Goal: Task Accomplishment & Management: Use online tool/utility

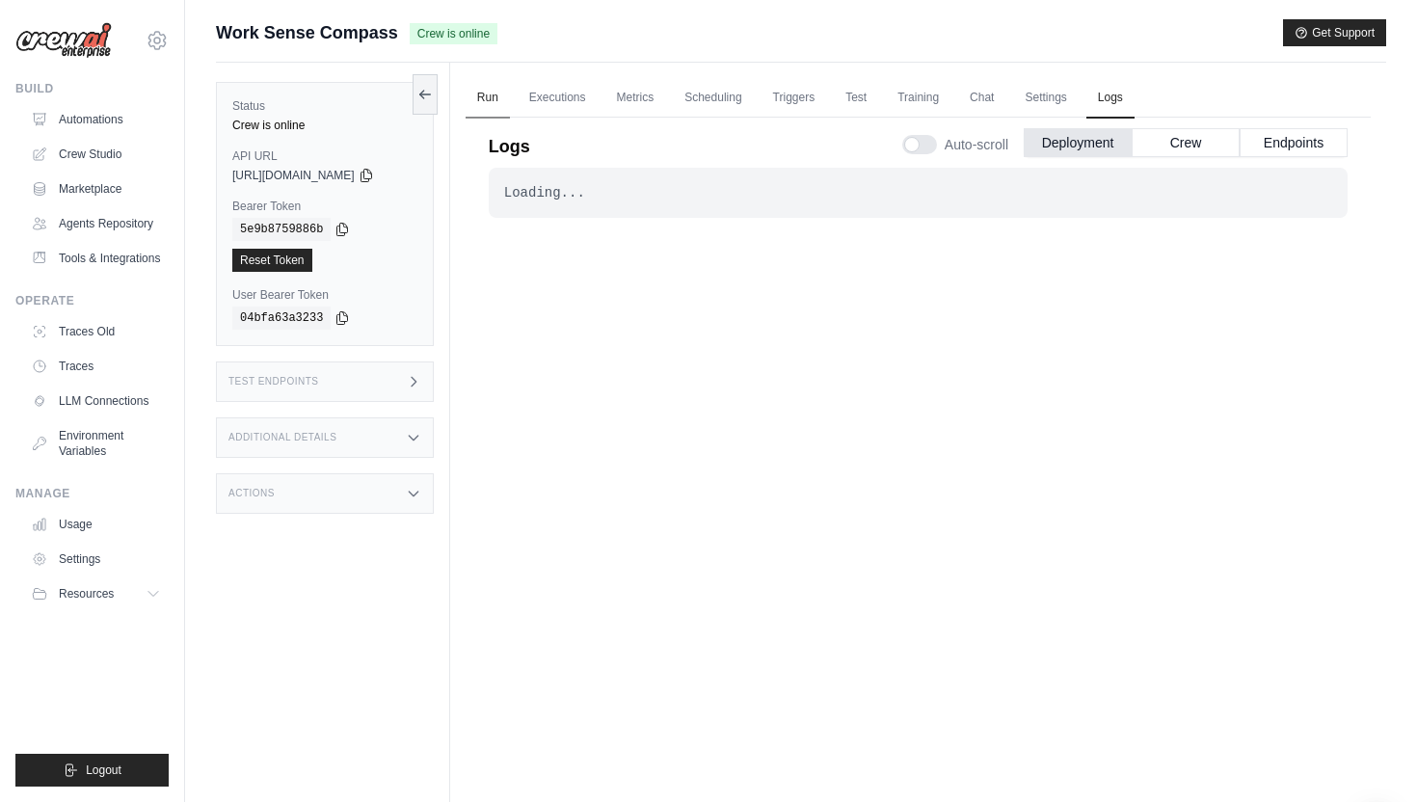
click at [498, 98] on link "Run" at bounding box center [488, 98] width 44 height 40
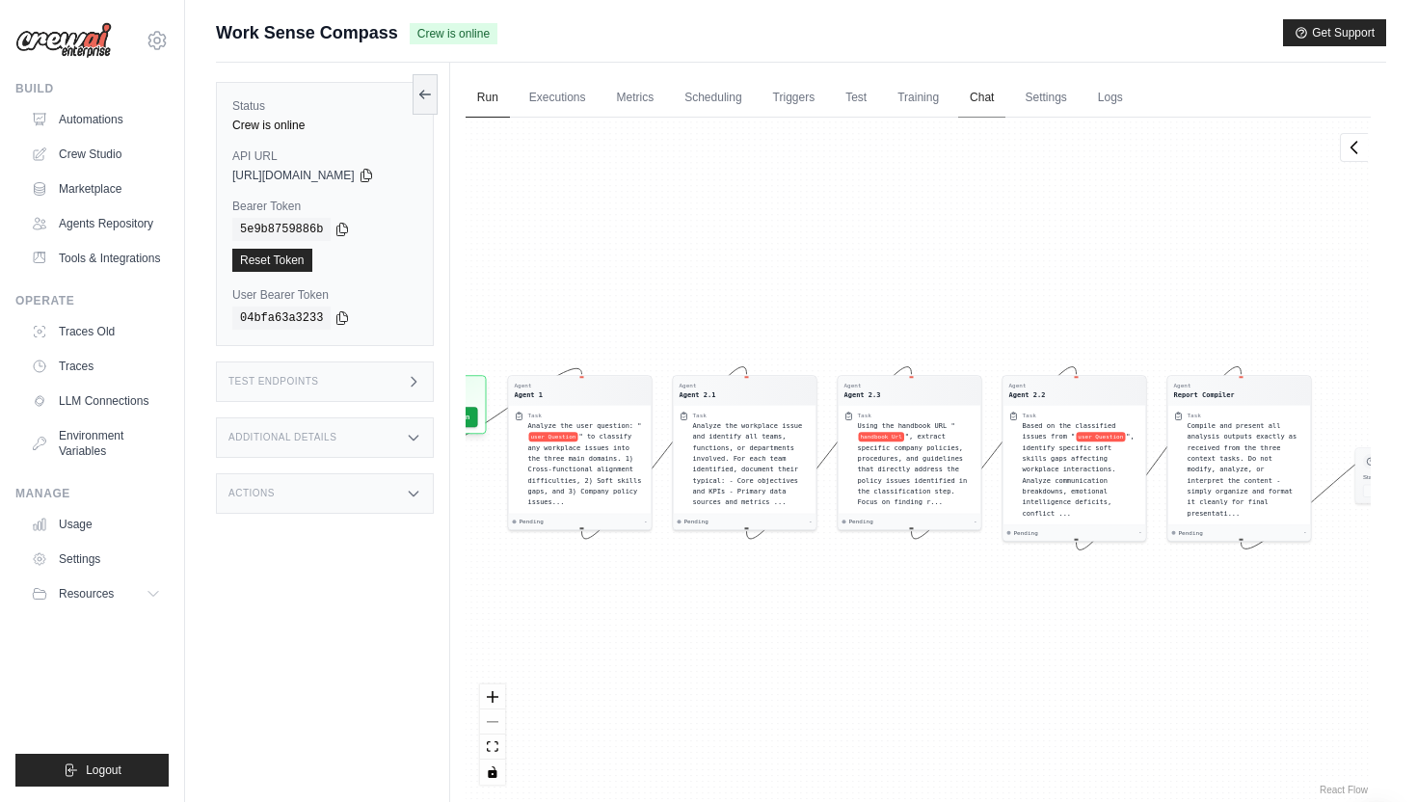
click at [986, 88] on link "Chat" at bounding box center [981, 98] width 47 height 40
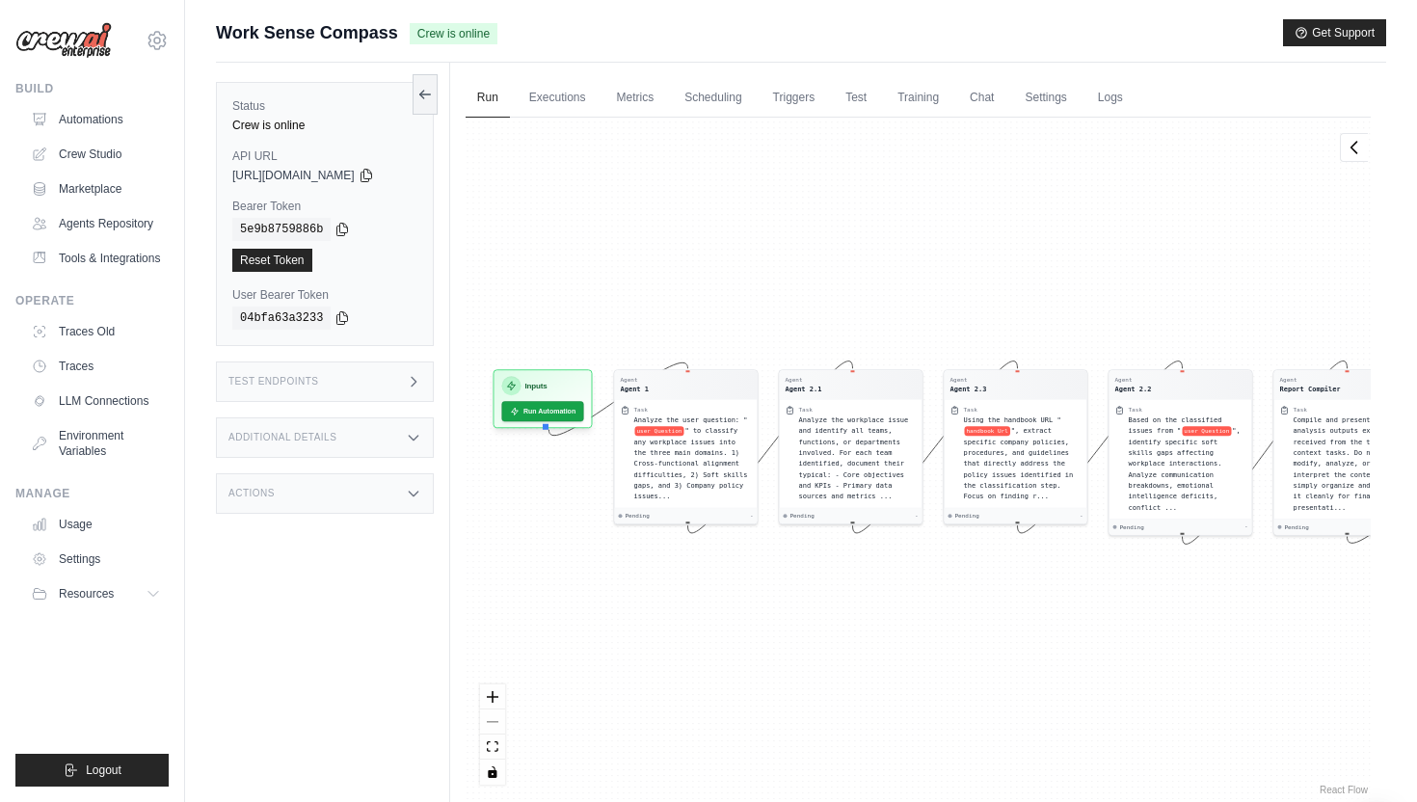
drag, startPoint x: 729, startPoint y: 273, endPoint x: 835, endPoint y: 267, distance: 106.2
click at [835, 267] on div "Agent Agent 1 Task Analyze the user question: " user Question " to classify any…" at bounding box center [918, 459] width 905 height 682
click at [355, 175] on span "https://comprehensive-workplace-issue-resolution-sy-9f3d3b8e.crewai.com" at bounding box center [293, 175] width 122 height 15
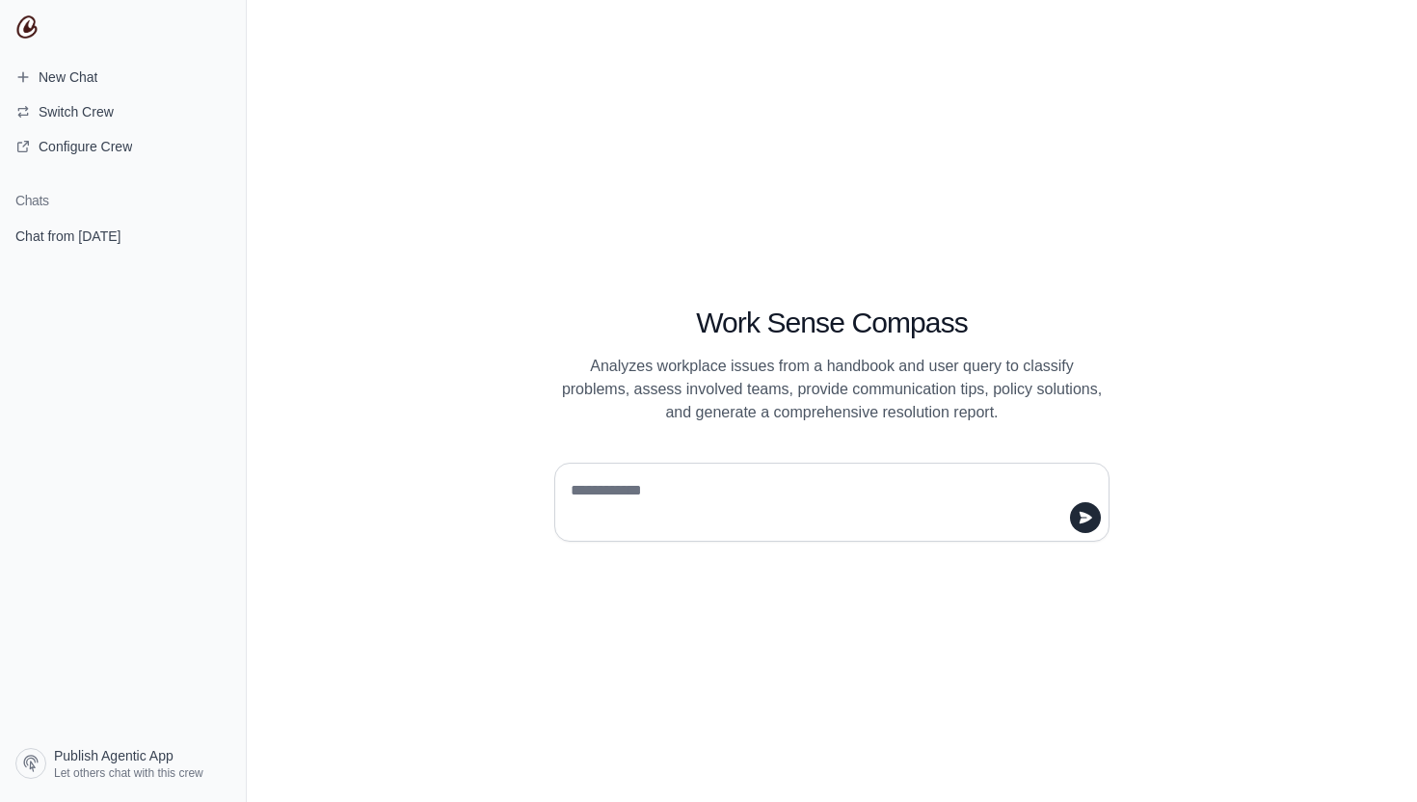
paste textarea "**********"
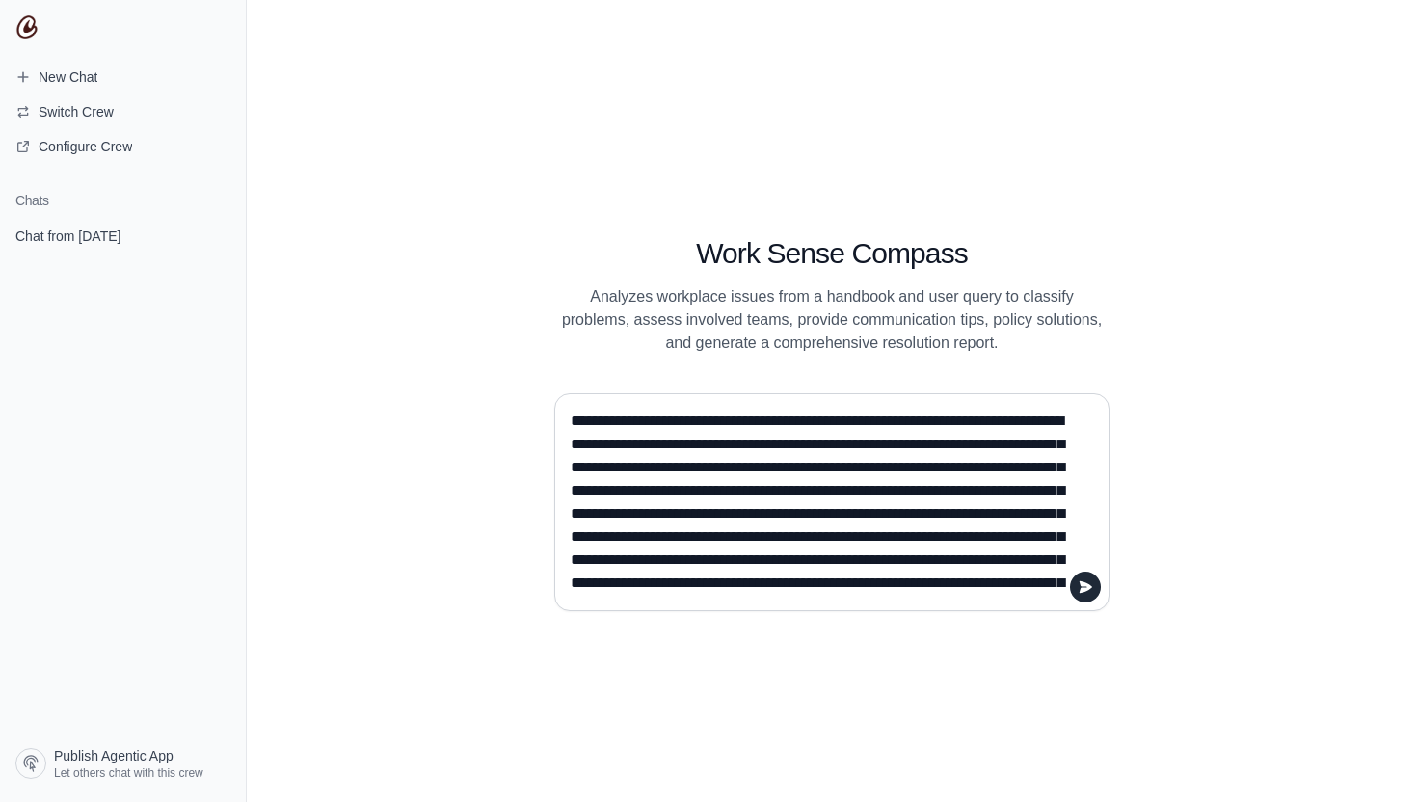
scroll to position [162, 0]
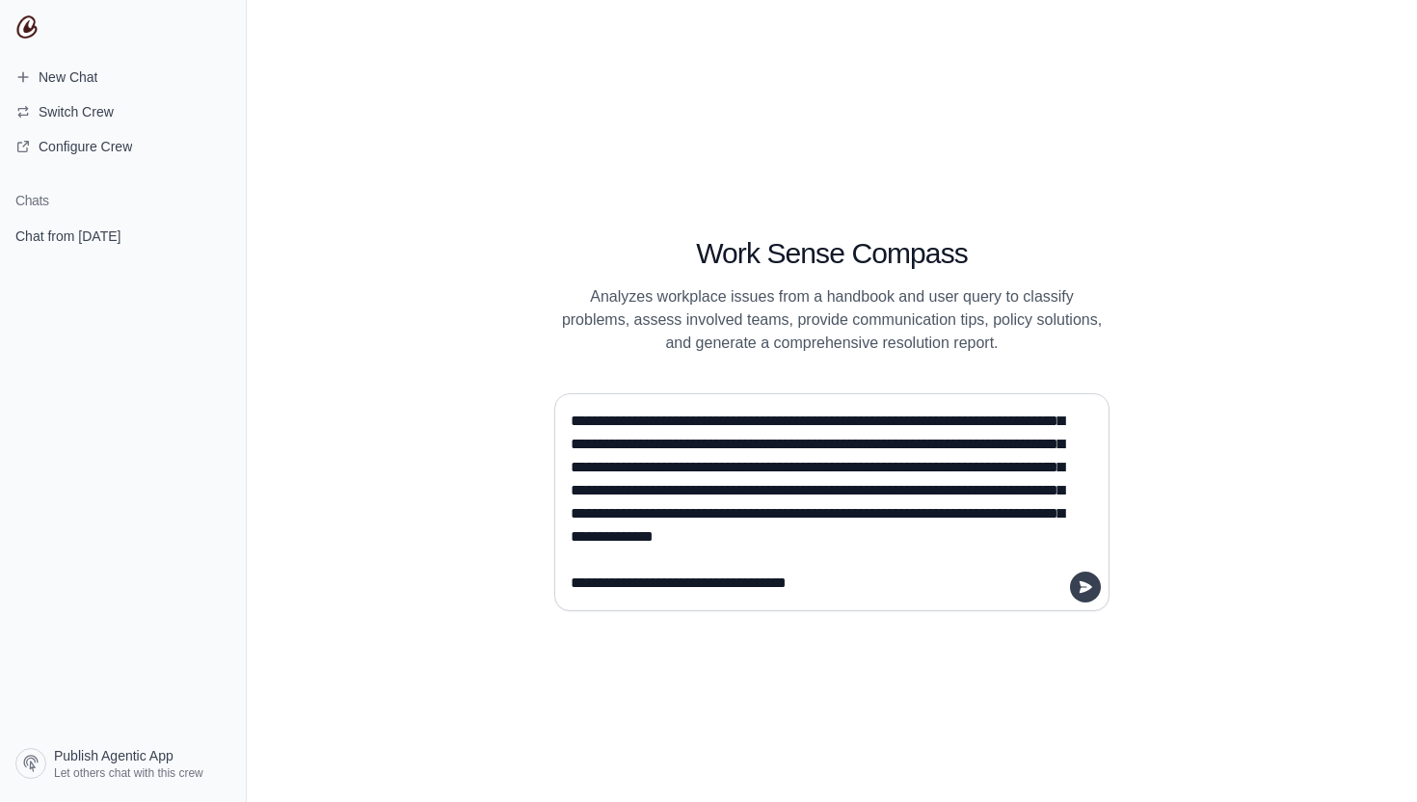
type textarea "**********"
click at [1091, 586] on icon "submit" at bounding box center [1086, 586] width 13 height 12
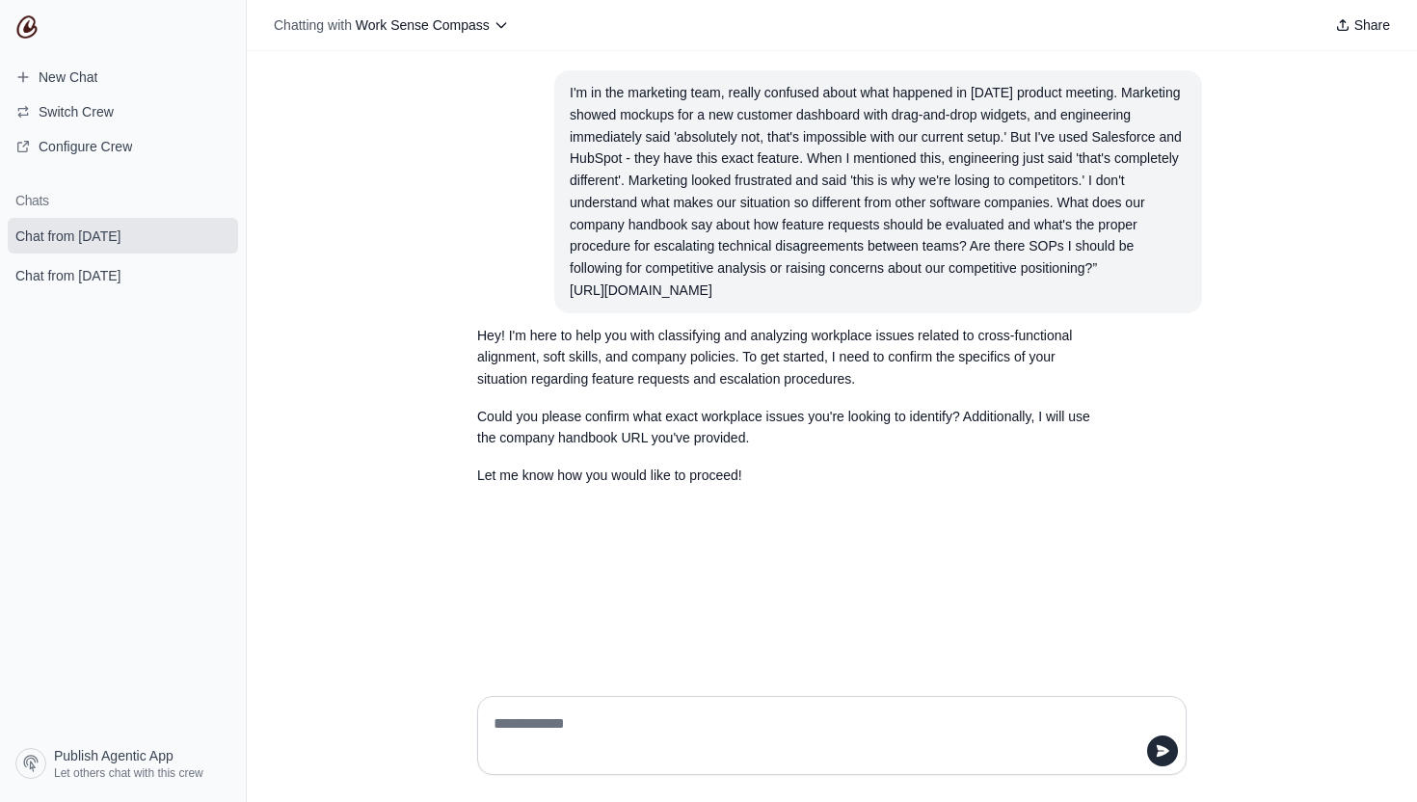
click at [698, 706] on div at bounding box center [832, 735] width 710 height 79
click at [634, 750] on textarea at bounding box center [826, 736] width 673 height 54
paste textarea "**********"
type textarea "**********"
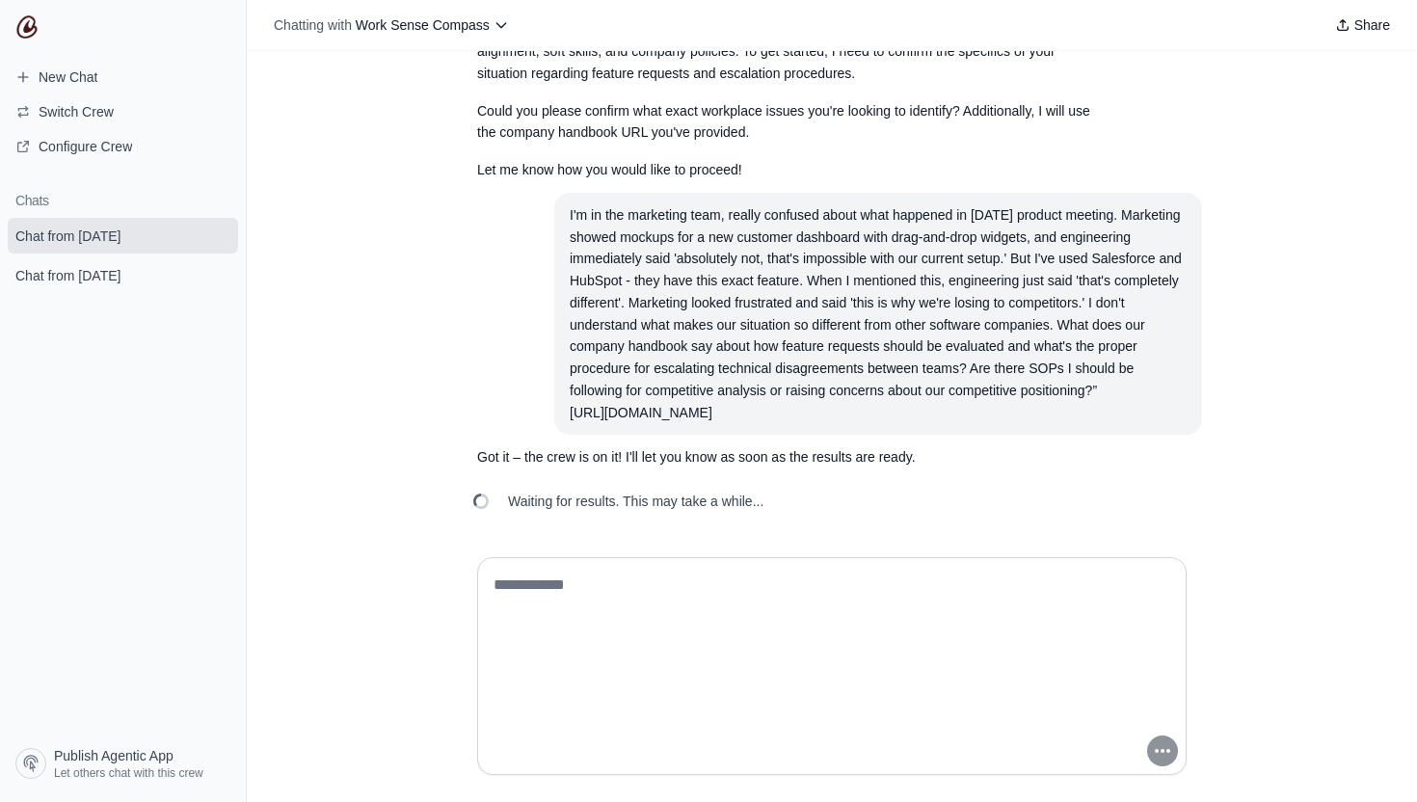
scroll to position [349, 0]
click at [497, 28] on icon at bounding box center [501, 24] width 15 height 15
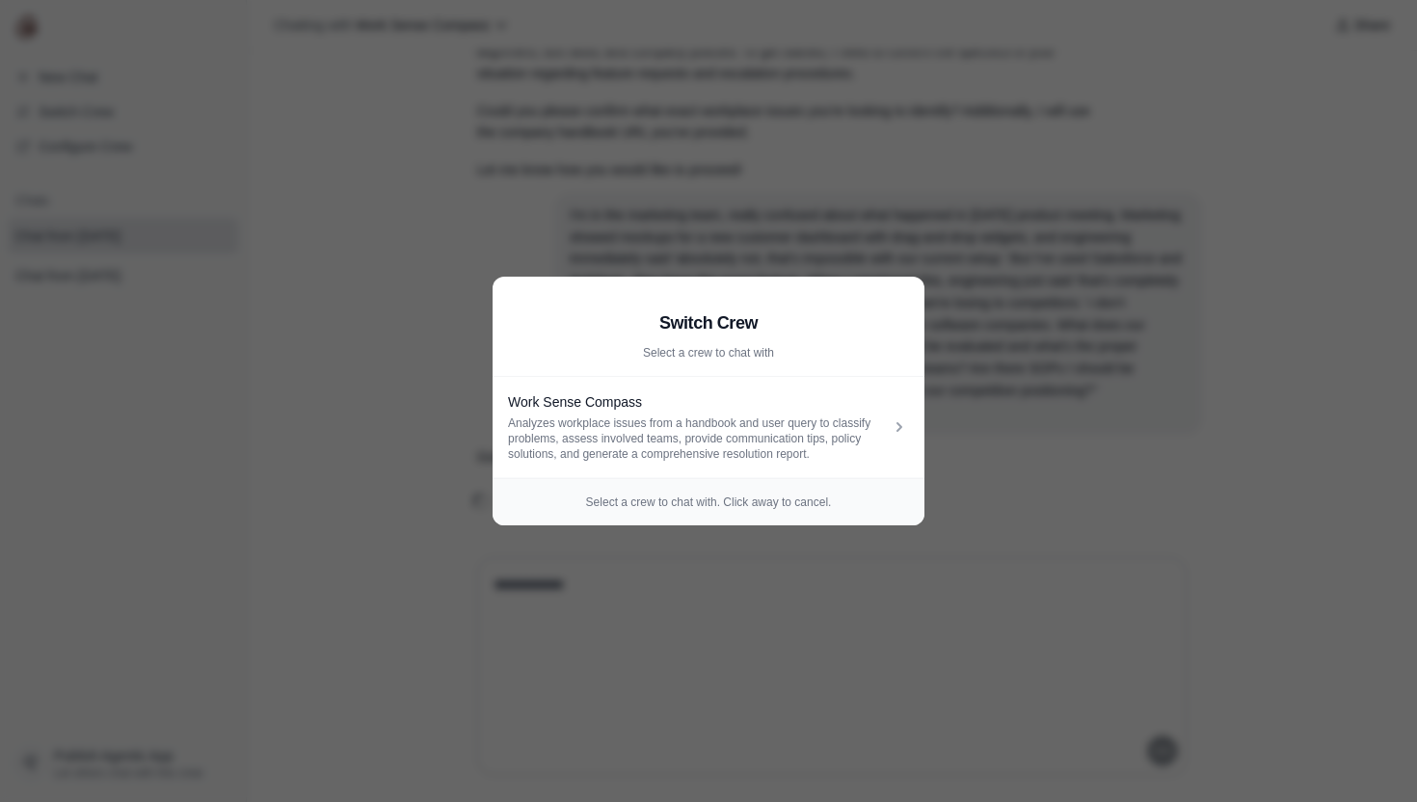
click at [515, 115] on aside "Switch Crew Select a crew to chat with Work Sense Compass Analyzes workplace is…" at bounding box center [708, 401] width 1417 height 802
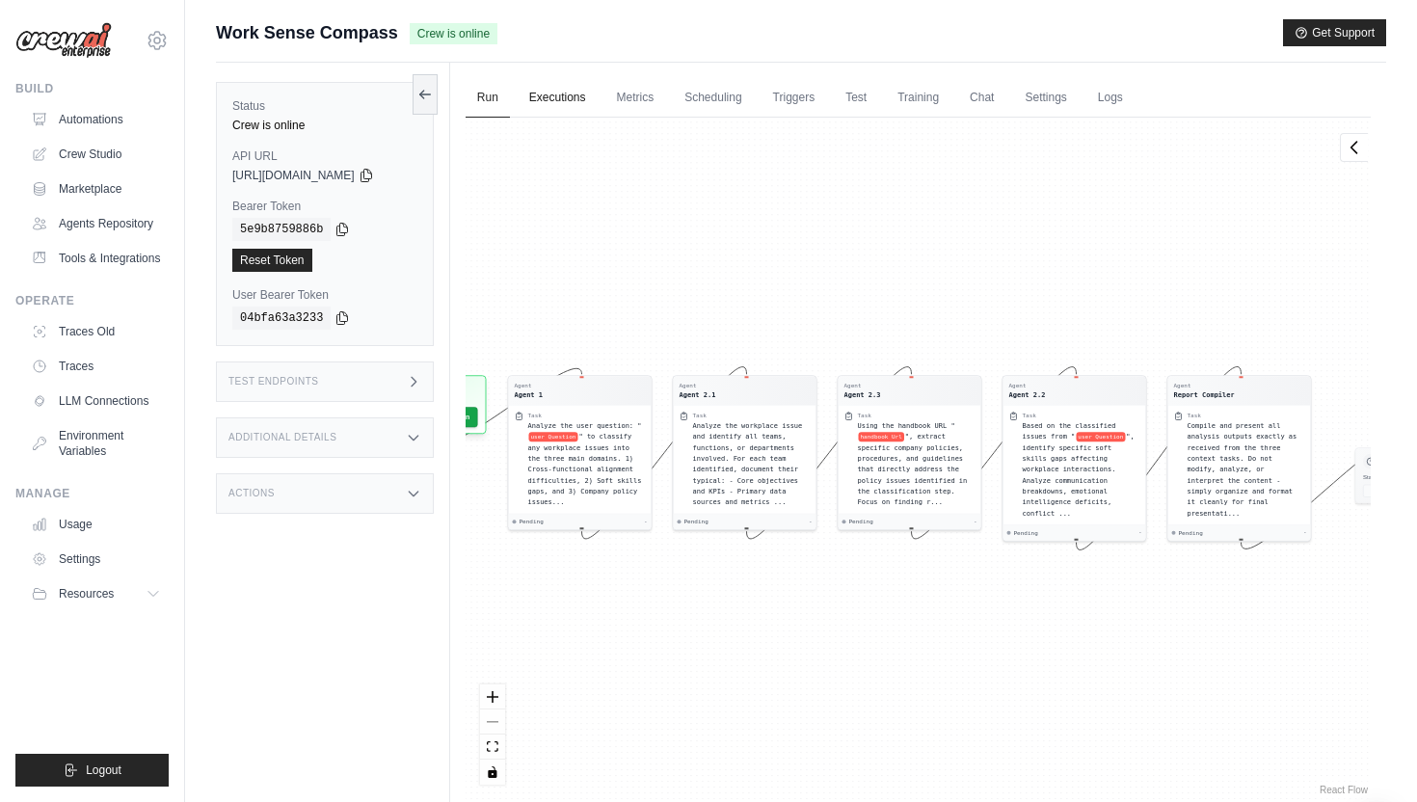
click at [580, 99] on link "Executions" at bounding box center [558, 98] width 80 height 40
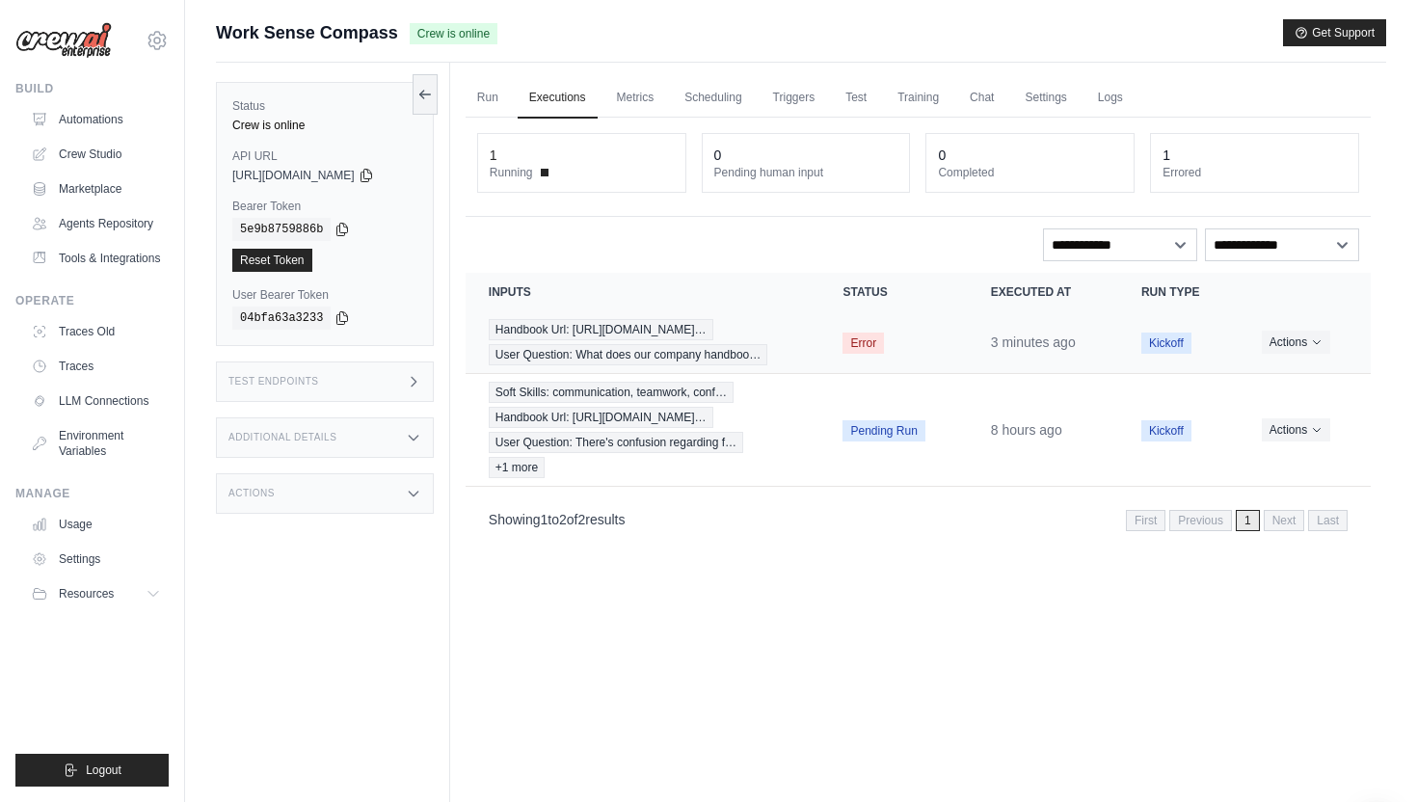
click at [868, 339] on span "Error" at bounding box center [863, 343] width 41 height 21
click at [1308, 332] on button "Actions" at bounding box center [1296, 341] width 68 height 23
click at [1308, 332] on button "Actions" at bounding box center [1296, 342] width 68 height 23
click at [1302, 433] on button "Actions" at bounding box center [1296, 429] width 68 height 23
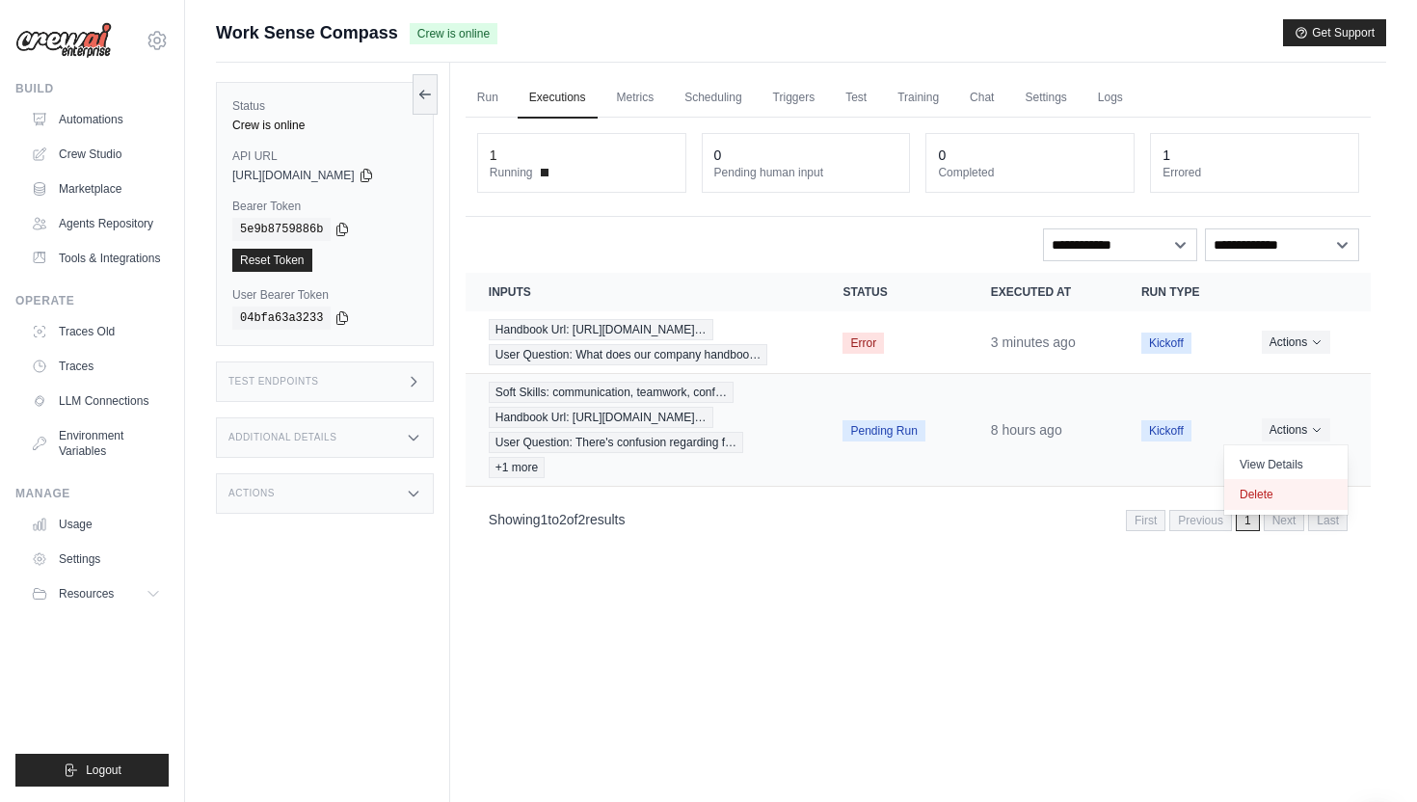
click at [1285, 489] on button "Delete" at bounding box center [1286, 494] width 123 height 31
click at [1301, 341] on button "Actions" at bounding box center [1296, 341] width 68 height 23
click at [1289, 400] on button "Delete" at bounding box center [1286, 406] width 123 height 31
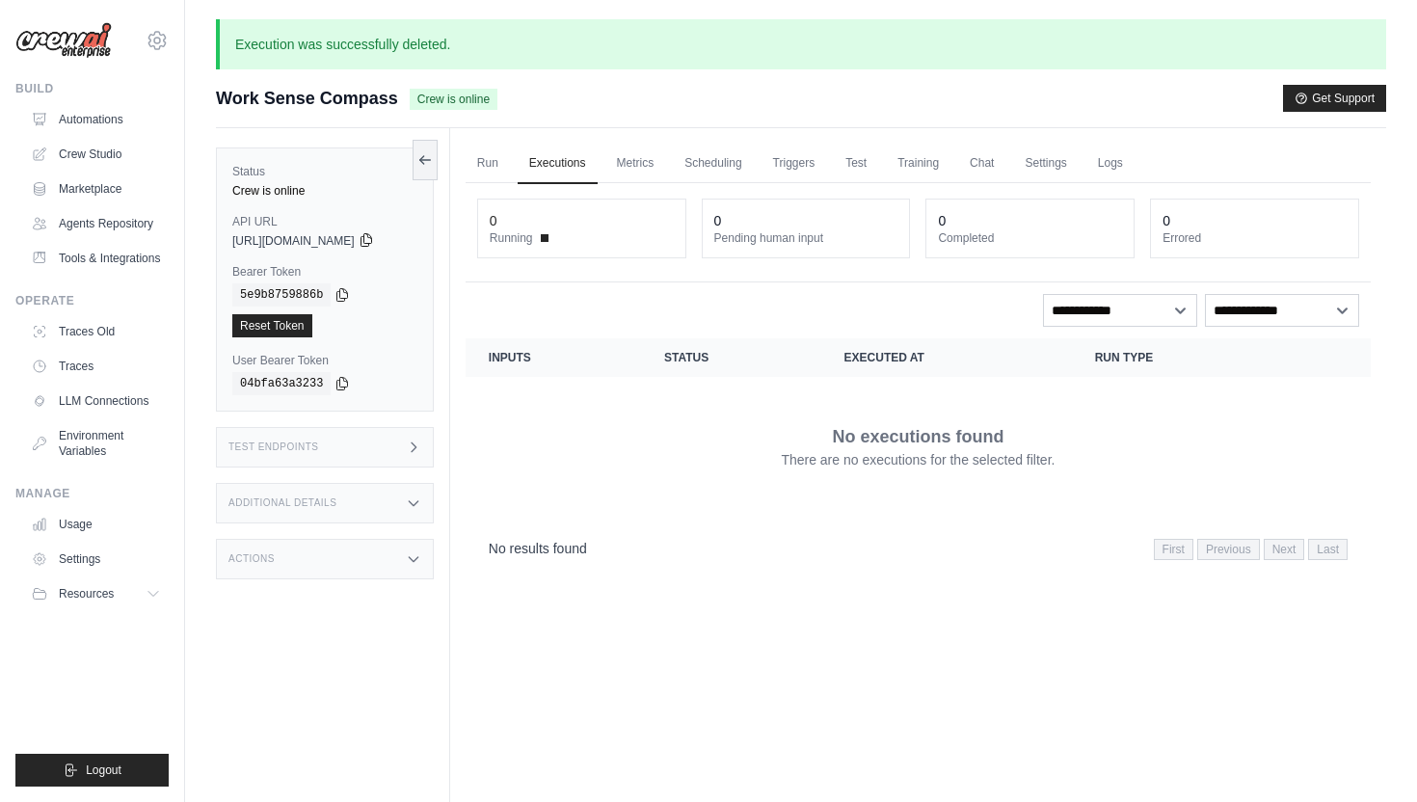
click at [371, 243] on icon at bounding box center [366, 240] width 11 height 13
click at [1052, 170] on link "Settings" at bounding box center [1045, 164] width 65 height 40
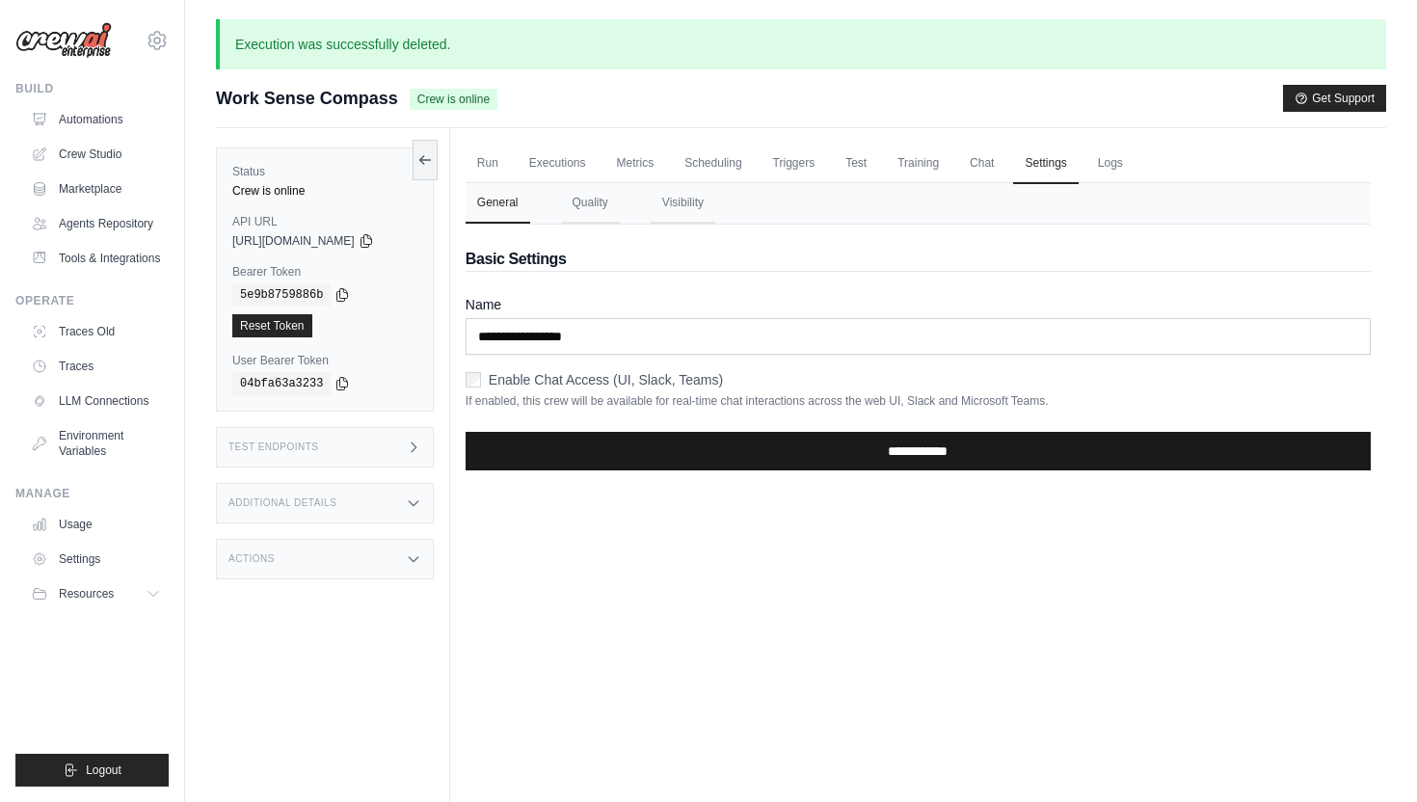
click at [642, 449] on input "**********" at bounding box center [918, 451] width 905 height 39
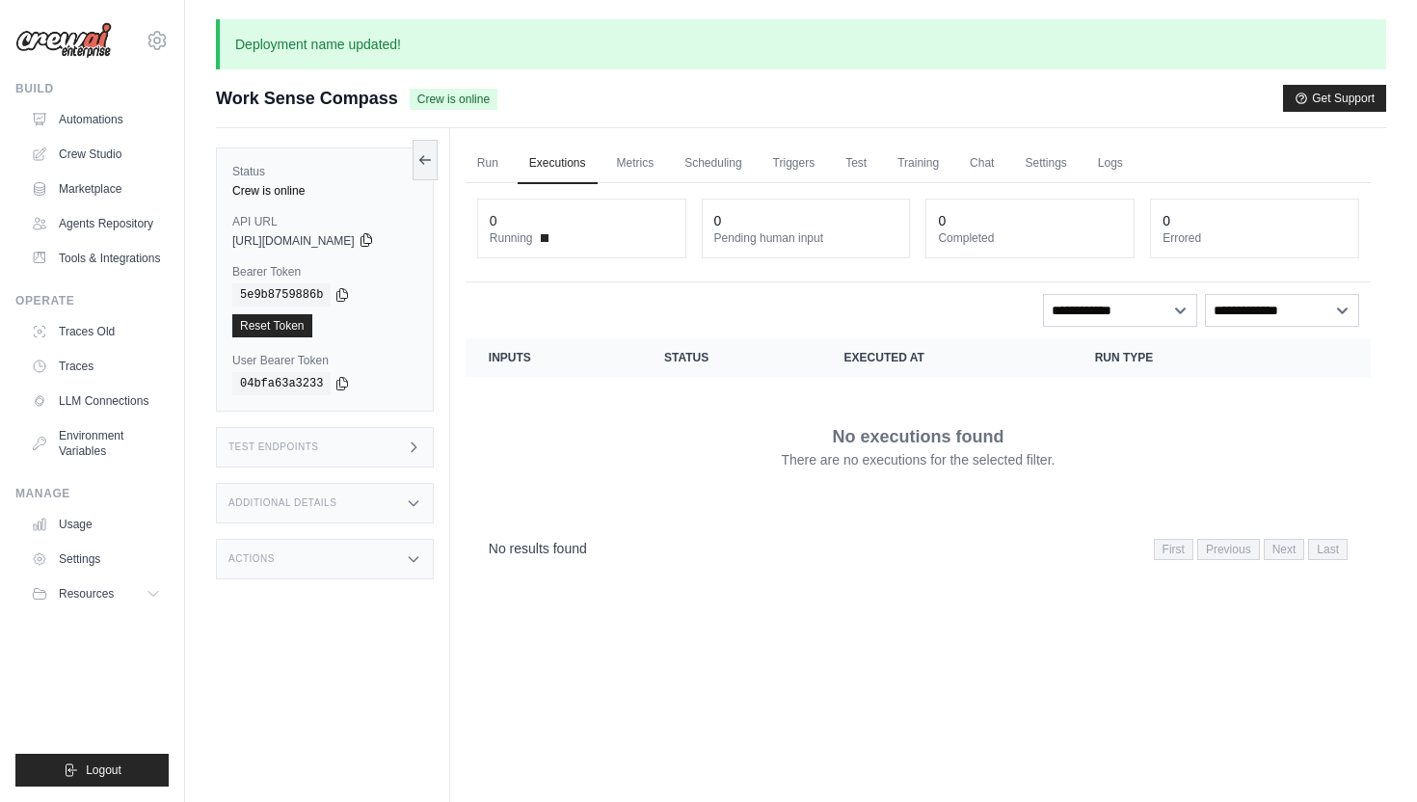
click at [371, 242] on icon at bounding box center [366, 240] width 11 height 13
click at [1107, 159] on link "Logs" at bounding box center [1111, 164] width 48 height 40
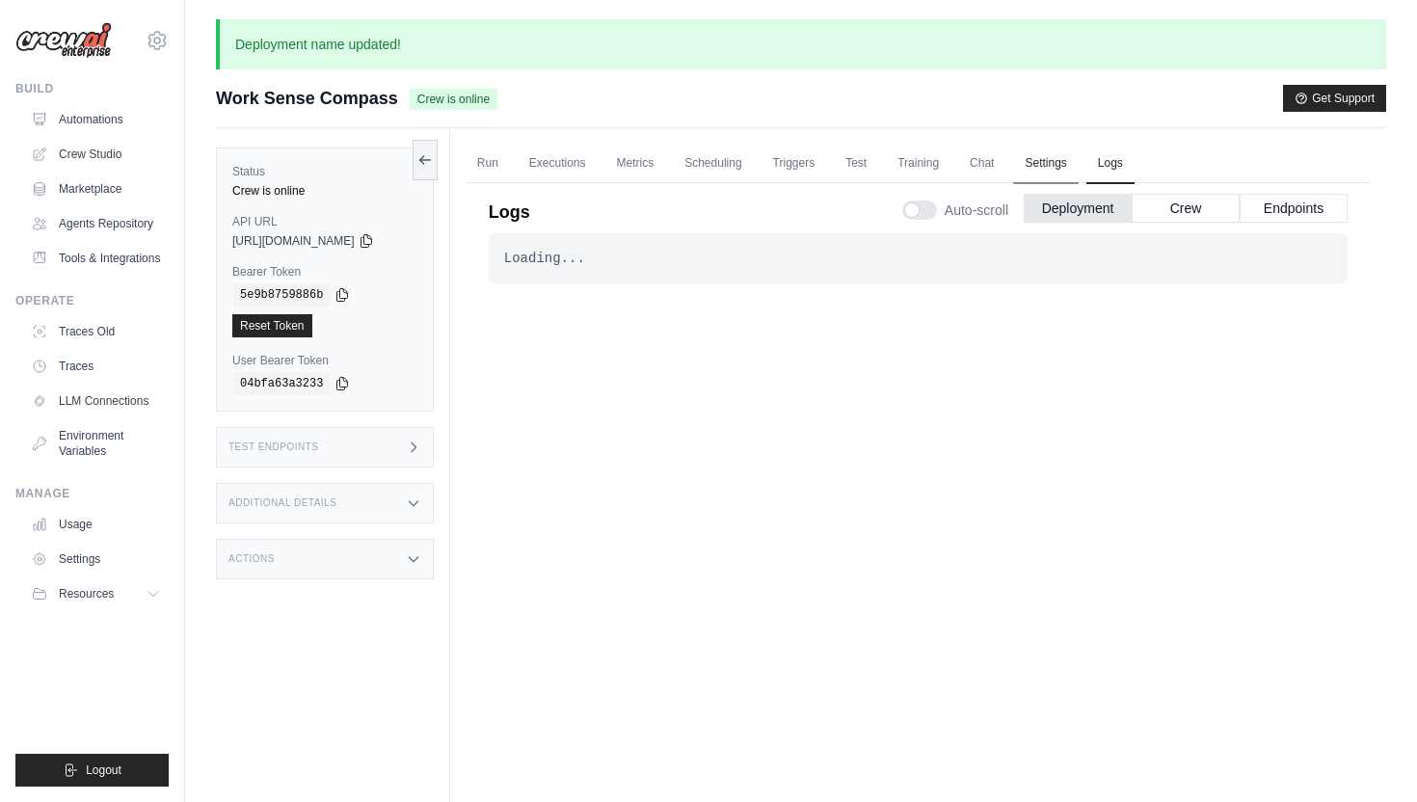
click at [1044, 159] on link "Settings" at bounding box center [1045, 164] width 65 height 40
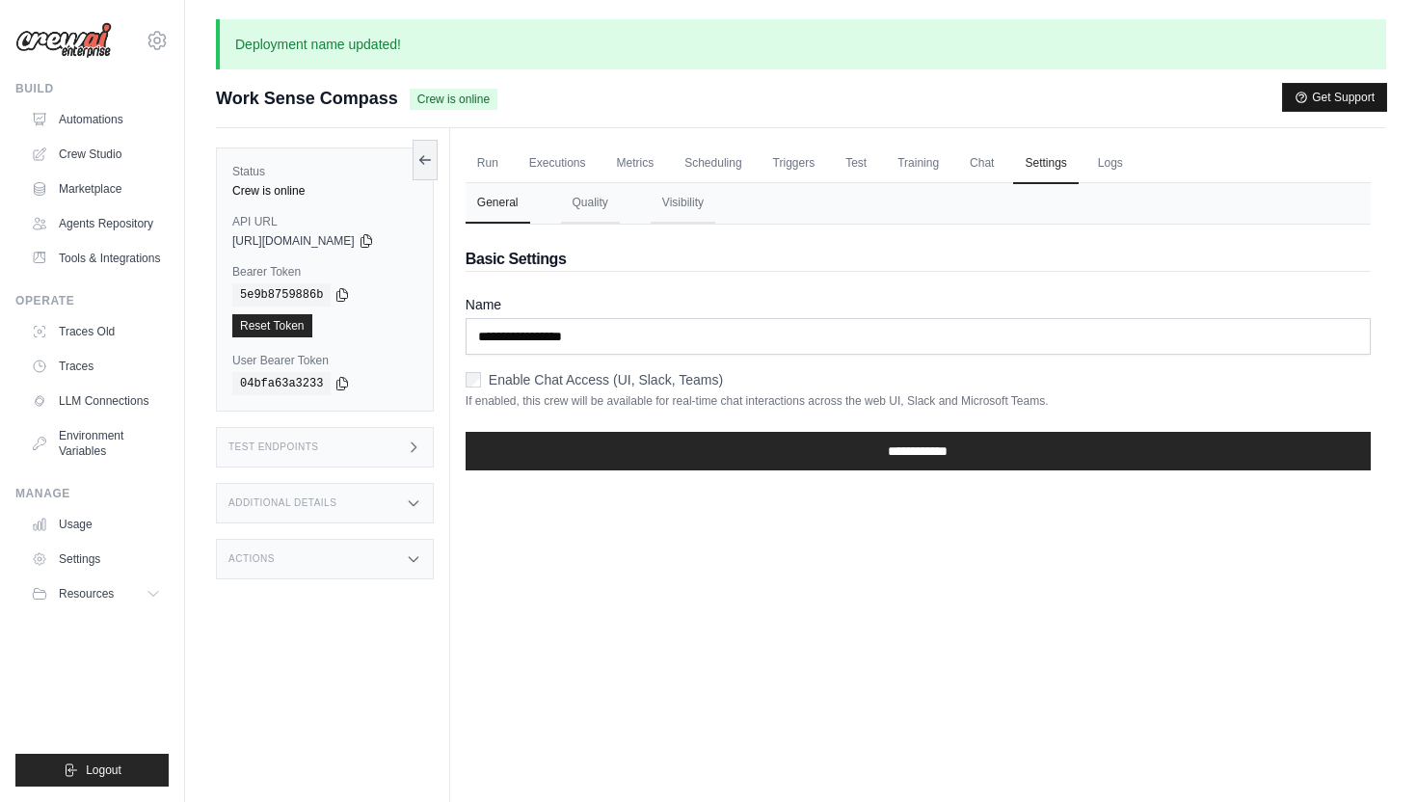
click at [1299, 104] on button "Get Support" at bounding box center [1334, 97] width 103 height 27
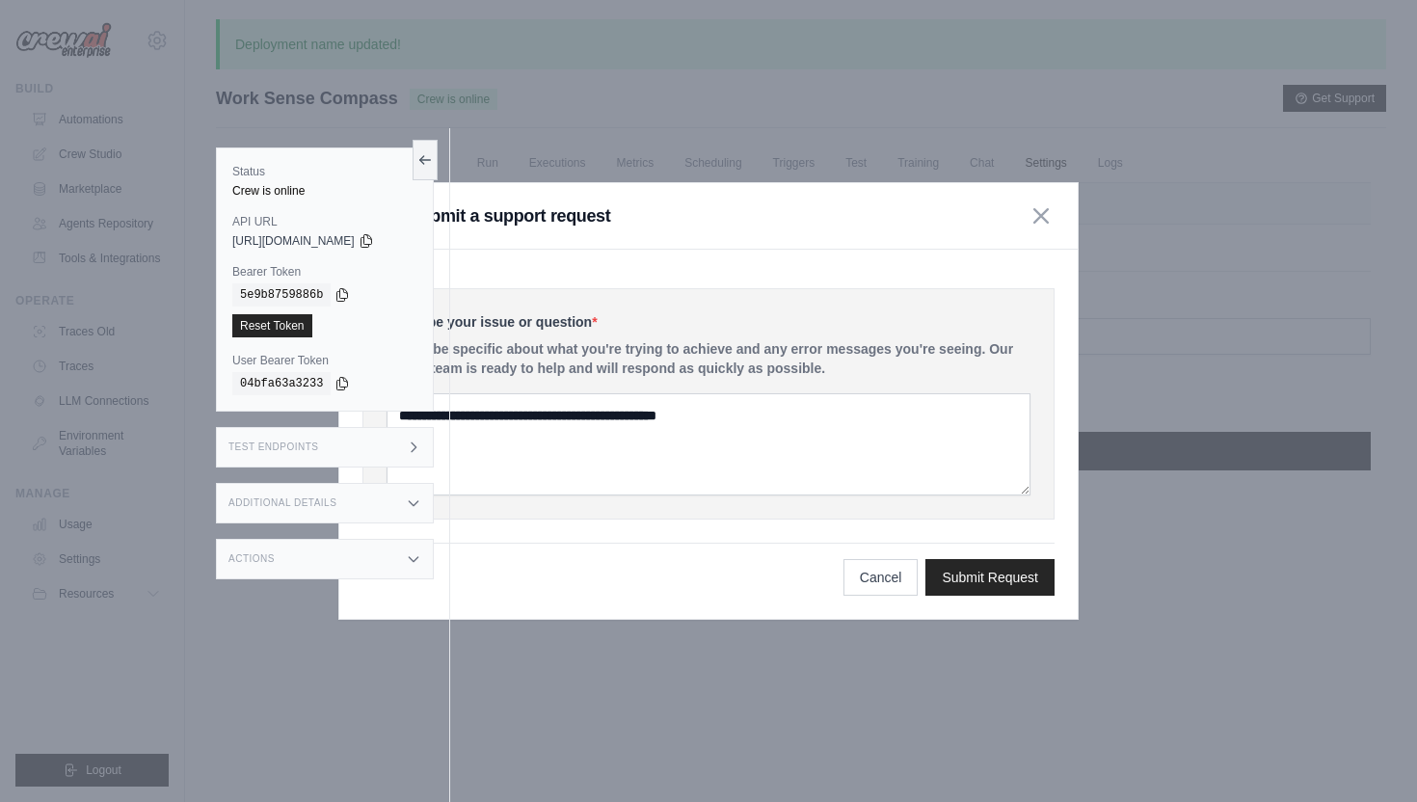
click at [691, 196] on div "Submit a support request" at bounding box center [708, 216] width 739 height 67
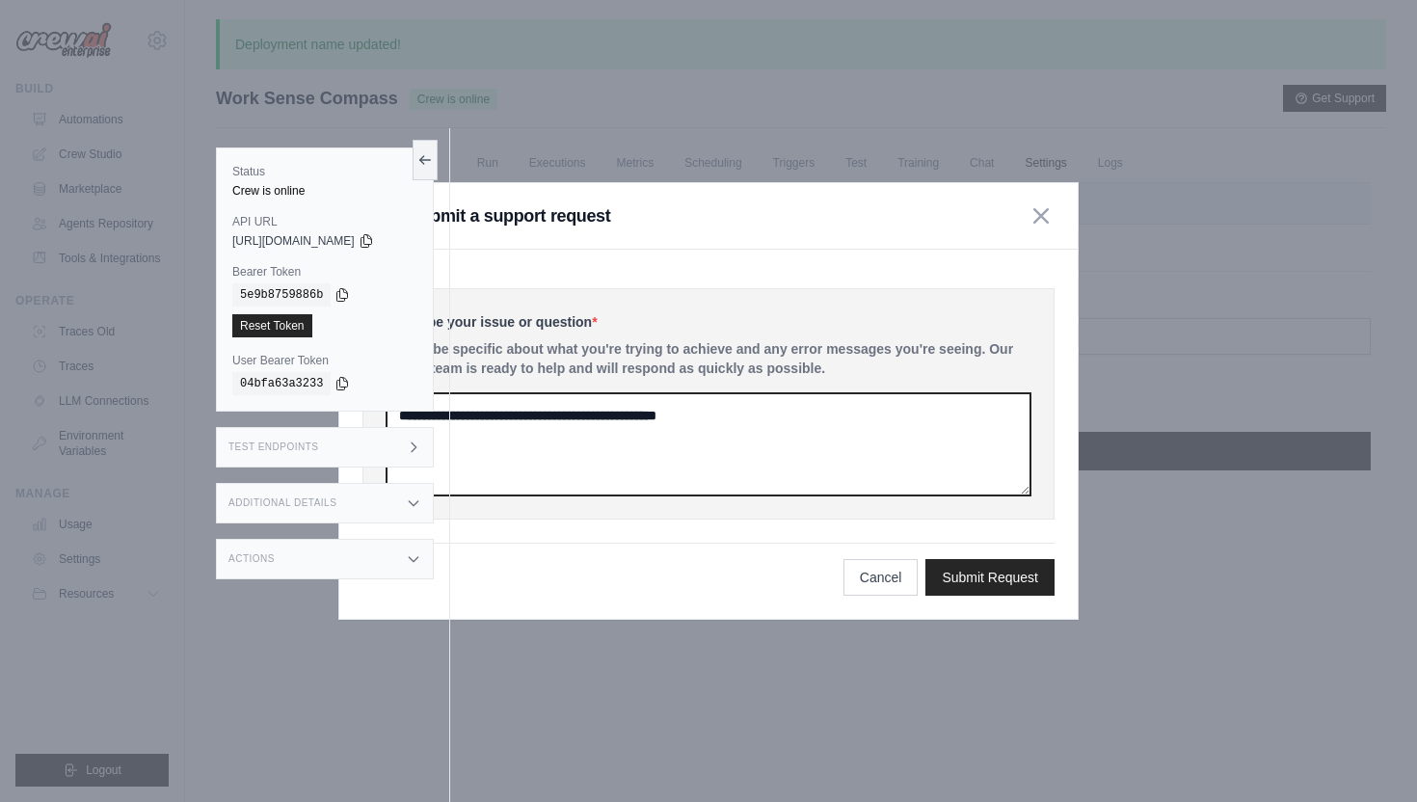
click at [930, 446] on textarea at bounding box center [709, 444] width 644 height 102
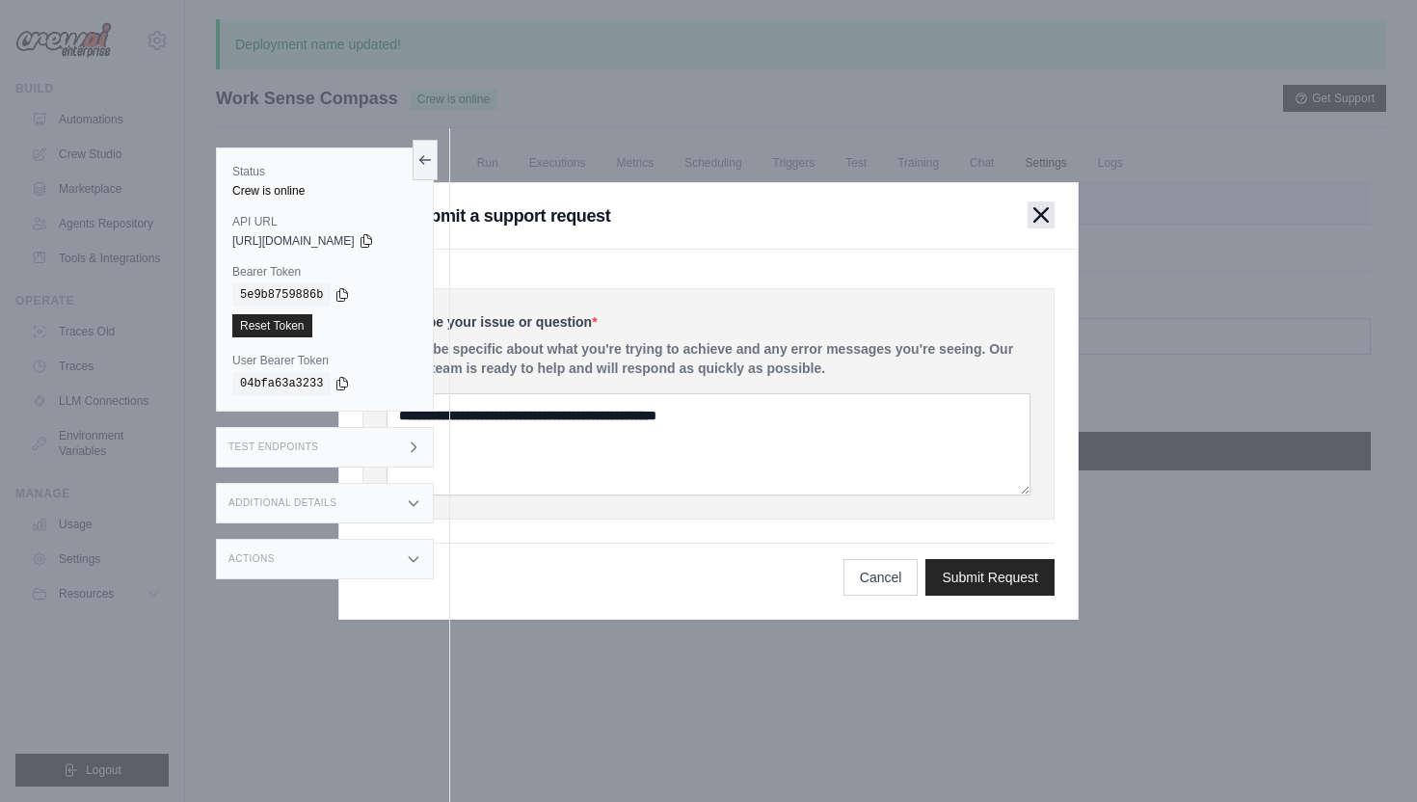
click at [1042, 207] on icon "button" at bounding box center [1041, 214] width 15 height 15
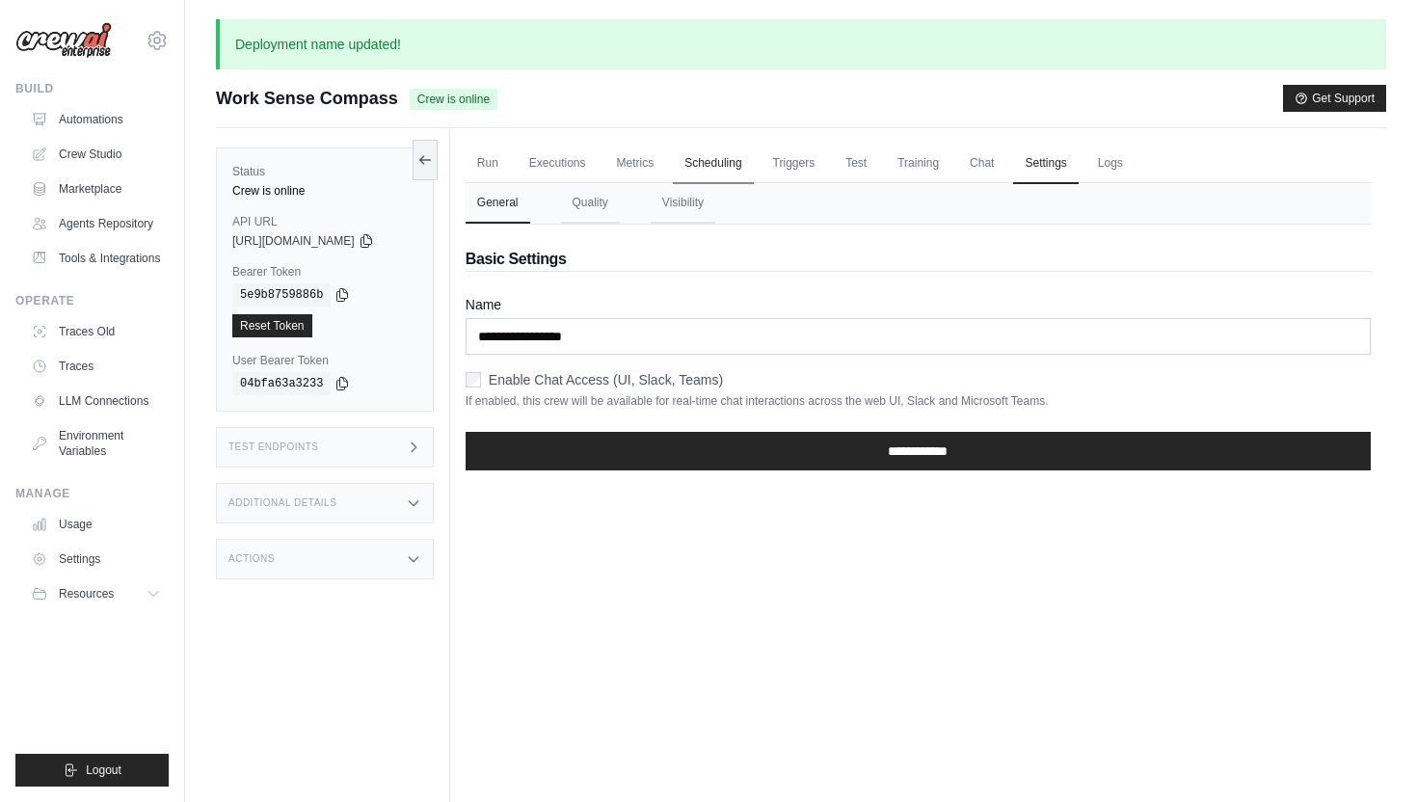
click at [701, 174] on link "Scheduling" at bounding box center [713, 164] width 80 height 40
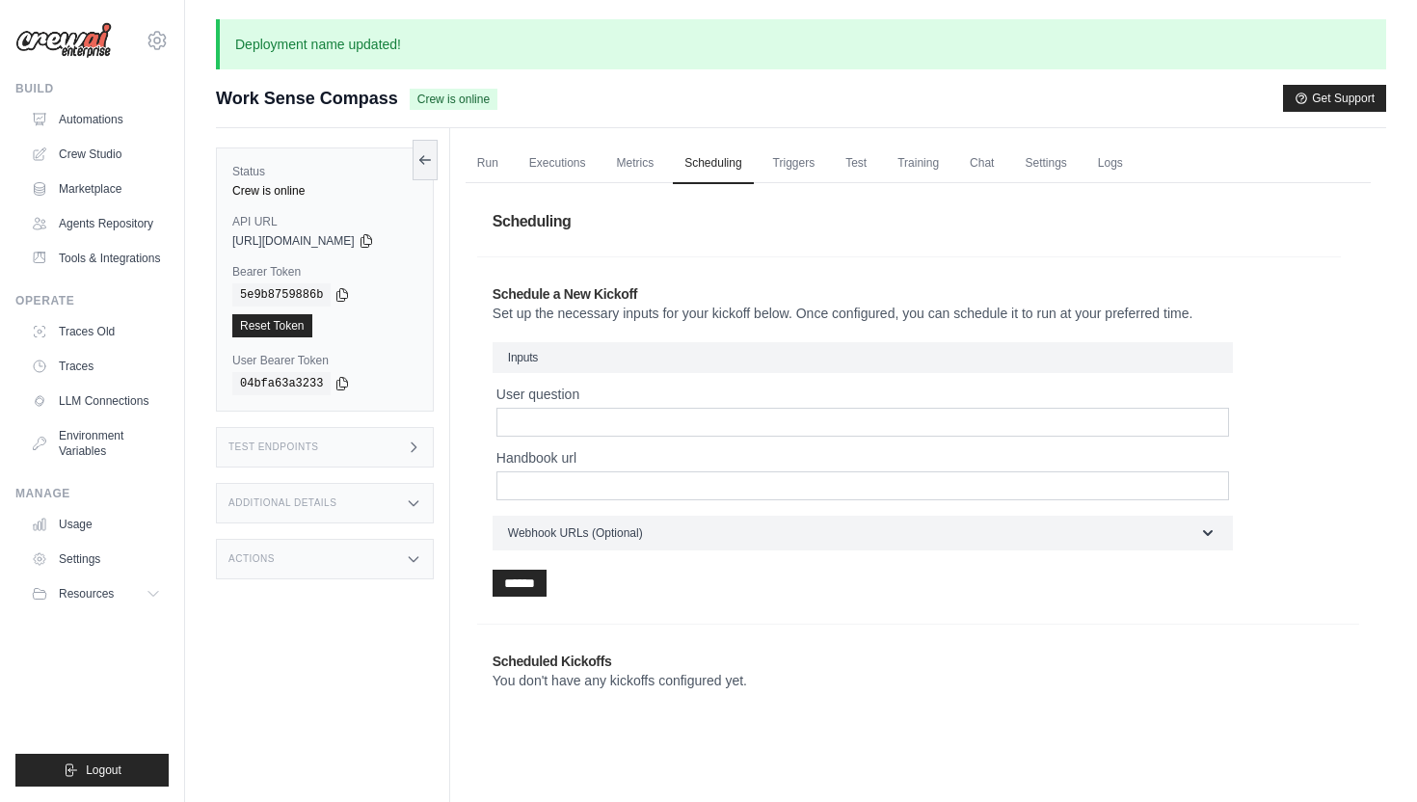
click at [371, 358] on label "User Bearer Token" at bounding box center [324, 360] width 185 height 15
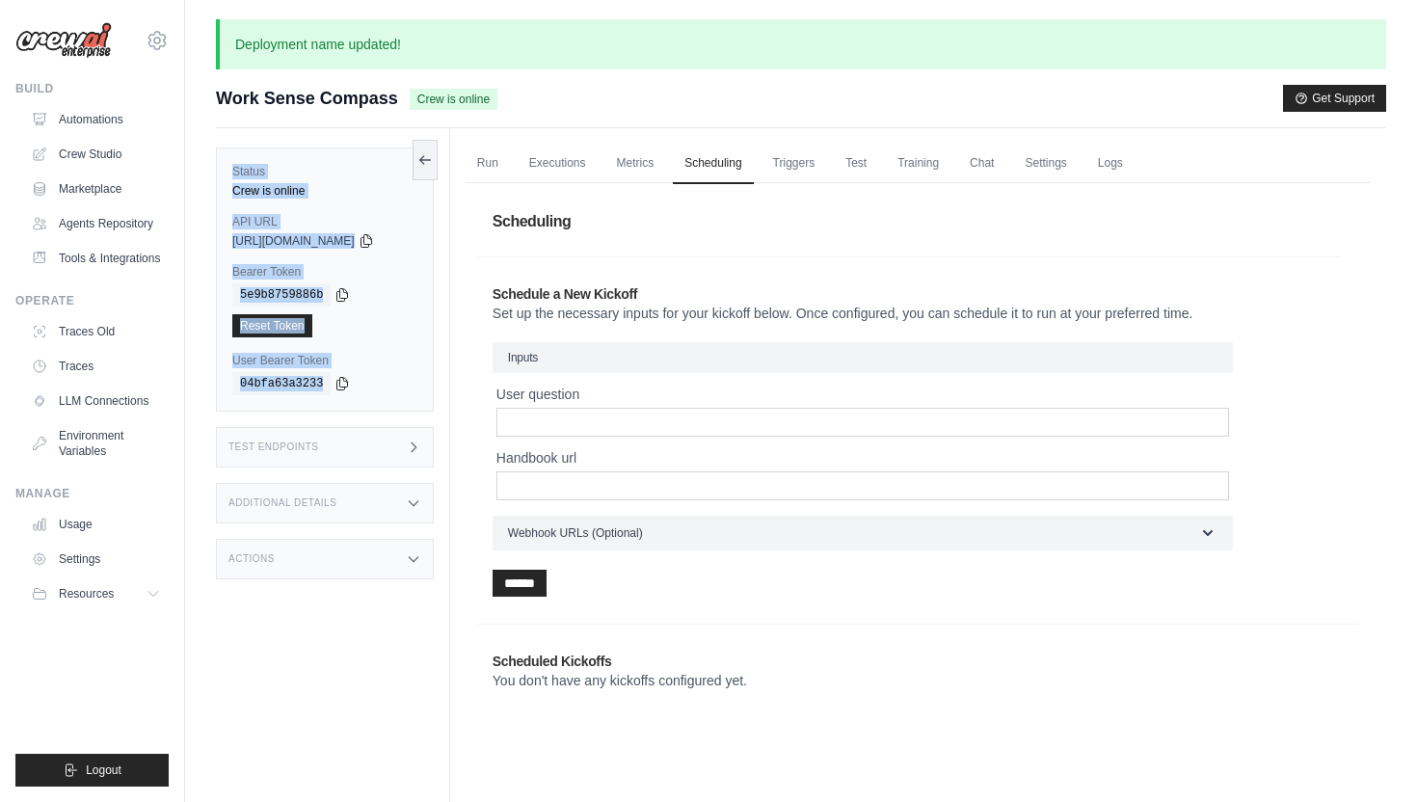
drag, startPoint x: 229, startPoint y: 169, endPoint x: 353, endPoint y: 401, distance: 263.1
click at [353, 401] on div "Status Crew is online API URL copied https://comprehensive-workplace-issue-reso…" at bounding box center [325, 280] width 218 height 264
copy div "Status Crew is online API URL copied https://comprehensive-workplace-issue-reso…"
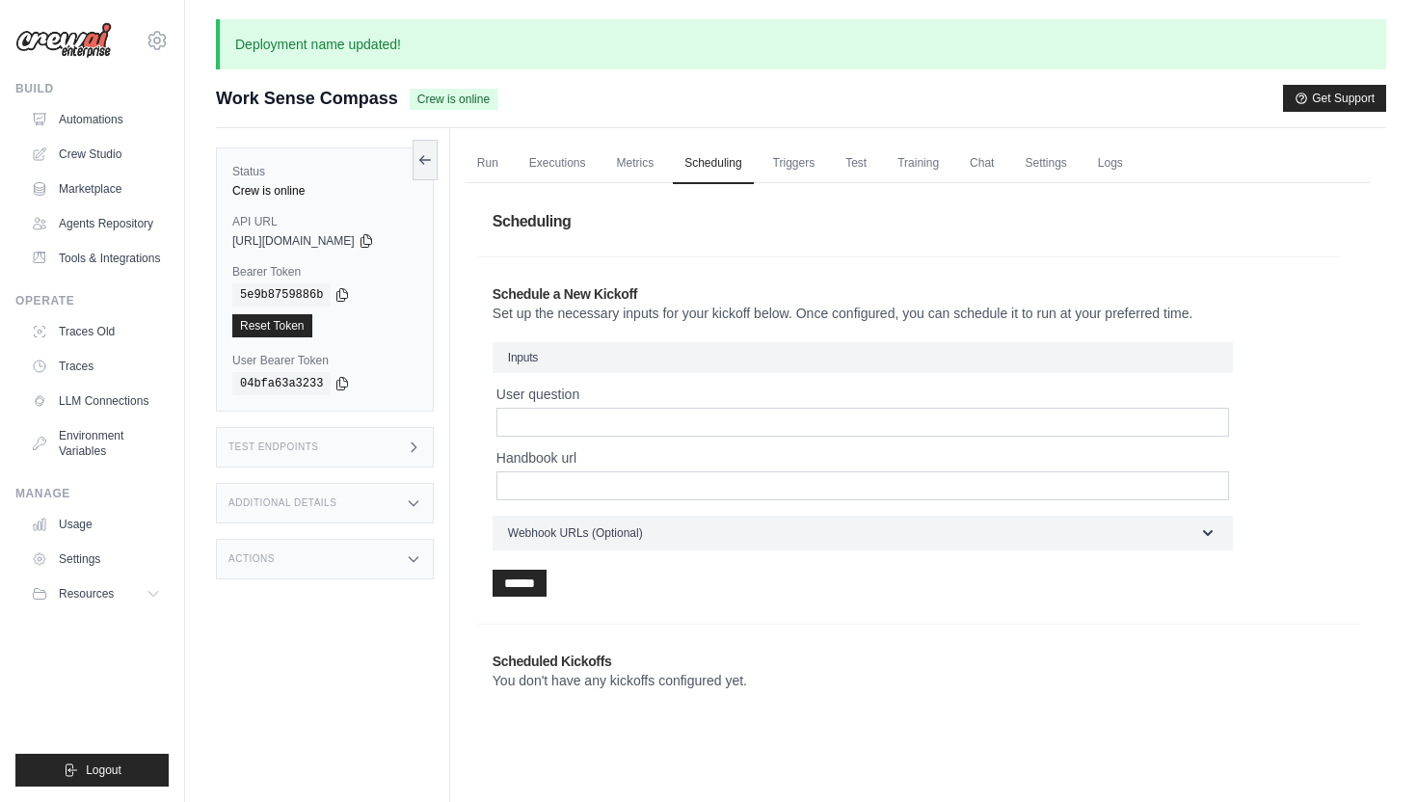
click at [378, 662] on div "Status Crew is online API URL copied https://comprehensive-workplace-issue-reso…" at bounding box center [333, 529] width 234 height 802
click at [351, 447] on div "Test Endpoints" at bounding box center [325, 447] width 218 height 40
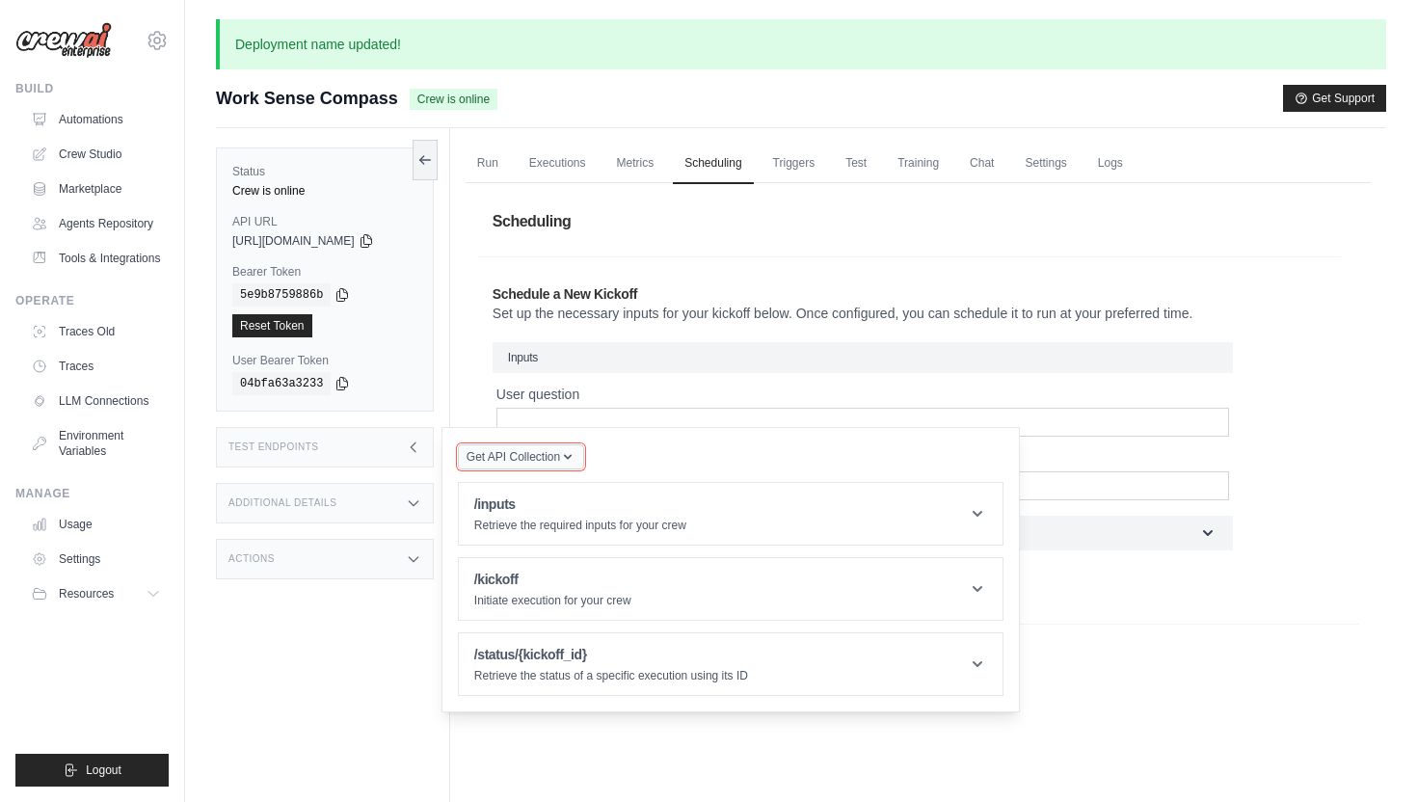
click at [560, 457] on span "Get API Collection" at bounding box center [514, 456] width 94 height 15
click at [560, 458] on span "Get API Collection" at bounding box center [514, 456] width 94 height 15
click at [352, 496] on div "Additional Details" at bounding box center [325, 503] width 218 height 40
click at [337, 557] on div "Actions" at bounding box center [325, 559] width 218 height 40
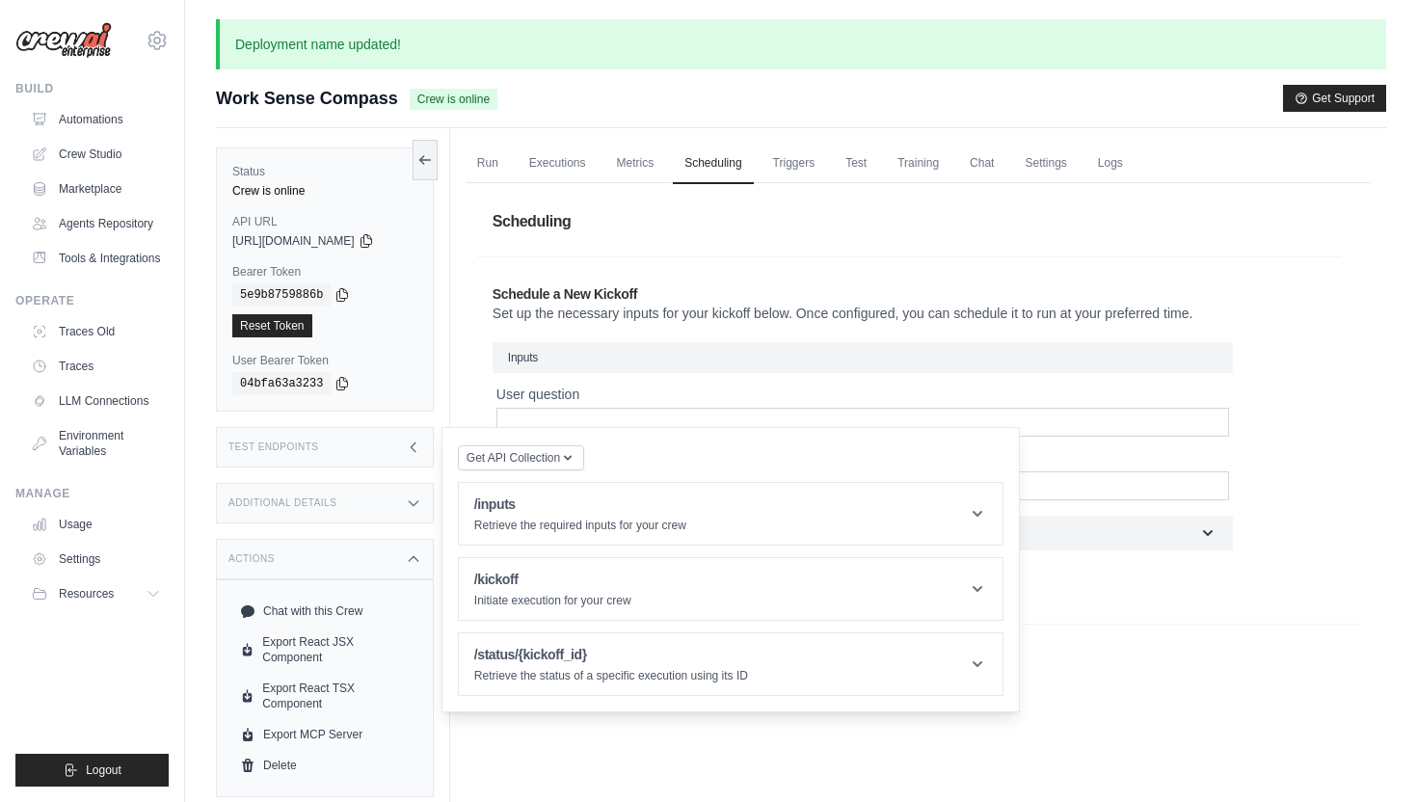
click at [337, 557] on div "Actions" at bounding box center [325, 559] width 218 height 40
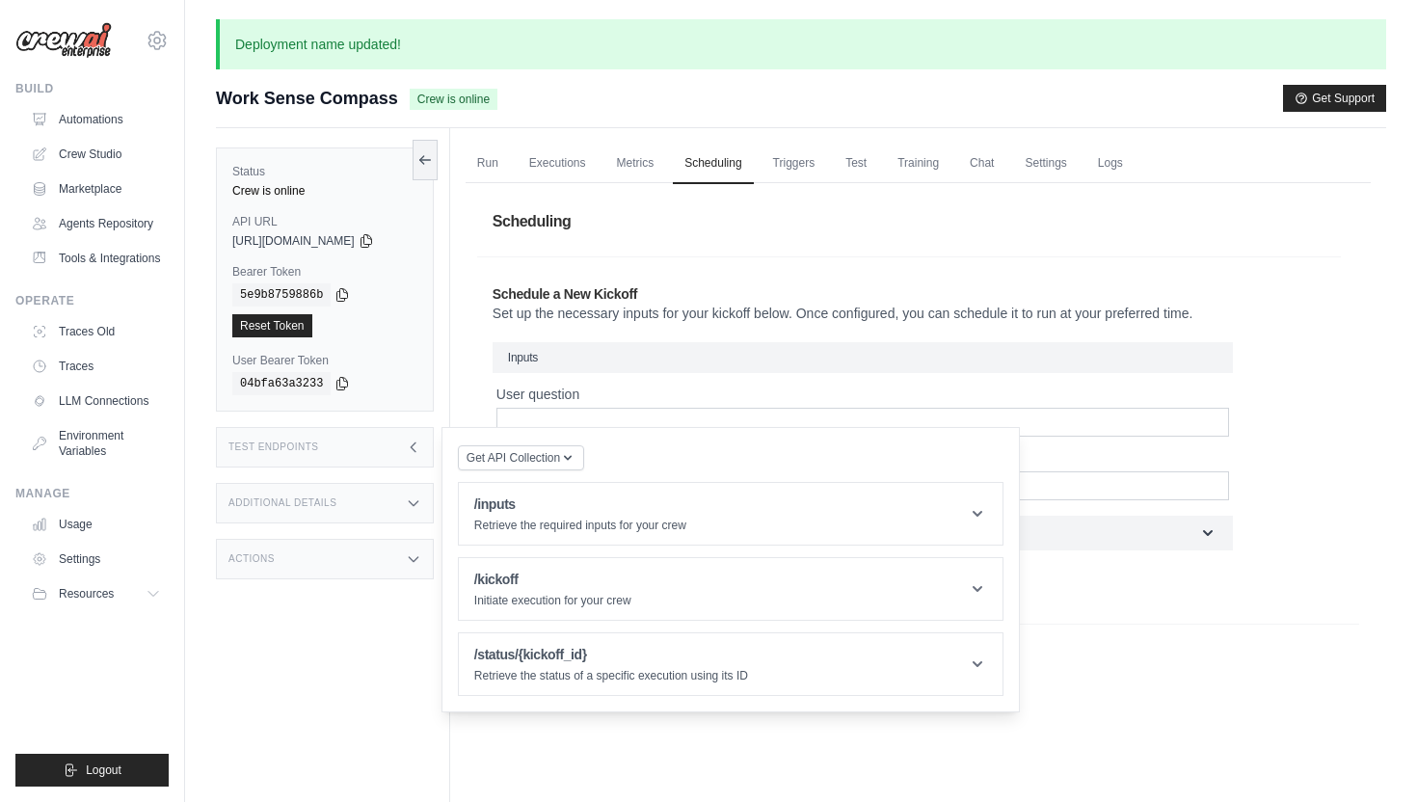
click at [343, 680] on div "Status Crew is online API URL copied https://comprehensive-workplace-issue-reso…" at bounding box center [333, 529] width 234 height 802
click at [373, 438] on div "Test Endpoints" at bounding box center [325, 447] width 218 height 40
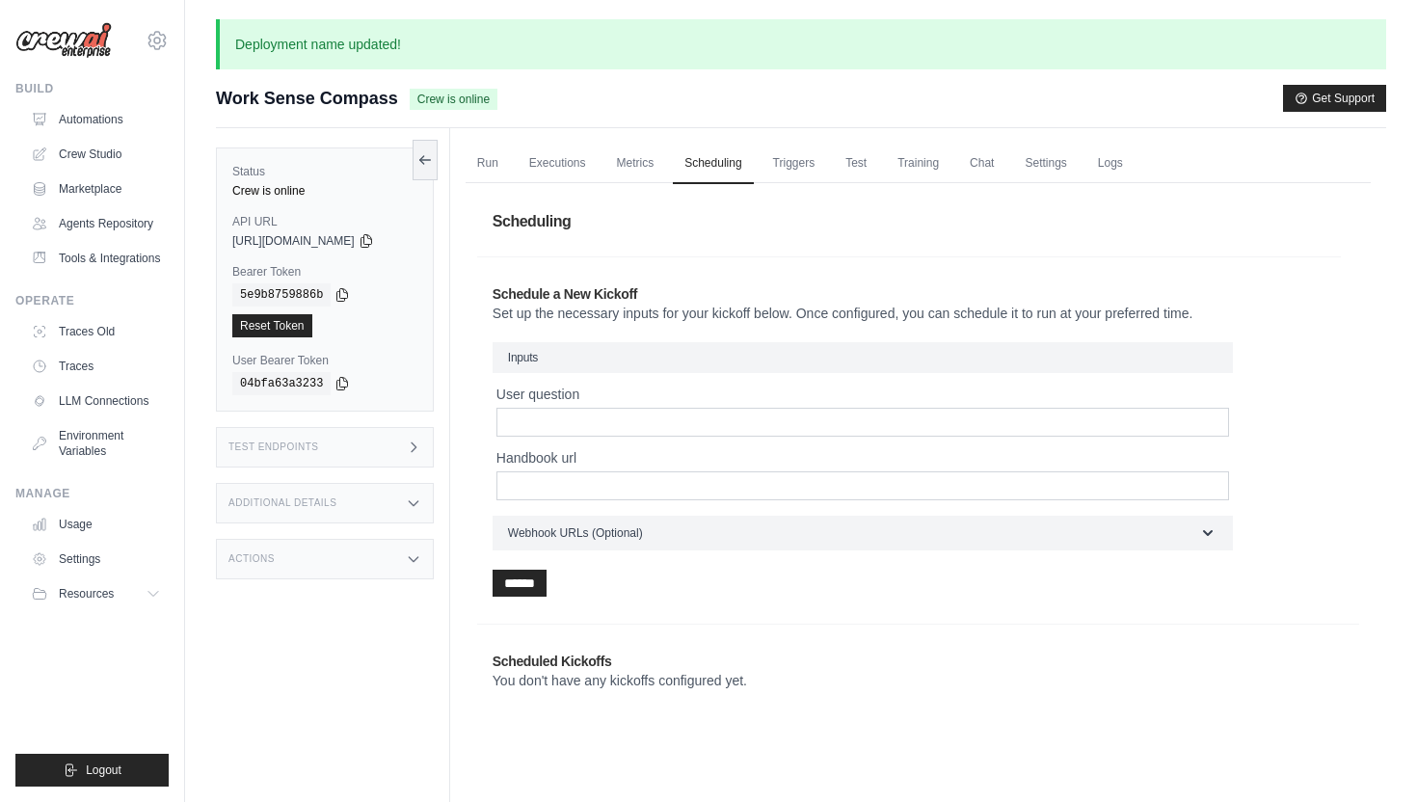
click at [373, 438] on div "Test Endpoints" at bounding box center [325, 447] width 218 height 40
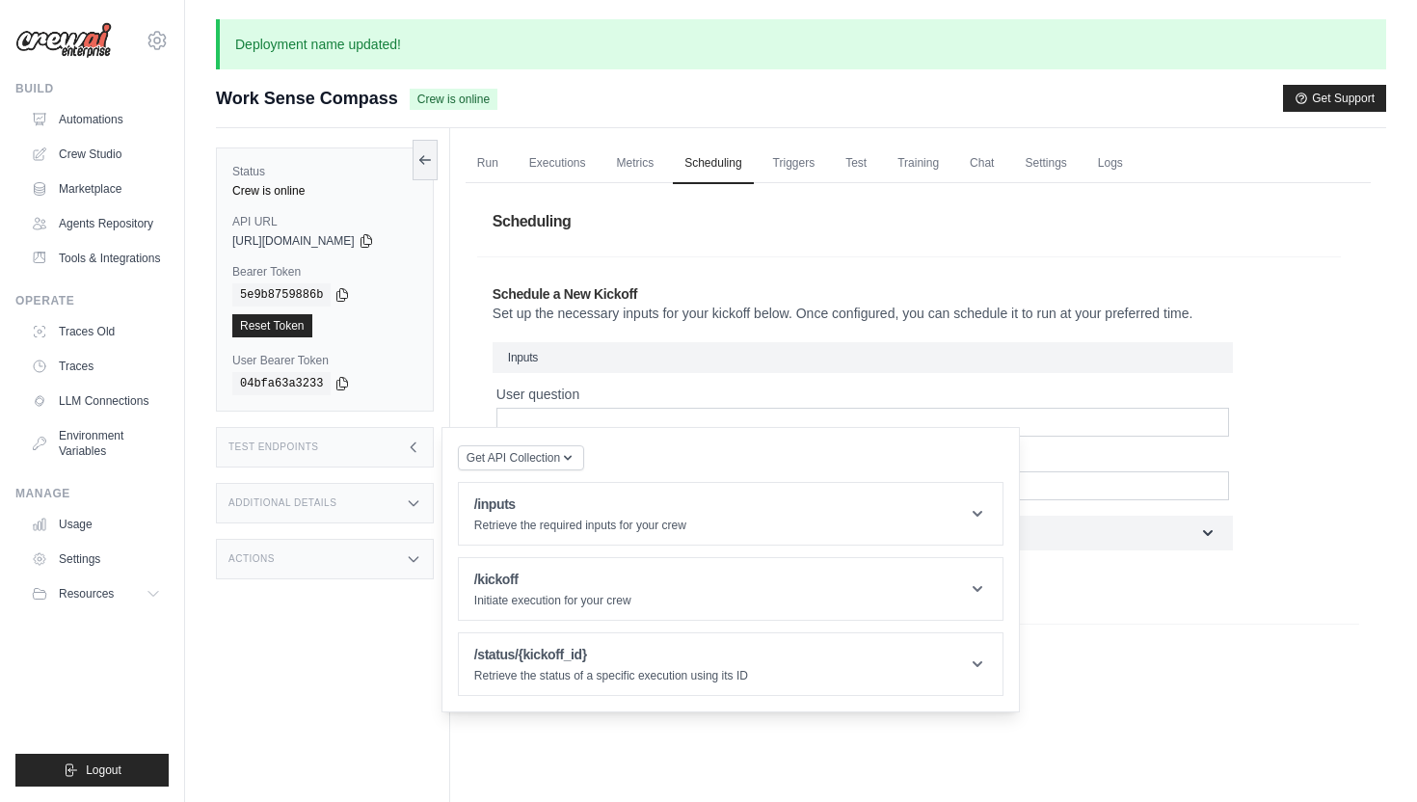
click at [373, 438] on div "Test Endpoints" at bounding box center [325, 447] width 218 height 40
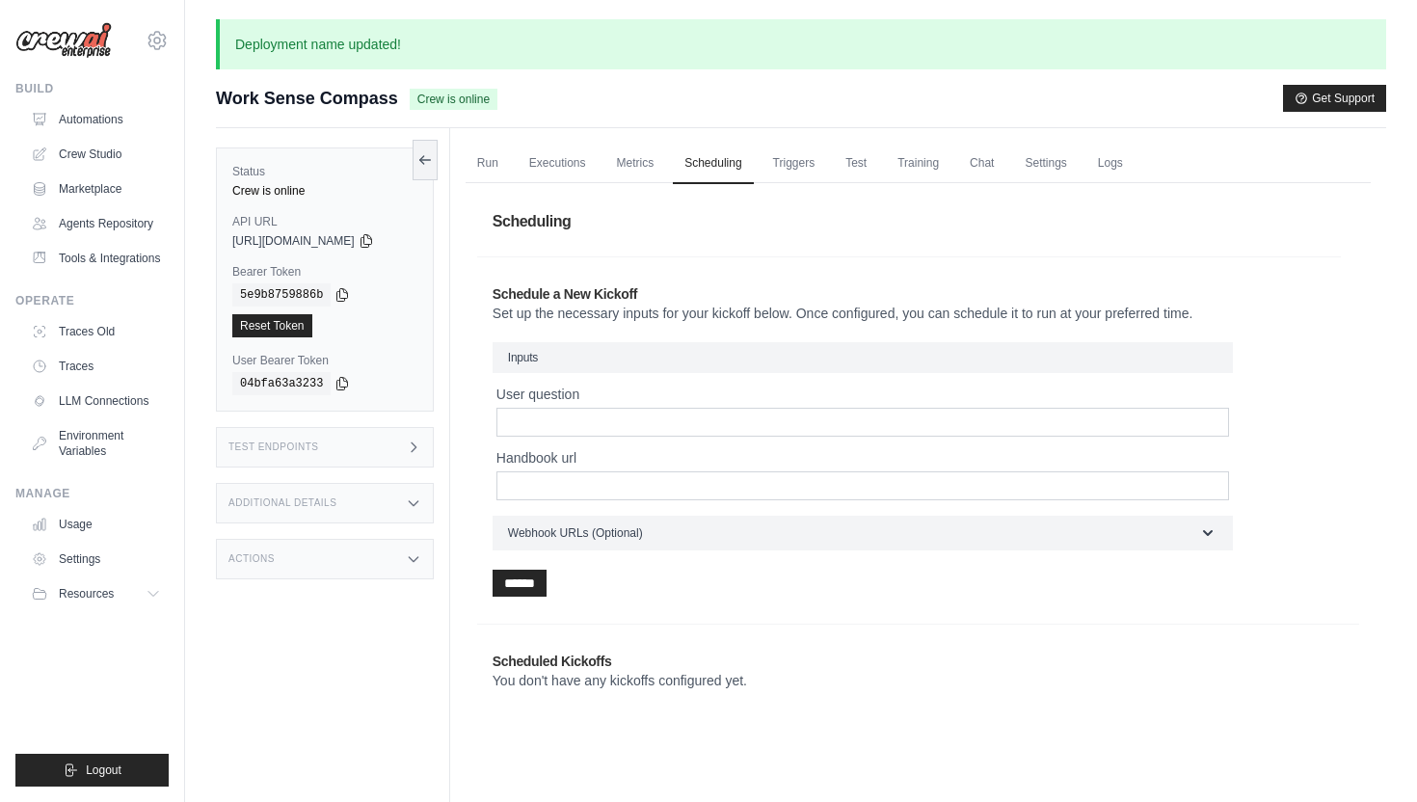
click at [373, 438] on div "Test Endpoints" at bounding box center [325, 447] width 218 height 40
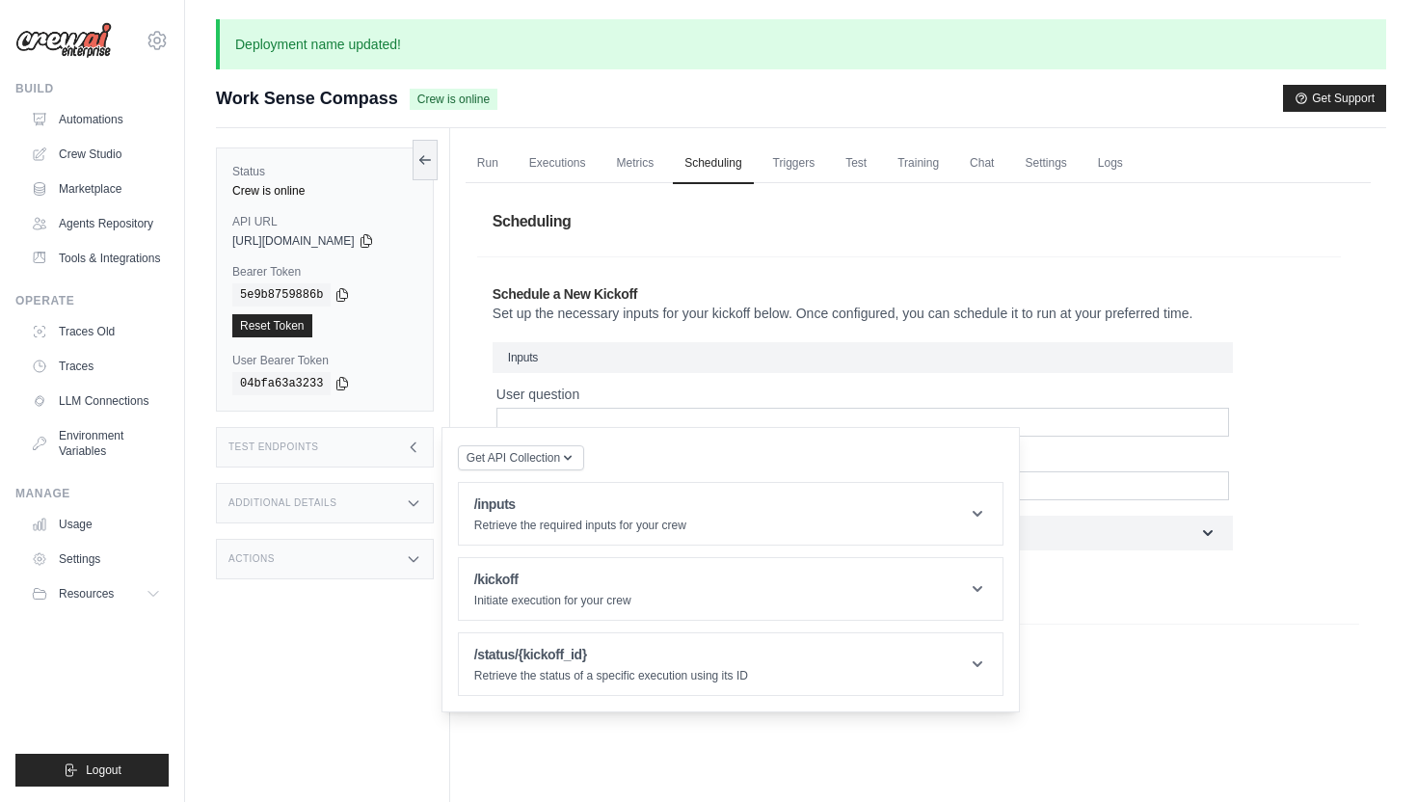
click at [396, 452] on div "Test Endpoints" at bounding box center [325, 447] width 218 height 40
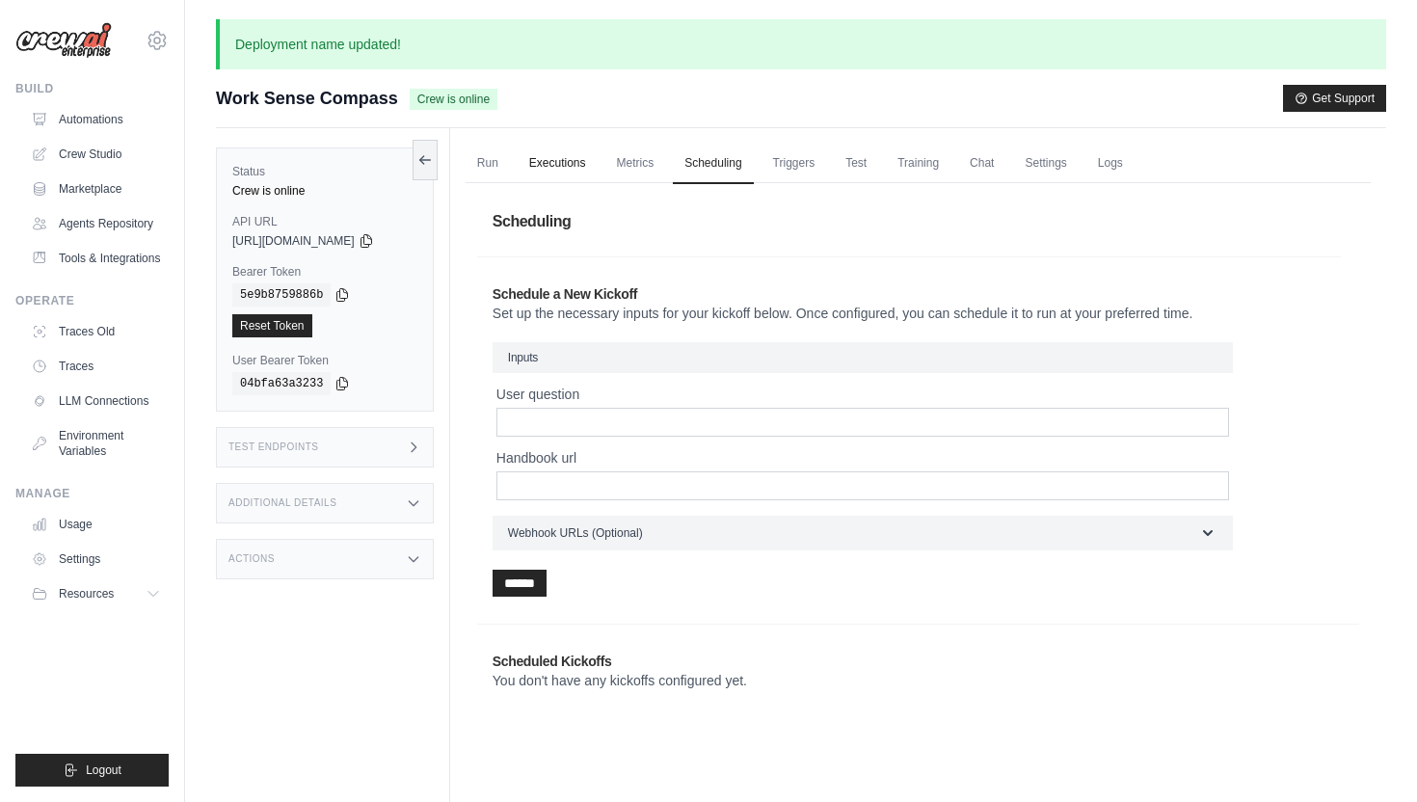
click at [589, 156] on link "Executions" at bounding box center [558, 164] width 80 height 40
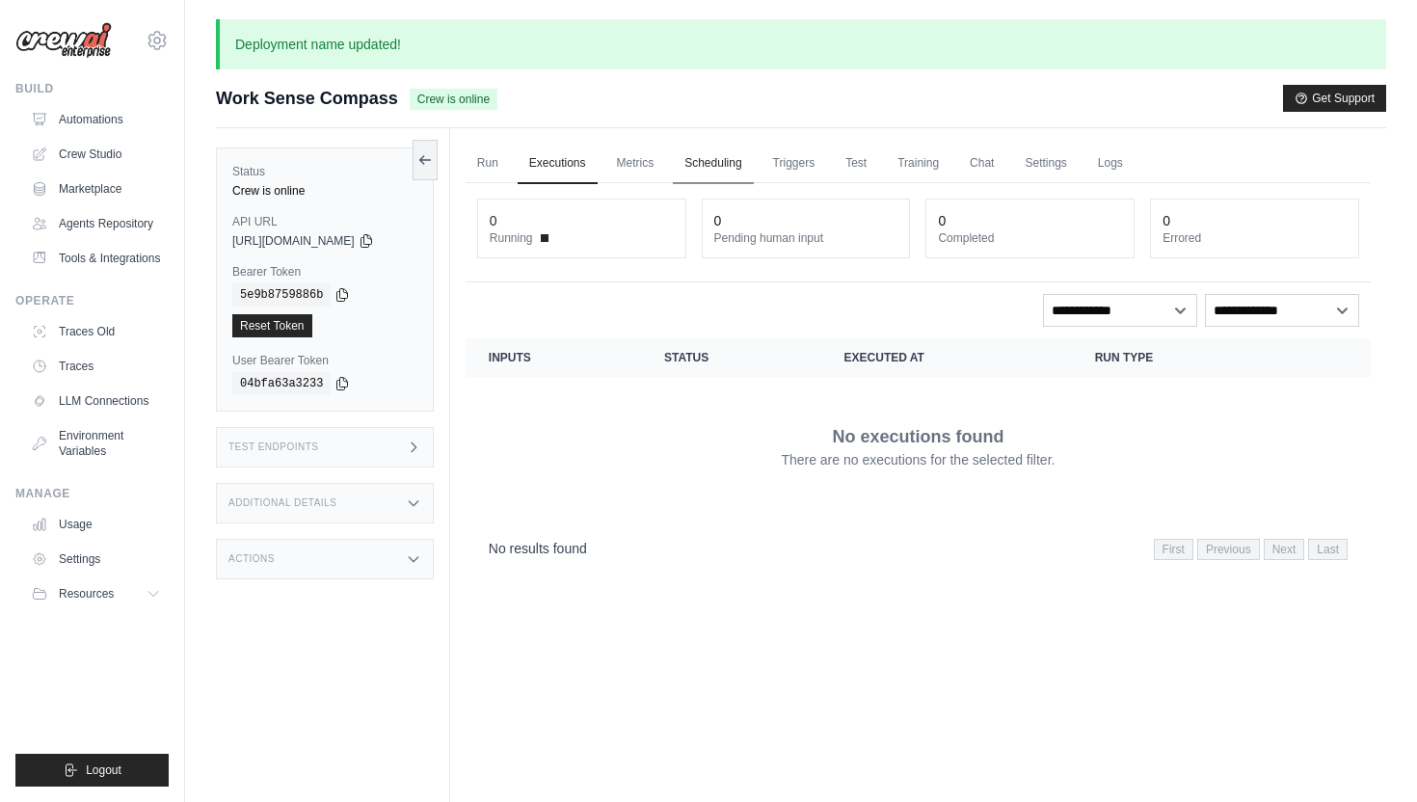
click at [704, 157] on link "Scheduling" at bounding box center [713, 164] width 80 height 40
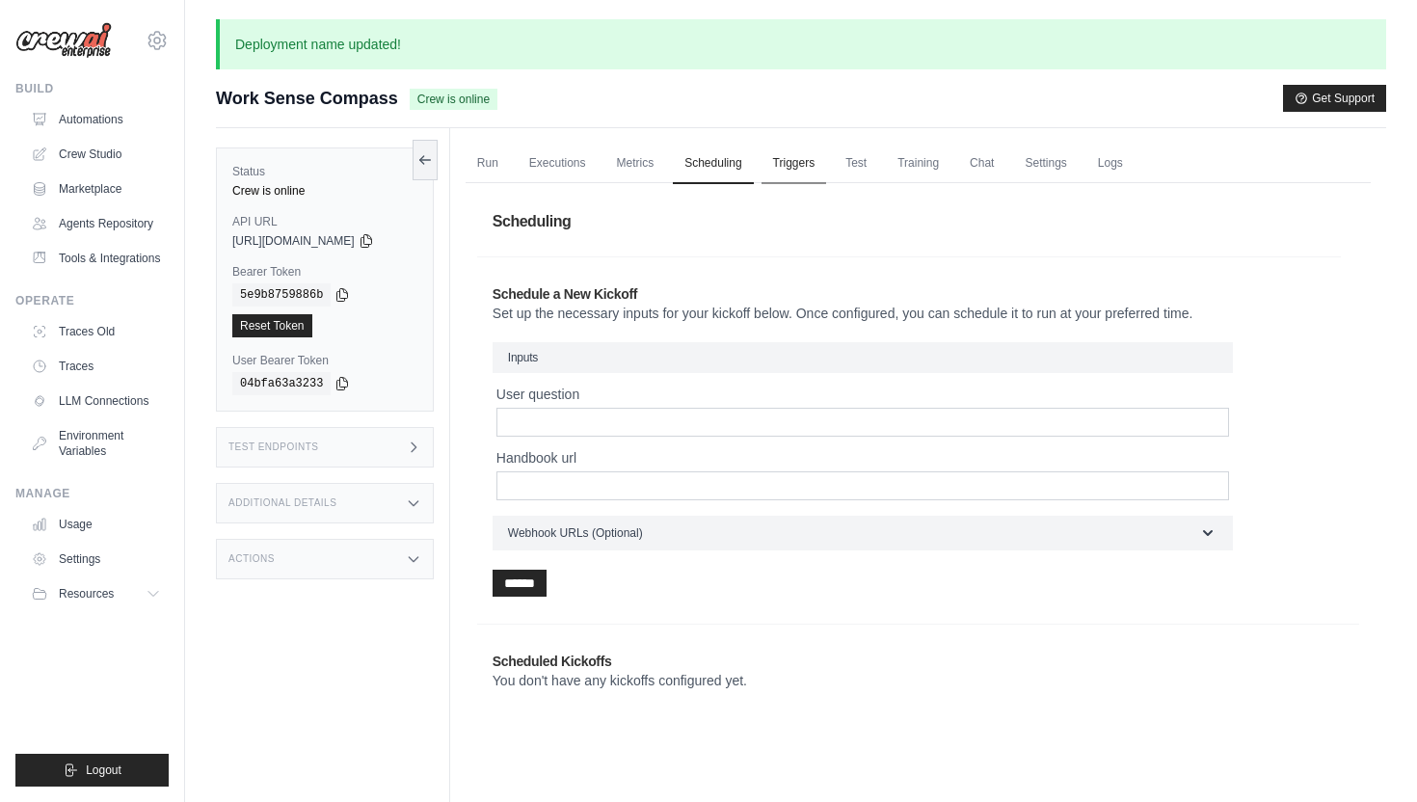
click at [775, 157] on link "Triggers" at bounding box center [795, 164] width 66 height 40
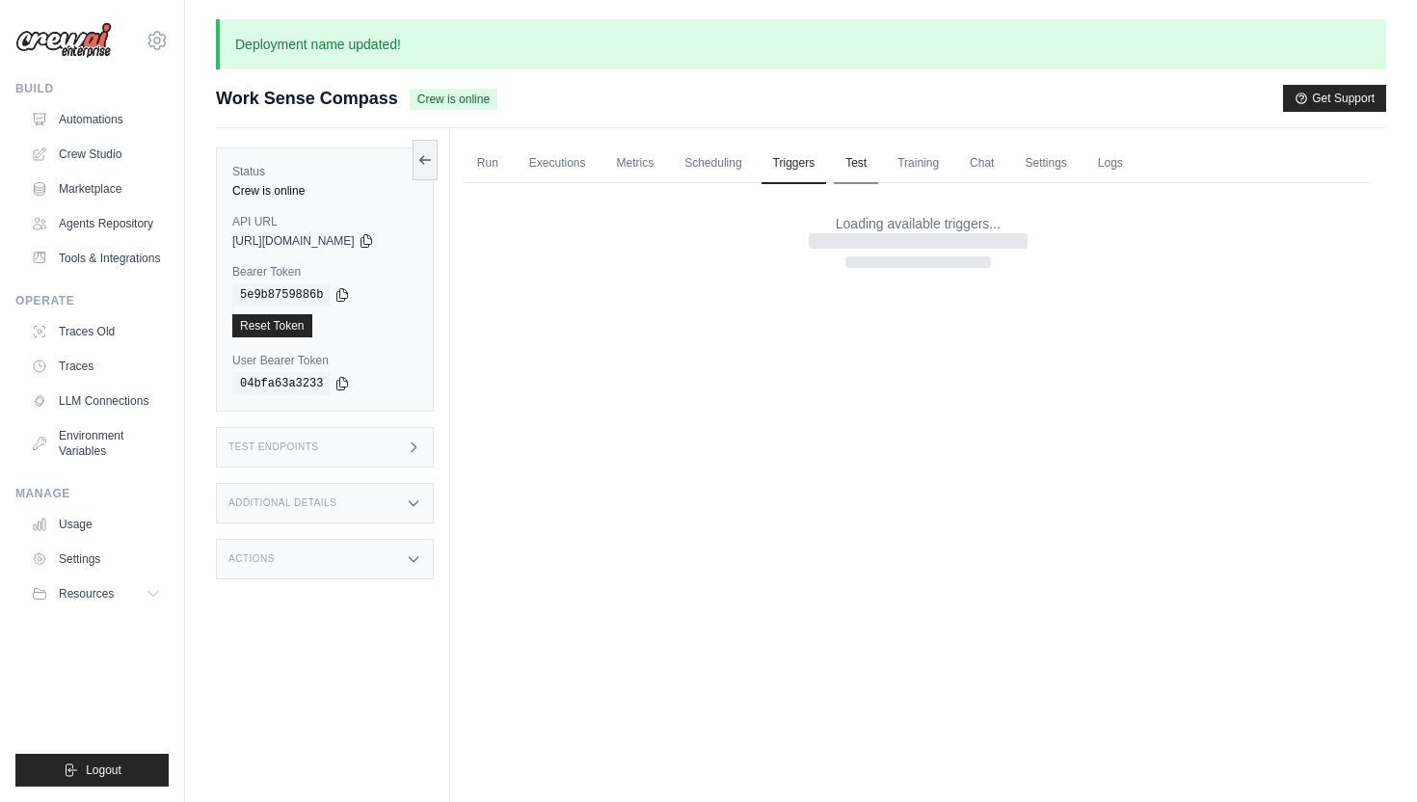
click at [848, 168] on link "Test" at bounding box center [856, 164] width 44 height 40
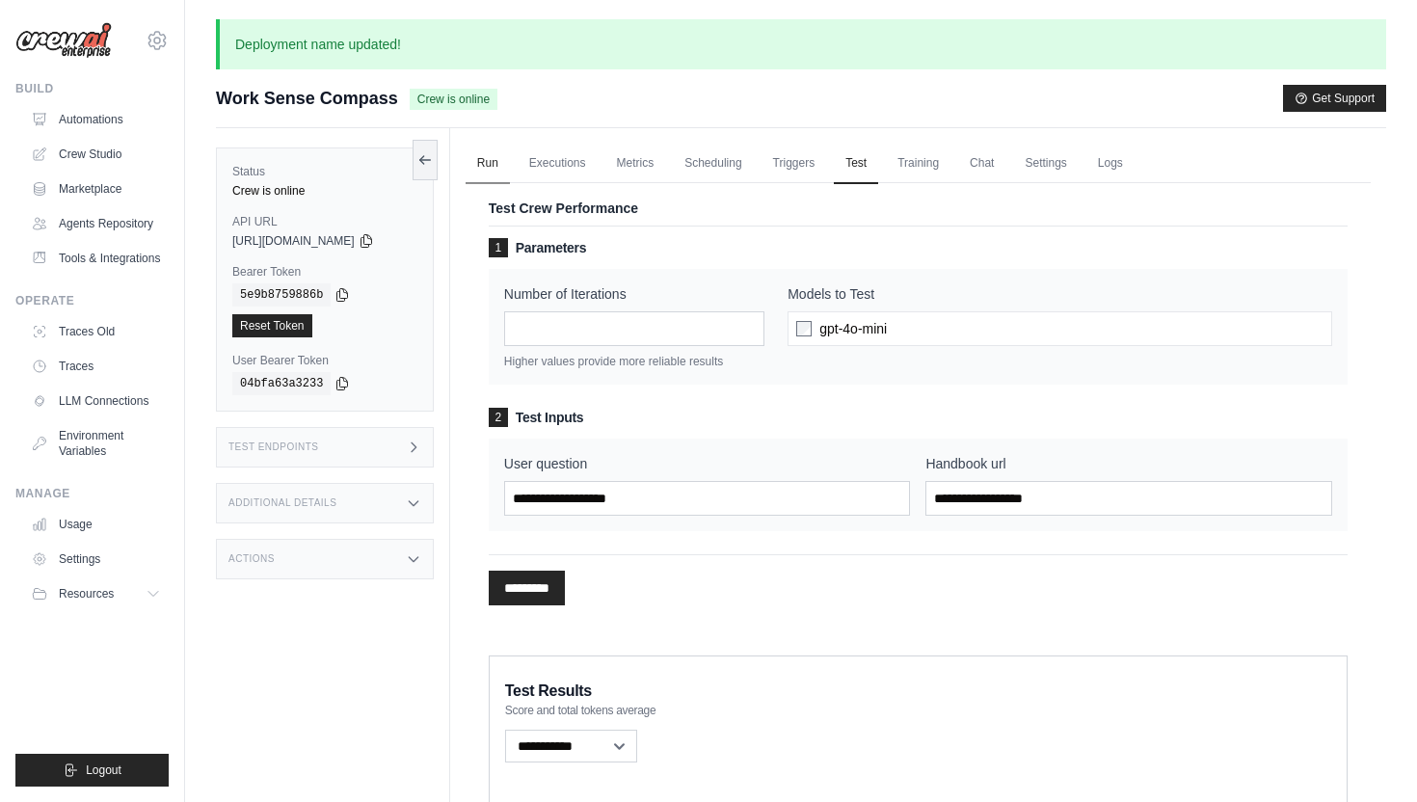
click at [486, 158] on link "Run" at bounding box center [488, 164] width 44 height 40
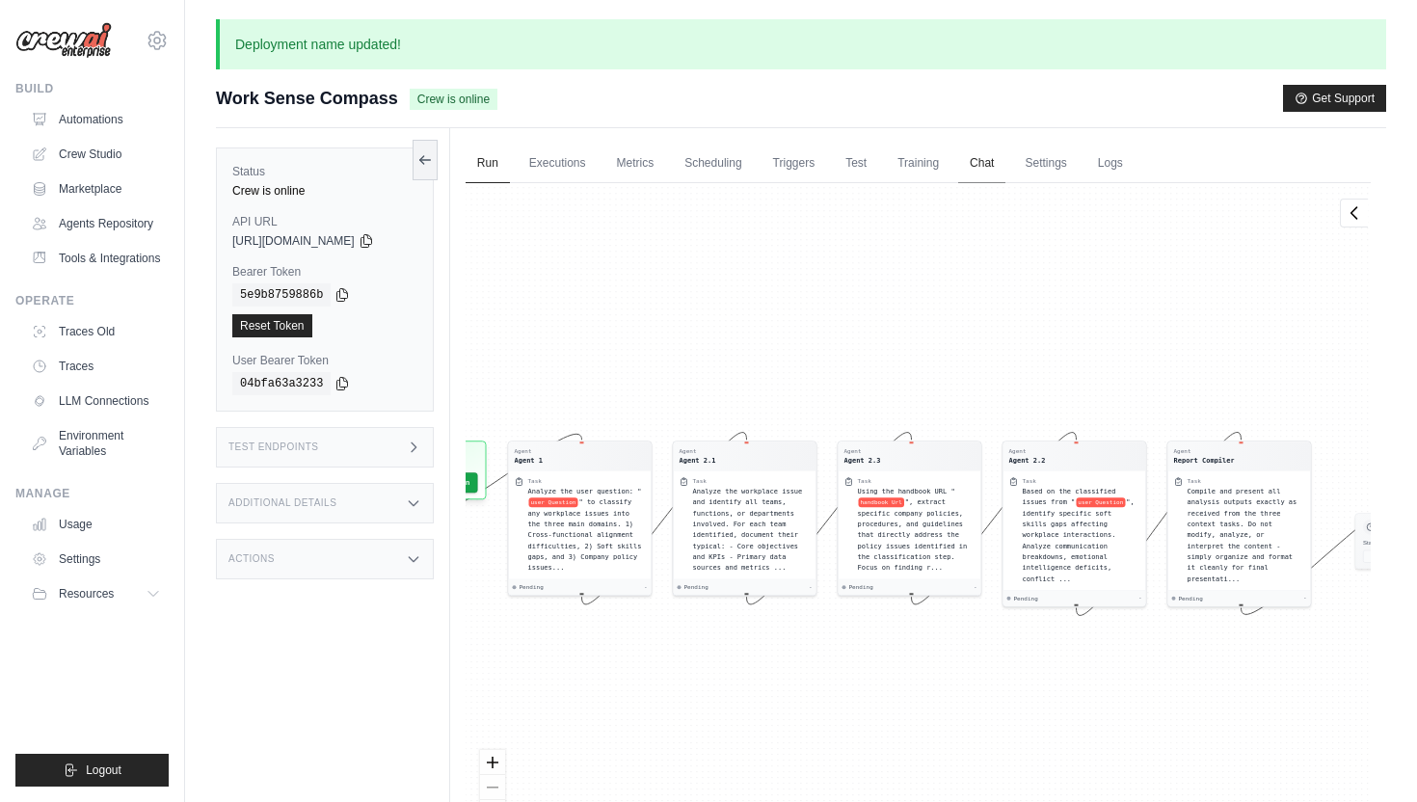
click at [980, 154] on link "Chat" at bounding box center [981, 164] width 47 height 40
click at [940, 161] on link "Training" at bounding box center [918, 164] width 65 height 40
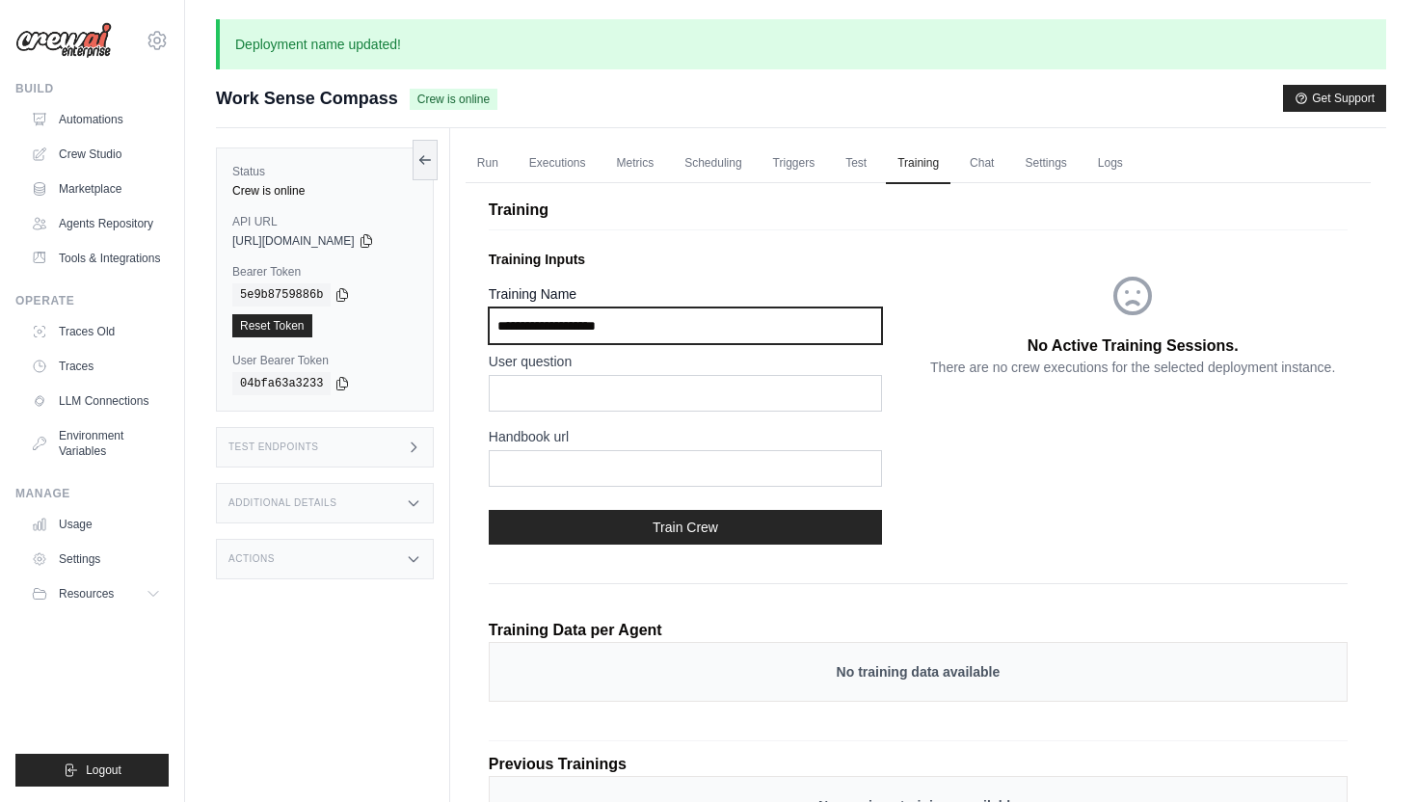
click at [641, 336] on input "Training Name" at bounding box center [685, 326] width 393 height 37
click at [701, 416] on div "User question Handbook url" at bounding box center [704, 423] width 430 height 143
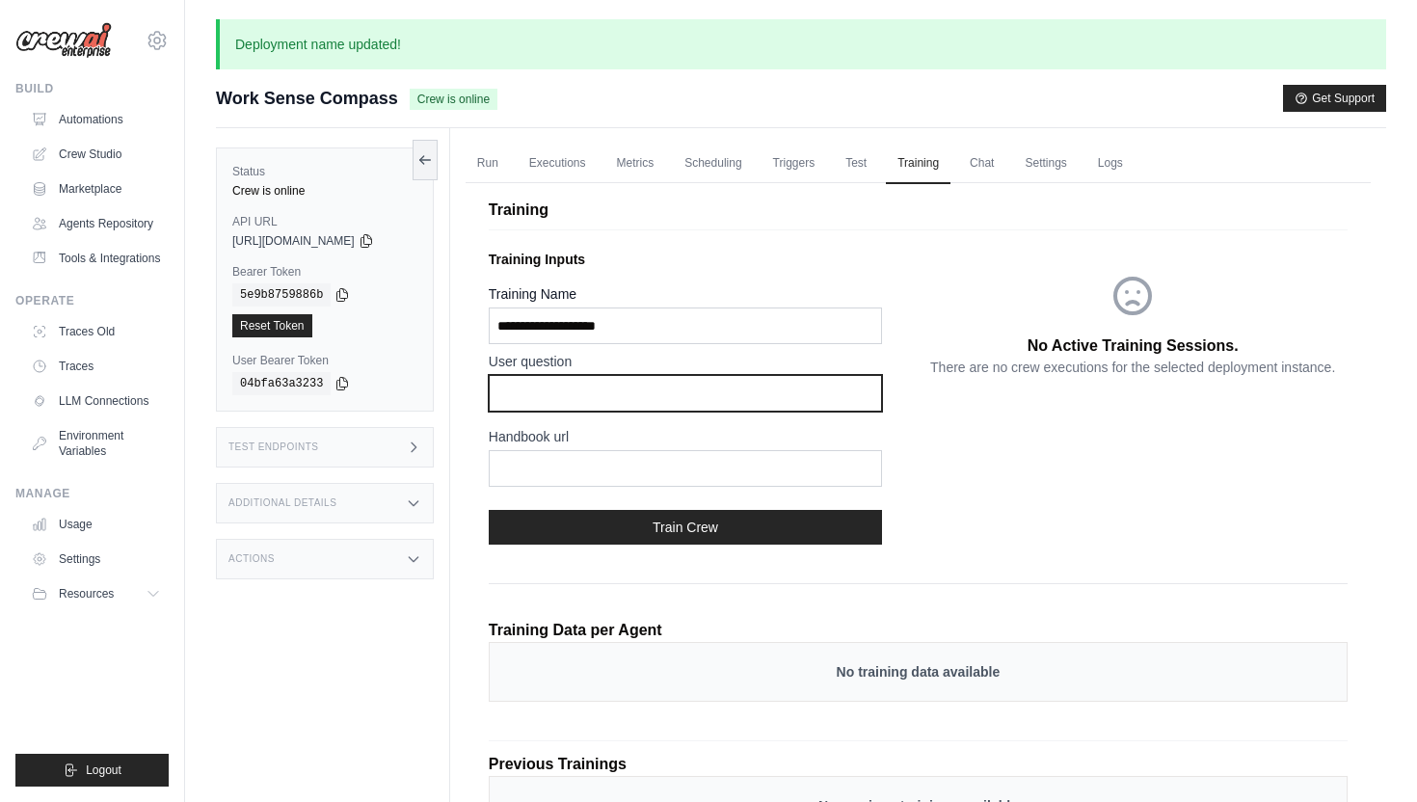
click at [678, 395] on input "text" at bounding box center [685, 393] width 393 height 37
paste input "**********"
type input "**********"
drag, startPoint x: 775, startPoint y: 392, endPoint x: 234, endPoint y: 386, distance: 541.0
click at [234, 386] on div "Status Crew is online API URL copied https://comprehensive-workplace-issue-reso…" at bounding box center [801, 529] width 1171 height 802
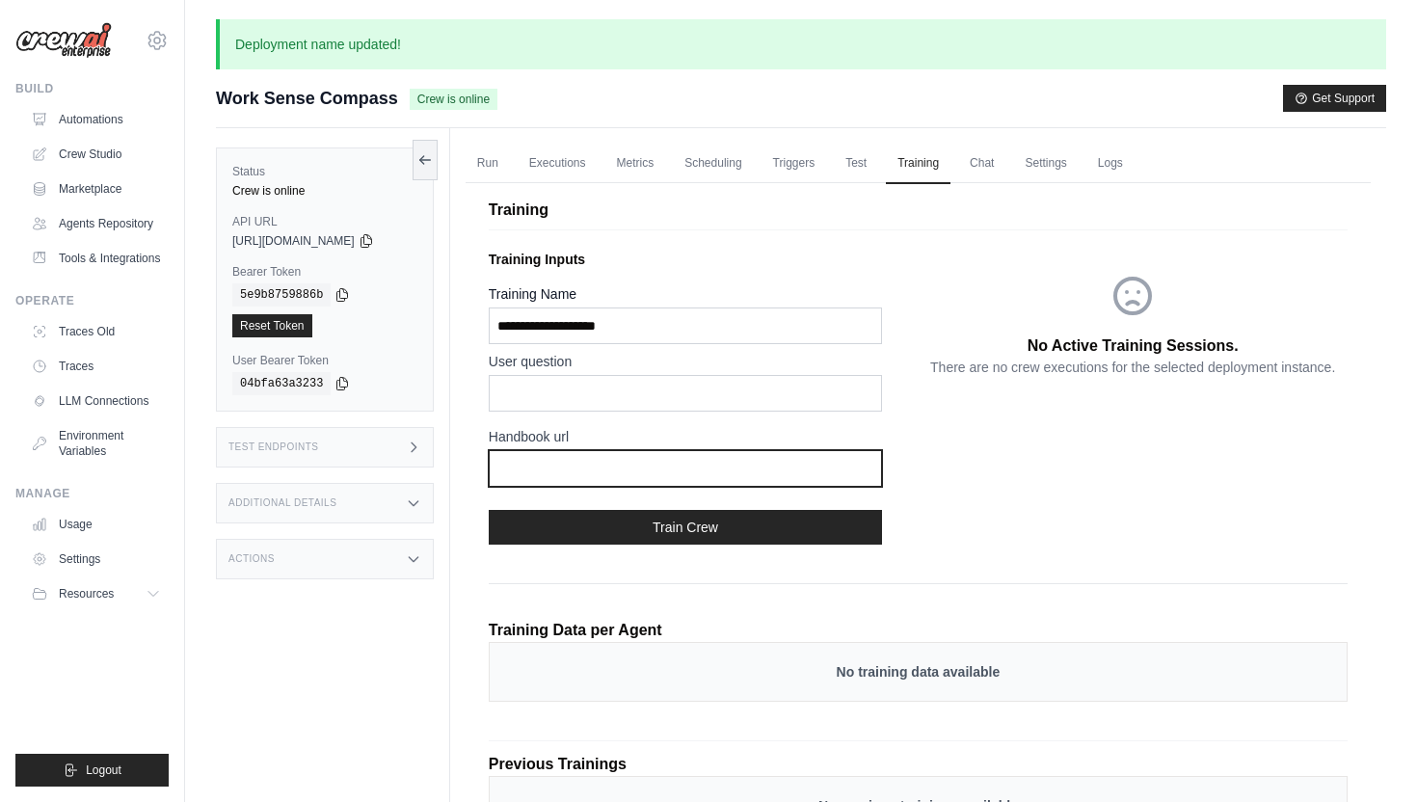
click at [512, 461] on input "text" at bounding box center [685, 468] width 393 height 37
paste input "**********"
type input "**********"
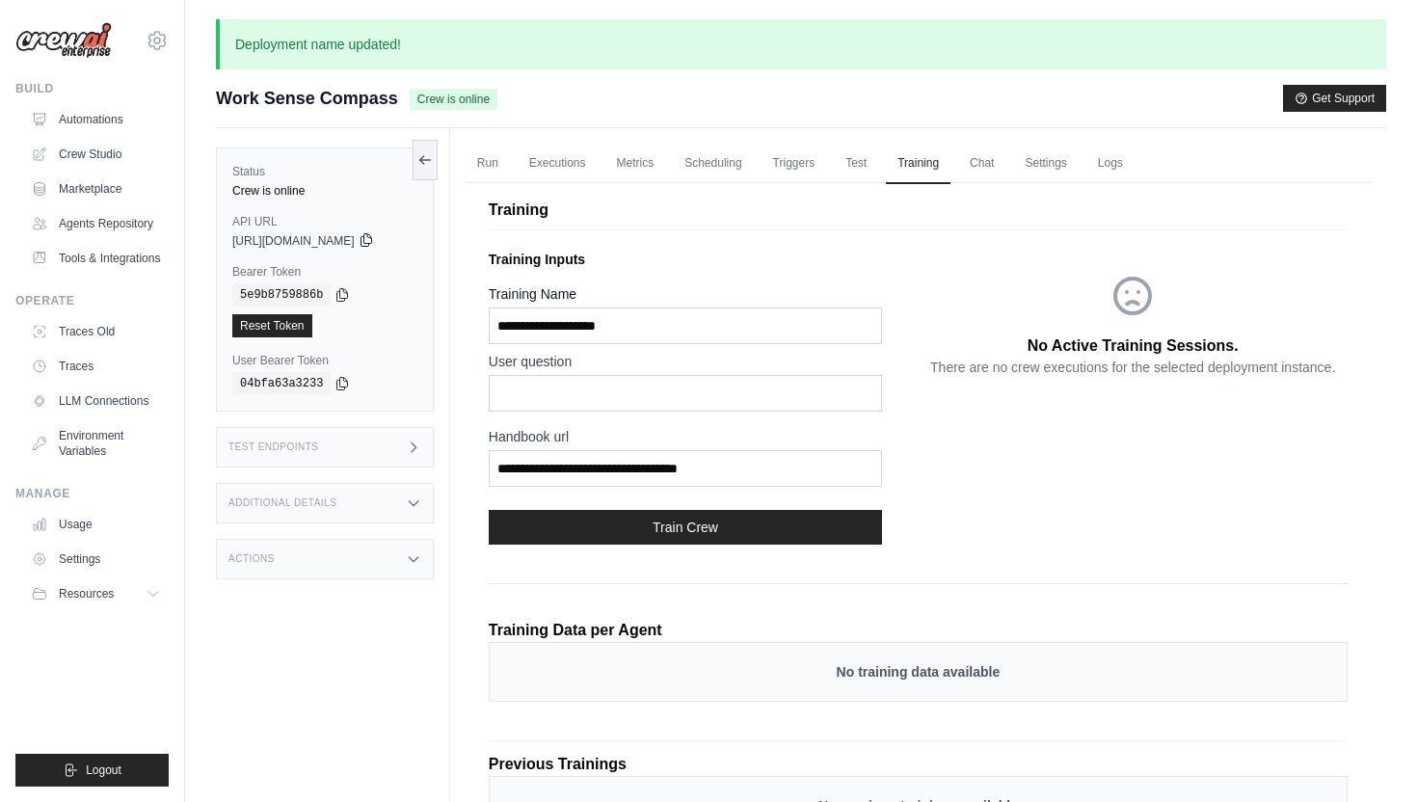
click at [374, 242] on icon at bounding box center [366, 239] width 15 height 15
click at [692, 383] on input "text" at bounding box center [685, 393] width 393 height 37
paste input "**********"
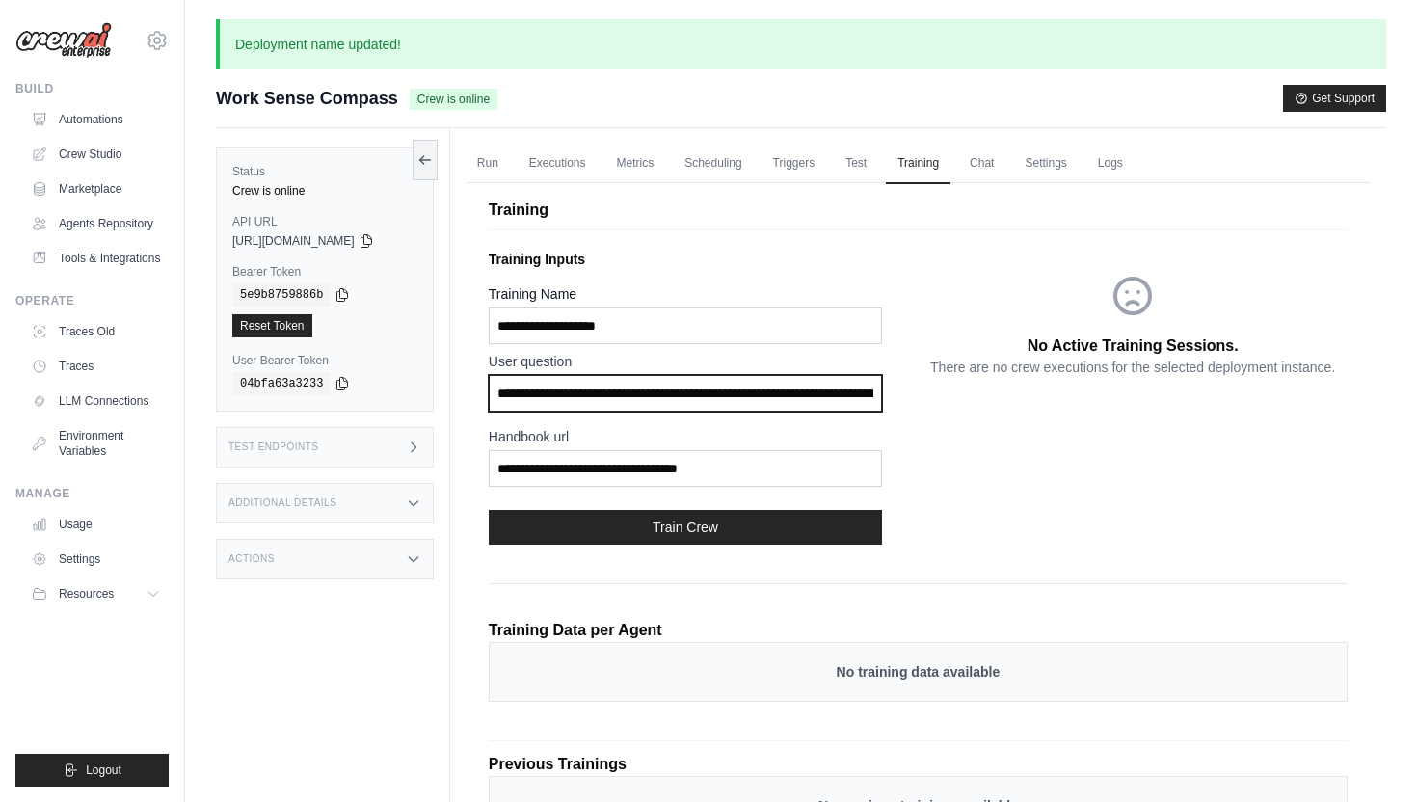
scroll to position [0, 4993]
type input "**********"
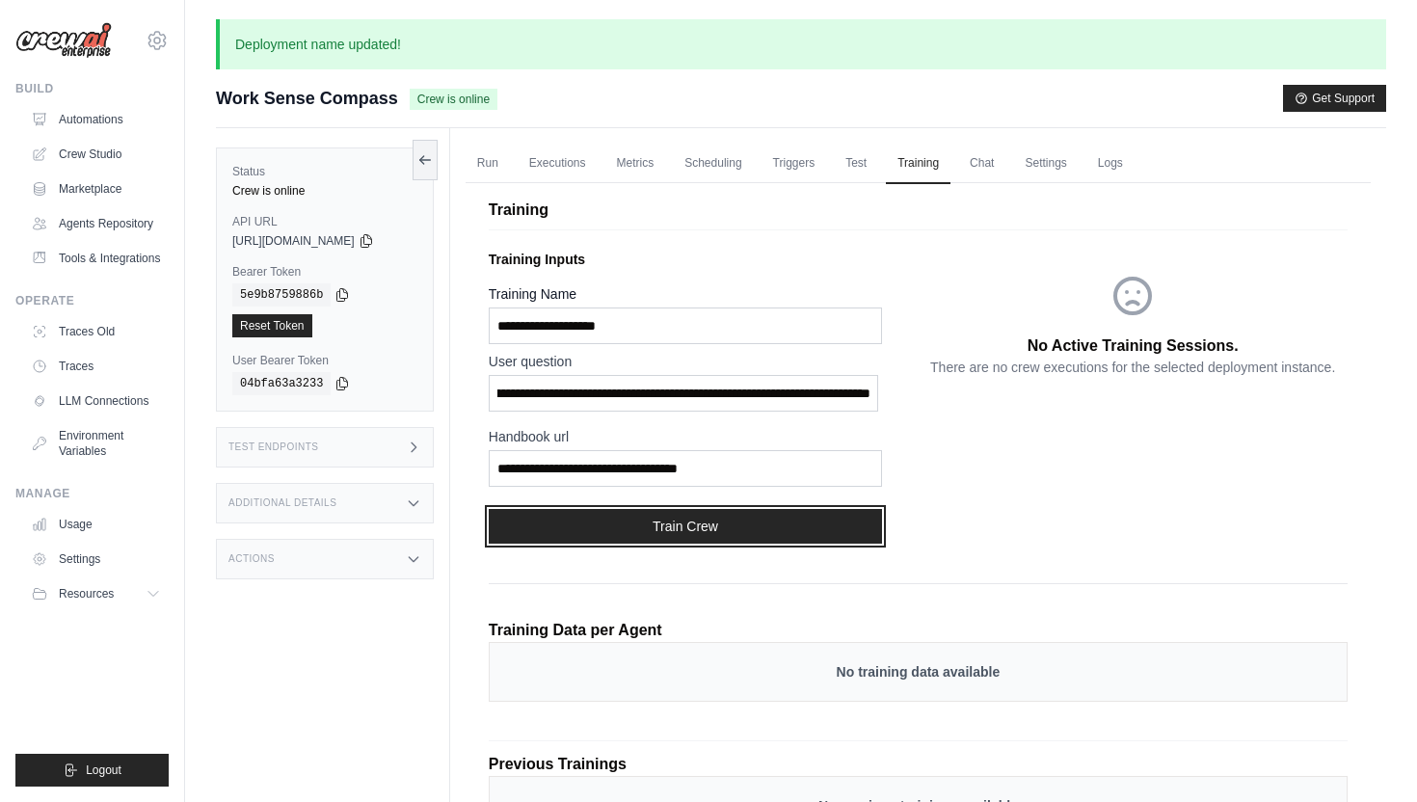
click button "Train Crew"
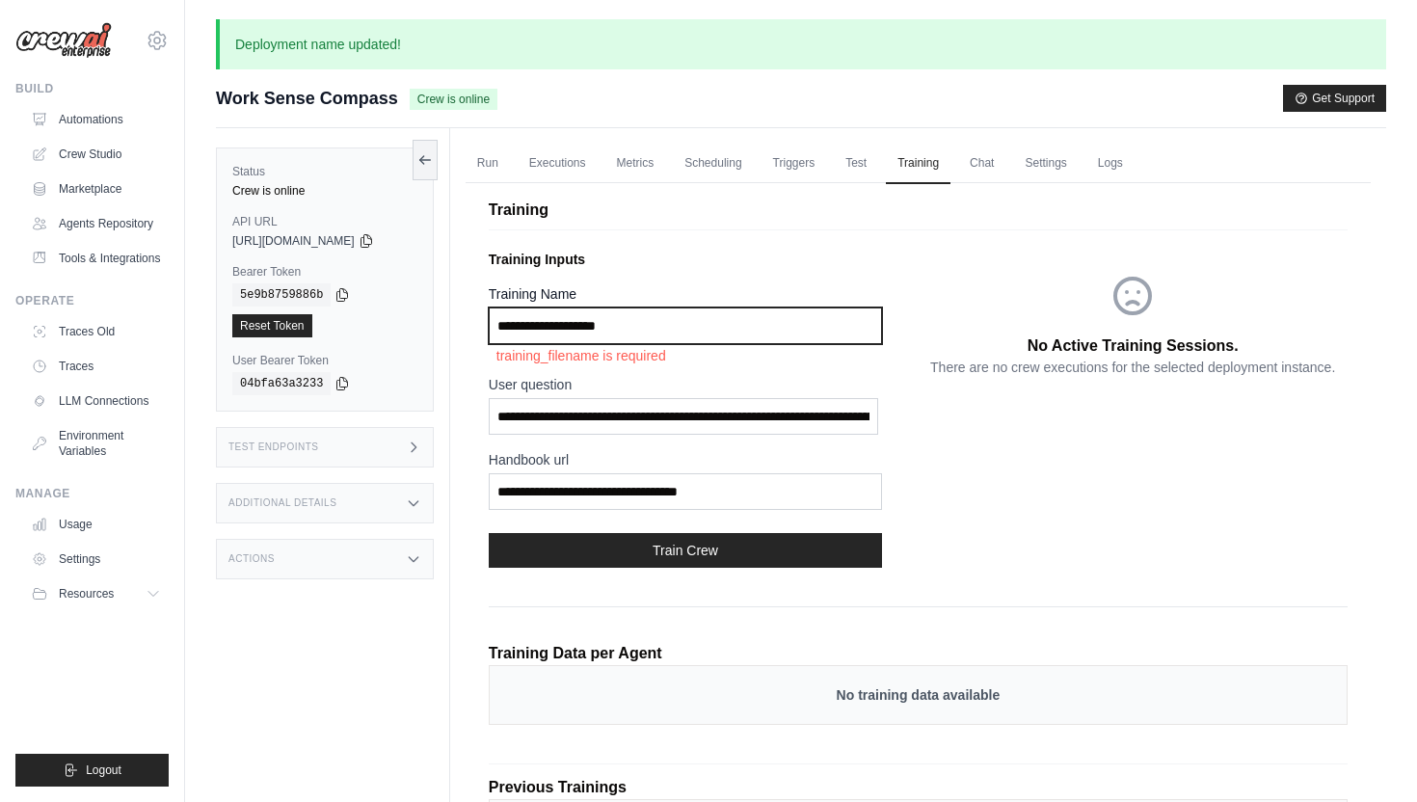
click input "Training Name"
drag, startPoint x: 673, startPoint y: 333, endPoint x: 552, endPoint y: 332, distance: 121.5
click input "Training Name"
type input "*"
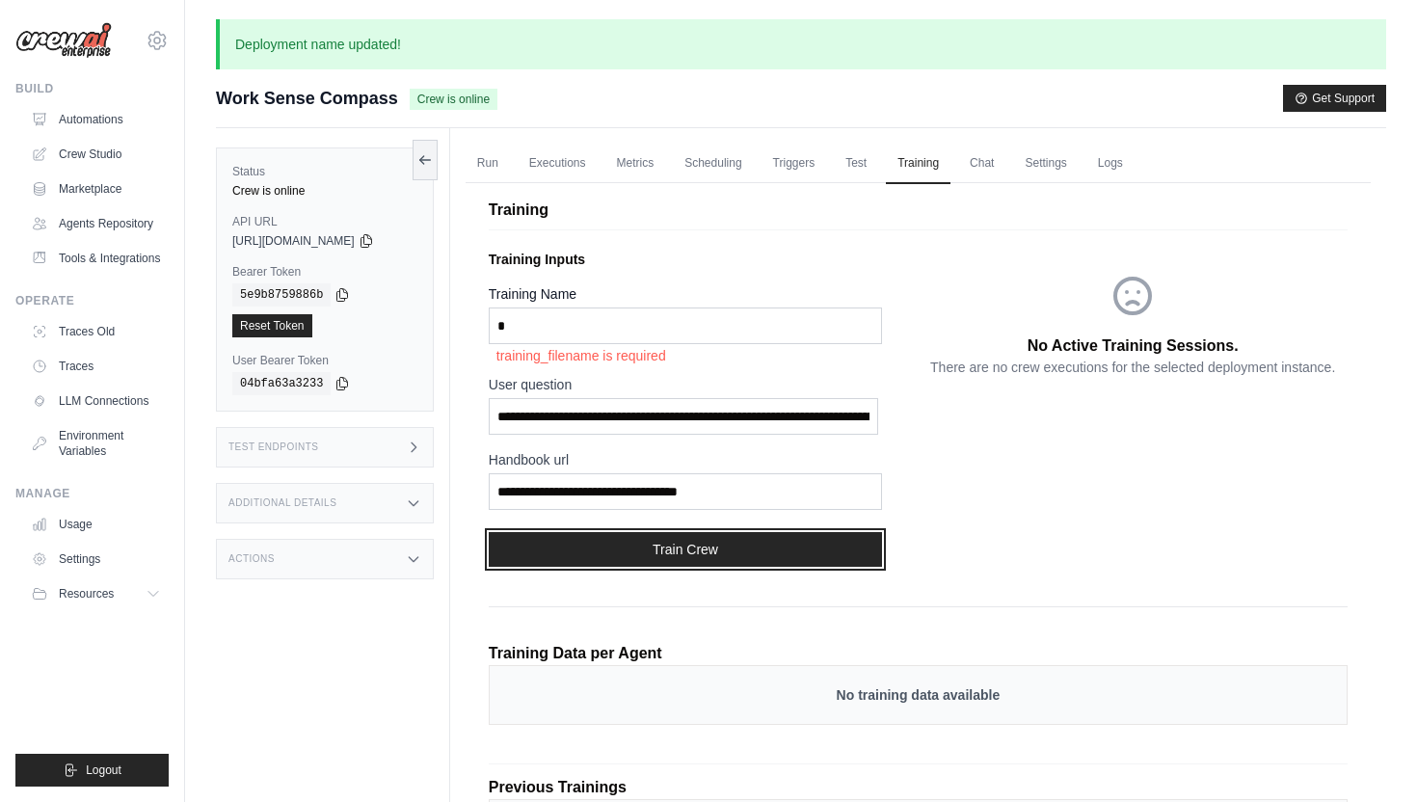
click button "Train Crew"
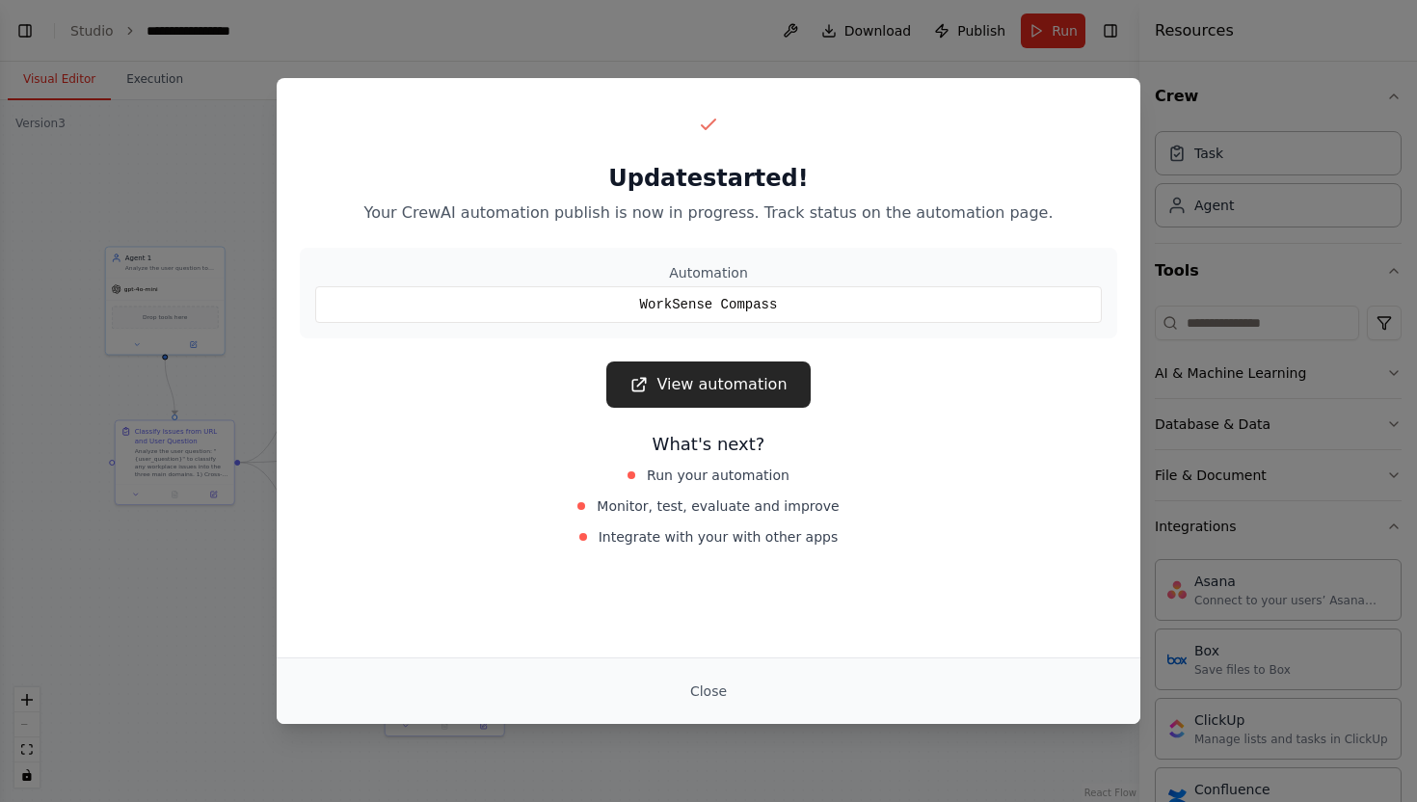
click at [1170, 92] on div "Update started! Your CrewAI automation publish is now in progress. Track status…" at bounding box center [708, 401] width 1417 height 802
click at [721, 687] on button "Close" at bounding box center [708, 691] width 67 height 35
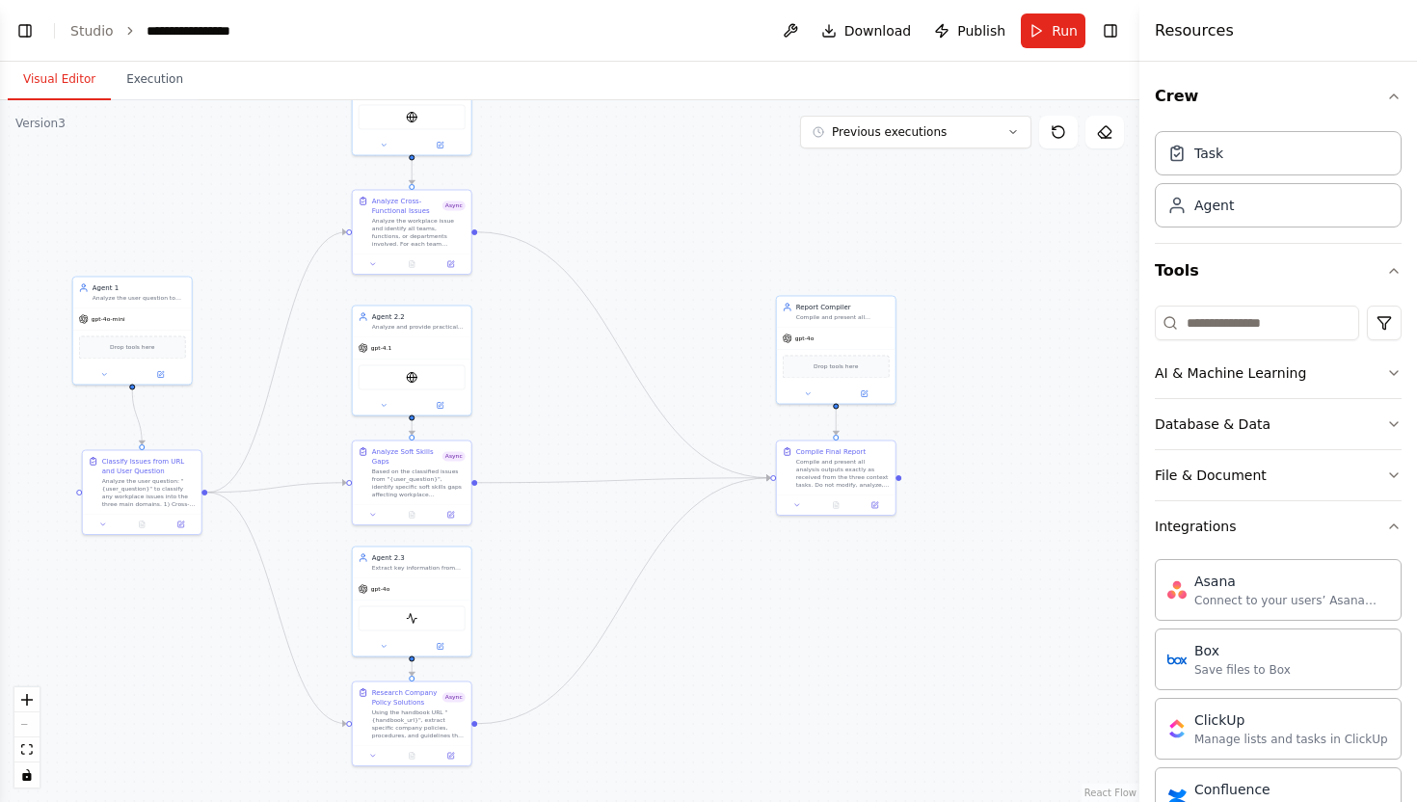
drag, startPoint x: 721, startPoint y: 687, endPoint x: 688, endPoint y: 715, distance: 43.7
click at [688, 715] on div ".deletable-edge-delete-btn { width: 20px; height: 20px; border: 0px solid #ffff…" at bounding box center [570, 451] width 1140 height 702
click at [894, 22] on span "Download" at bounding box center [878, 30] width 67 height 19
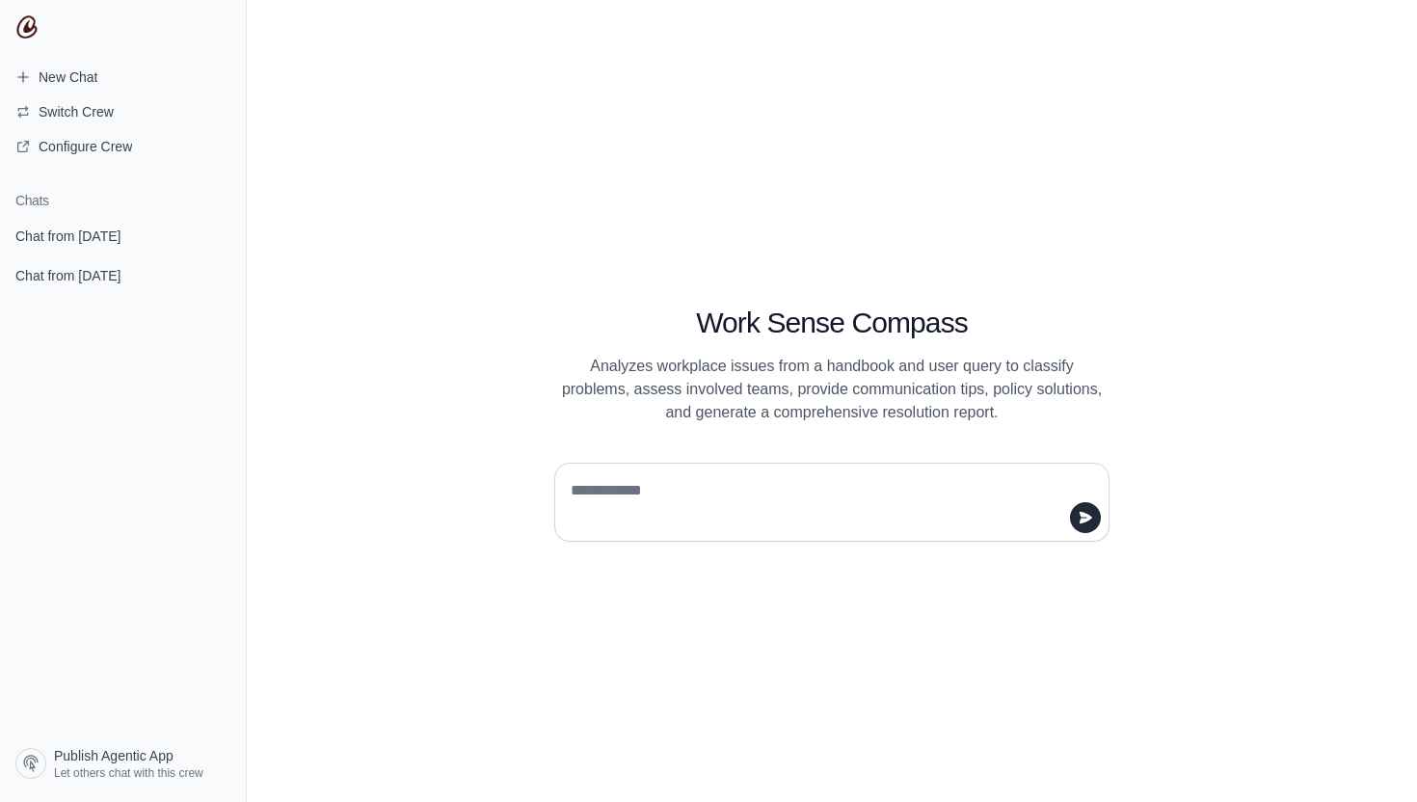
drag, startPoint x: 589, startPoint y: 367, endPoint x: 1025, endPoint y: 377, distance: 436.0
click at [1026, 377] on p "Analyzes workplace issues from a handbook and user query to classify problems, …" at bounding box center [831, 389] width 555 height 69
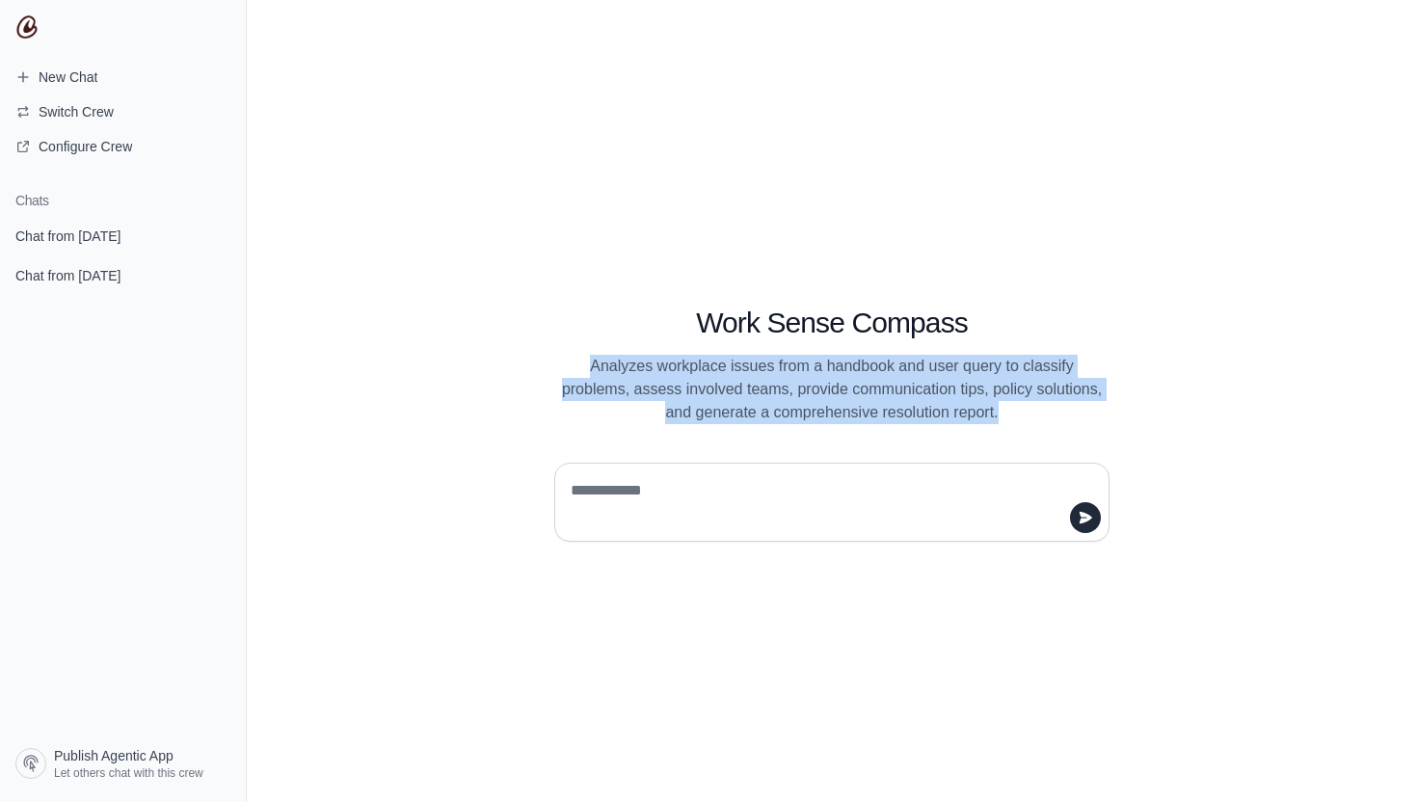
drag, startPoint x: 1016, startPoint y: 418, endPoint x: 563, endPoint y: 347, distance: 458.6
click at [563, 347] on div "Work Sense Compass Analyzes workplace issues from a handbook and user query to …" at bounding box center [832, 342] width 648 height 163
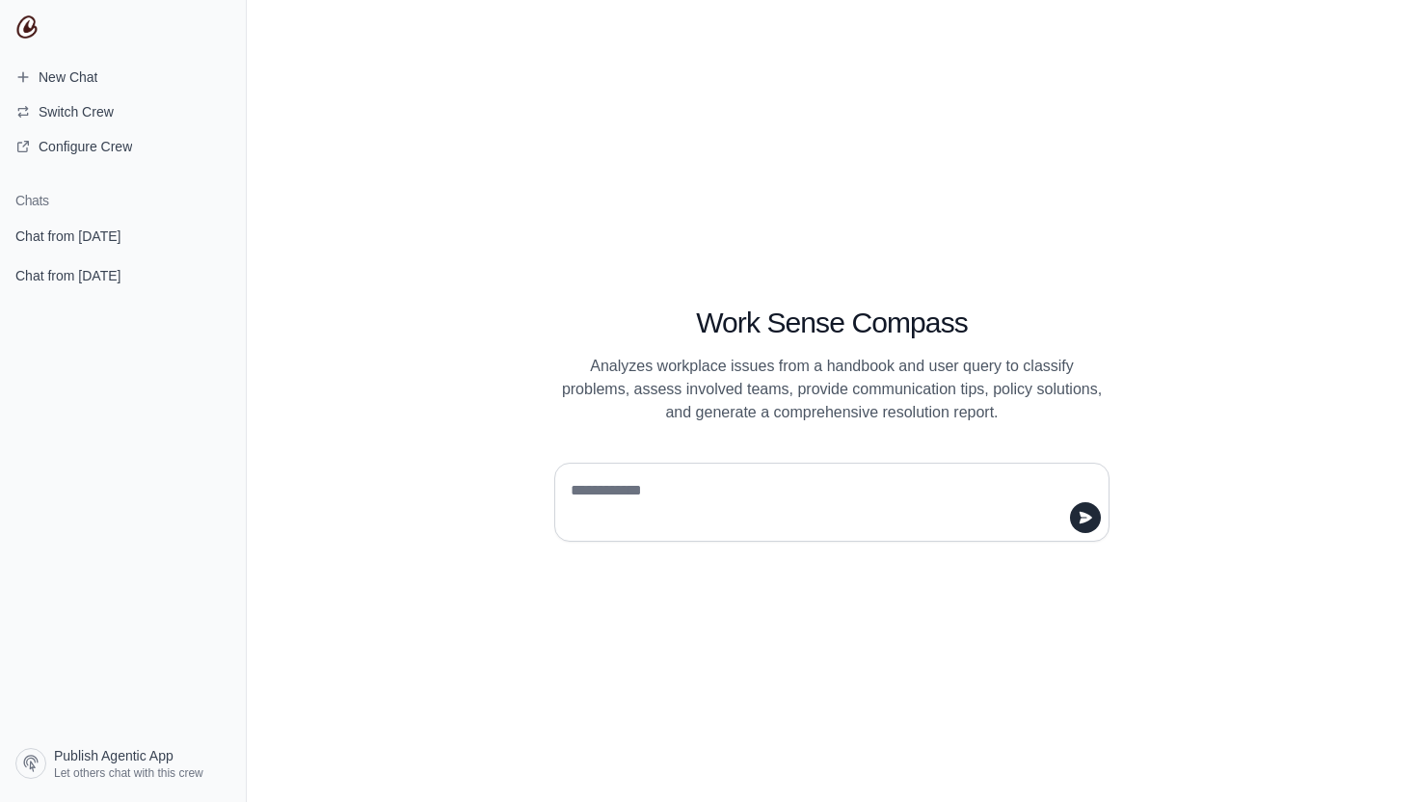
click at [750, 308] on h1 "Work Sense Compass" at bounding box center [831, 323] width 555 height 35
drag, startPoint x: 677, startPoint y: 352, endPoint x: 1009, endPoint y: 352, distance: 331.7
click at [1008, 352] on div "Work Sense Compass Analyzes workplace issues from a handbook and user query to …" at bounding box center [832, 342] width 648 height 163
click at [83, 83] on span "New Chat" at bounding box center [68, 76] width 59 height 19
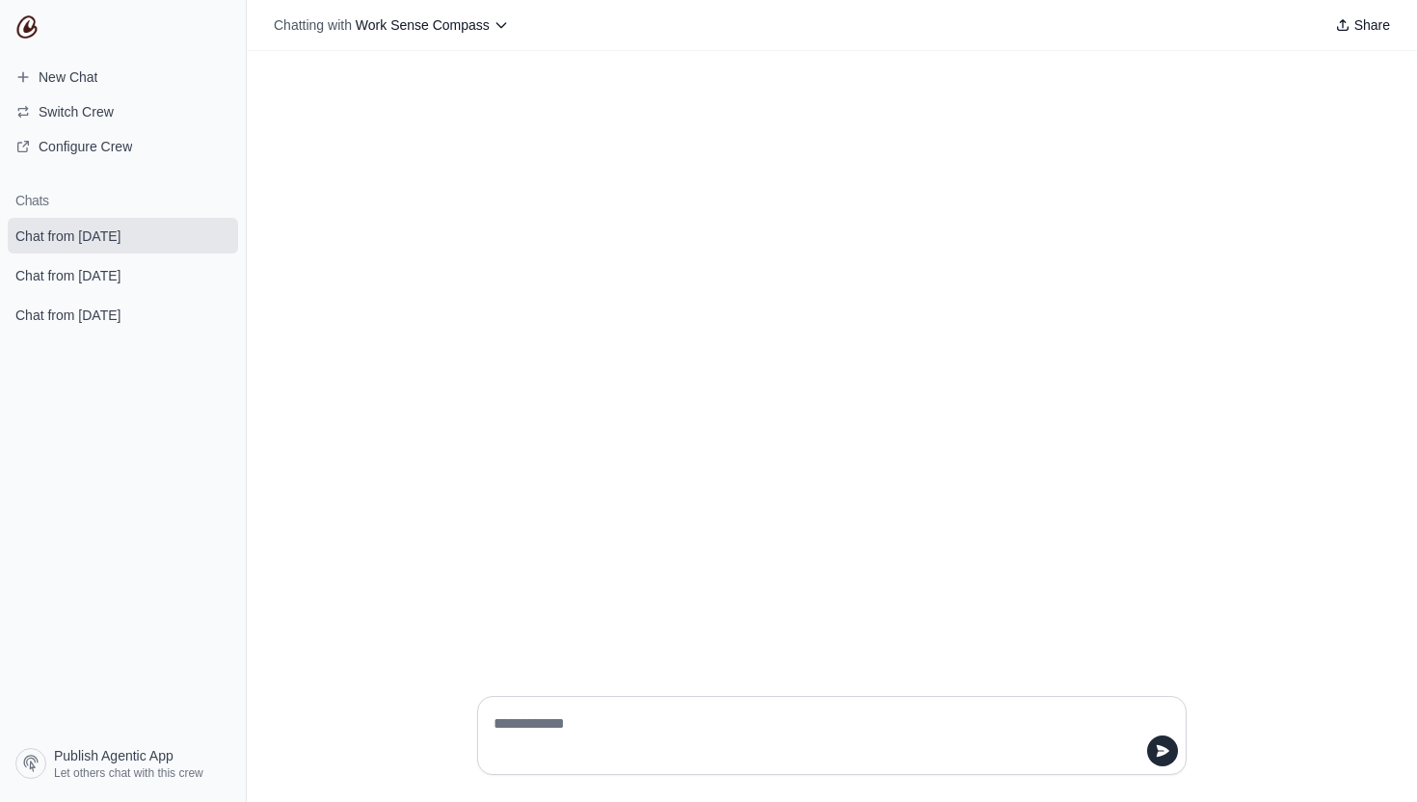
click at [576, 734] on textarea at bounding box center [826, 736] width 673 height 54
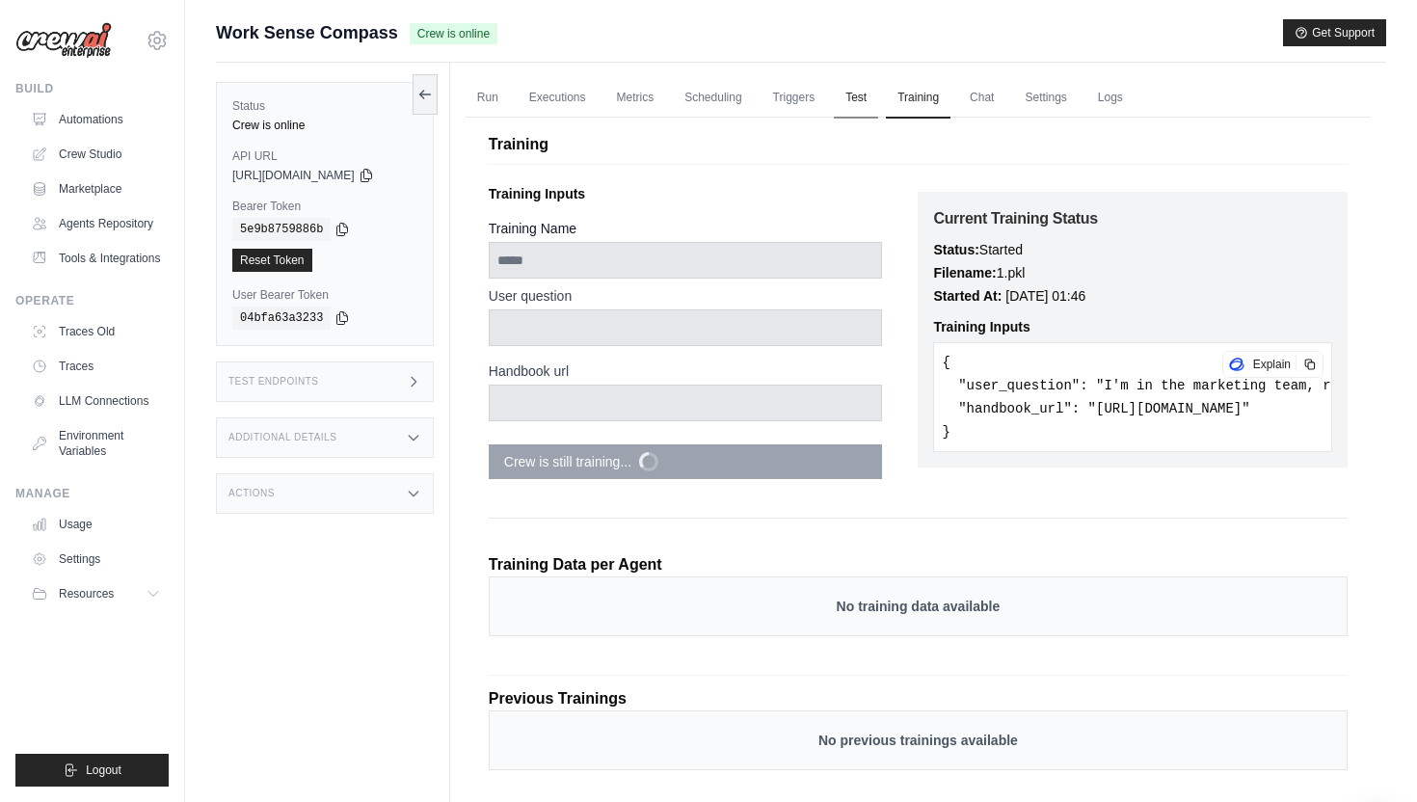
click at [861, 98] on link "Test" at bounding box center [856, 98] width 44 height 40
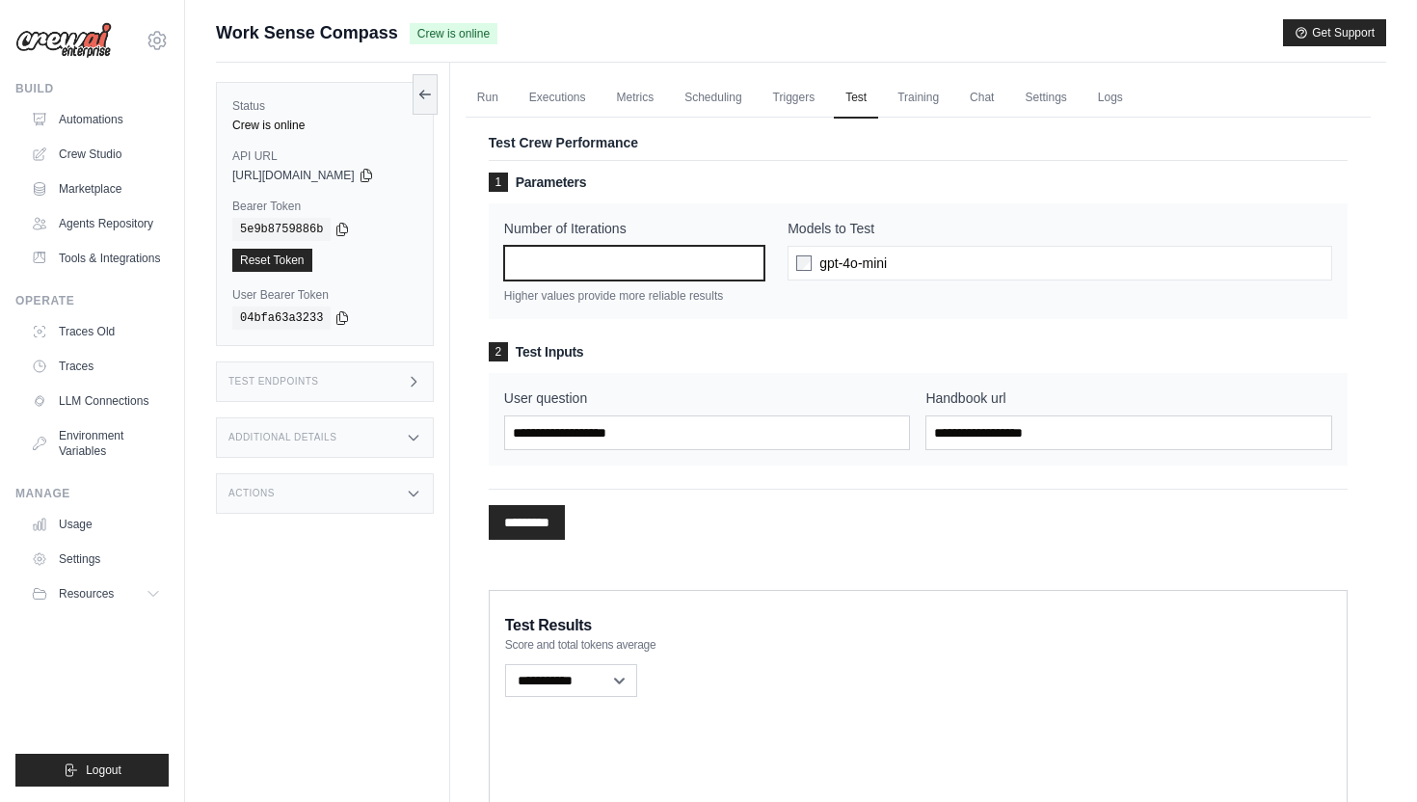
click at [654, 269] on input "*" at bounding box center [634, 263] width 260 height 35
click at [898, 256] on div "gpt-4o-mini" at bounding box center [1060, 263] width 545 height 35
click at [873, 273] on div "gpt-4o-mini" at bounding box center [1060, 263] width 545 height 35
click at [873, 264] on span "gpt-4o-mini" at bounding box center [853, 263] width 67 height 19
click at [821, 221] on label "Models to Test" at bounding box center [1060, 228] width 545 height 19
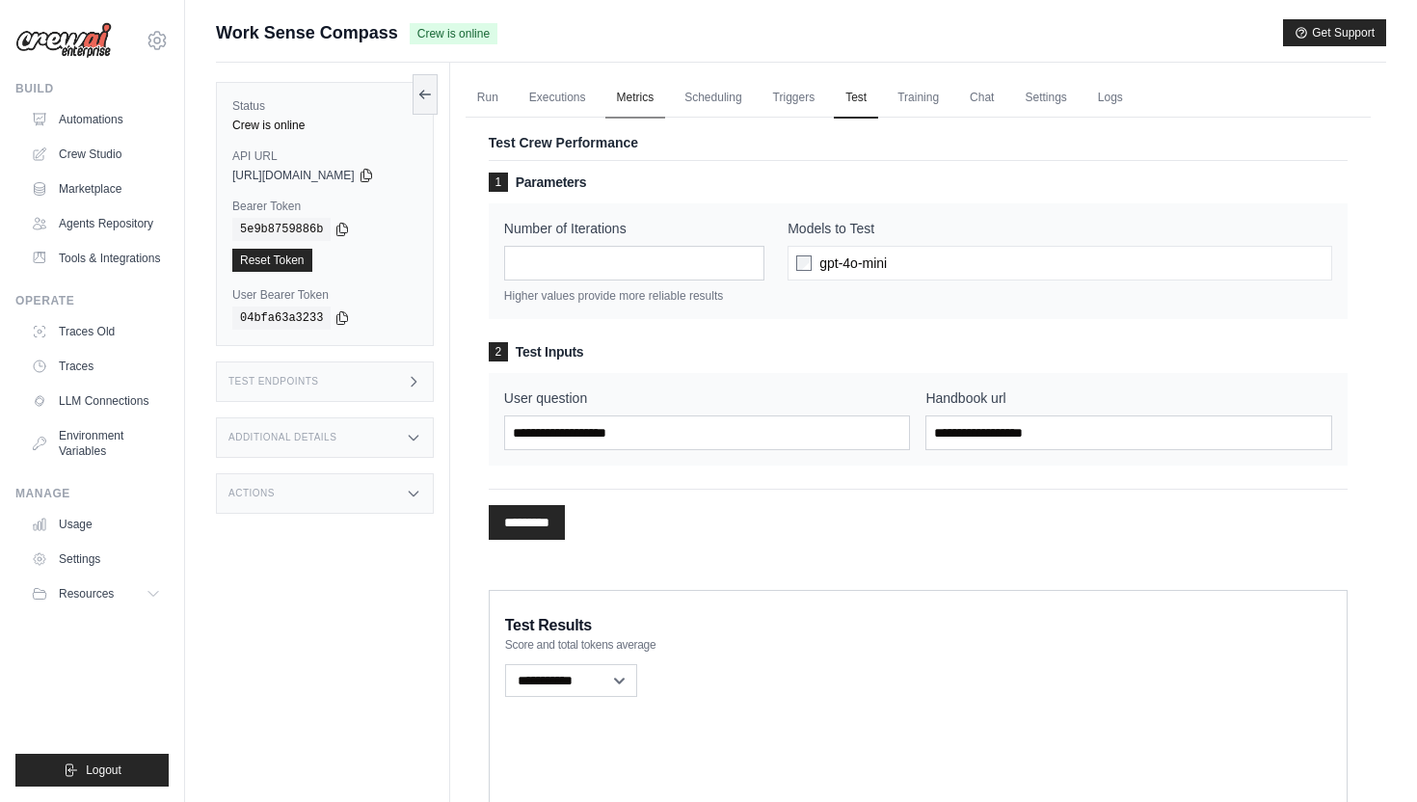
click at [643, 100] on link "Metrics" at bounding box center [636, 98] width 61 height 40
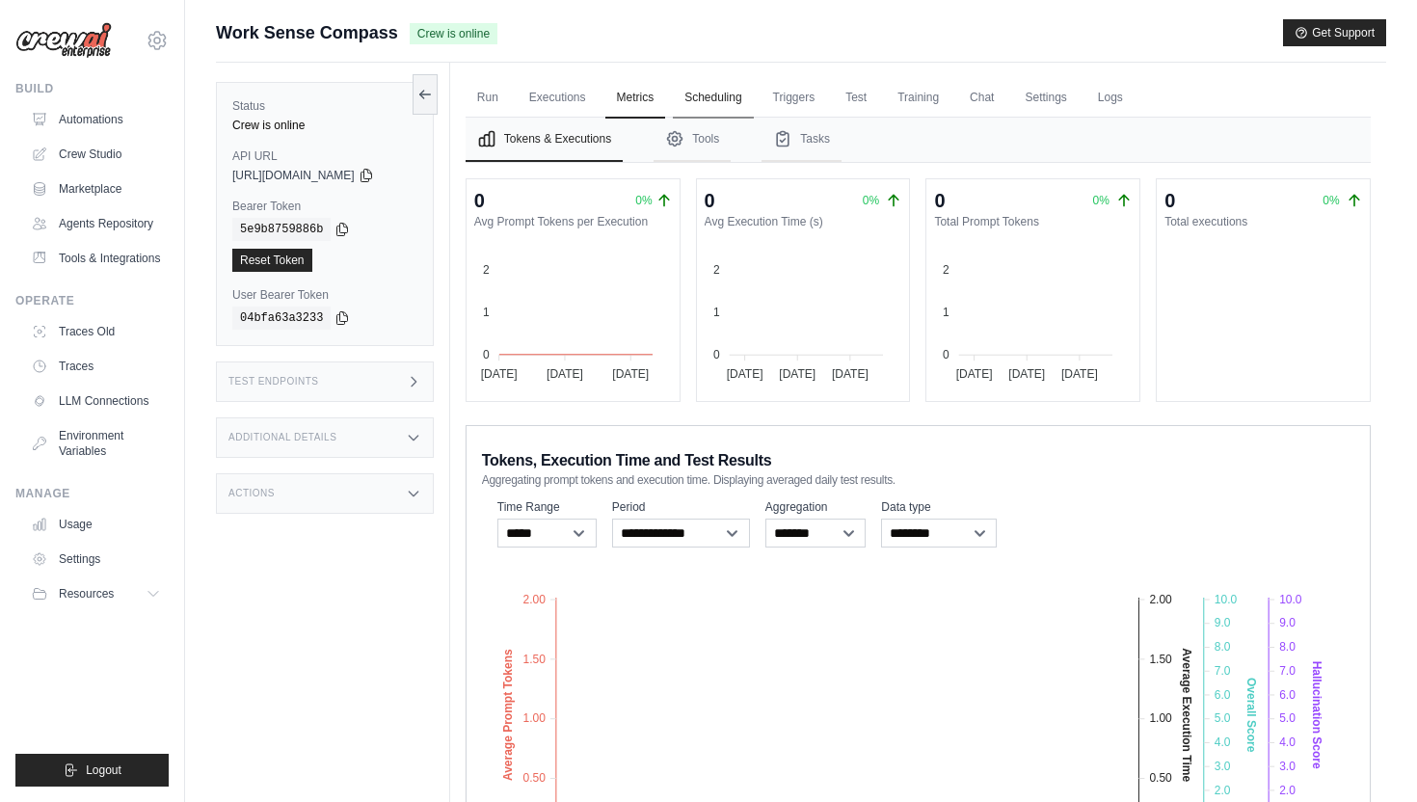
click at [706, 100] on link "Scheduling" at bounding box center [713, 98] width 80 height 40
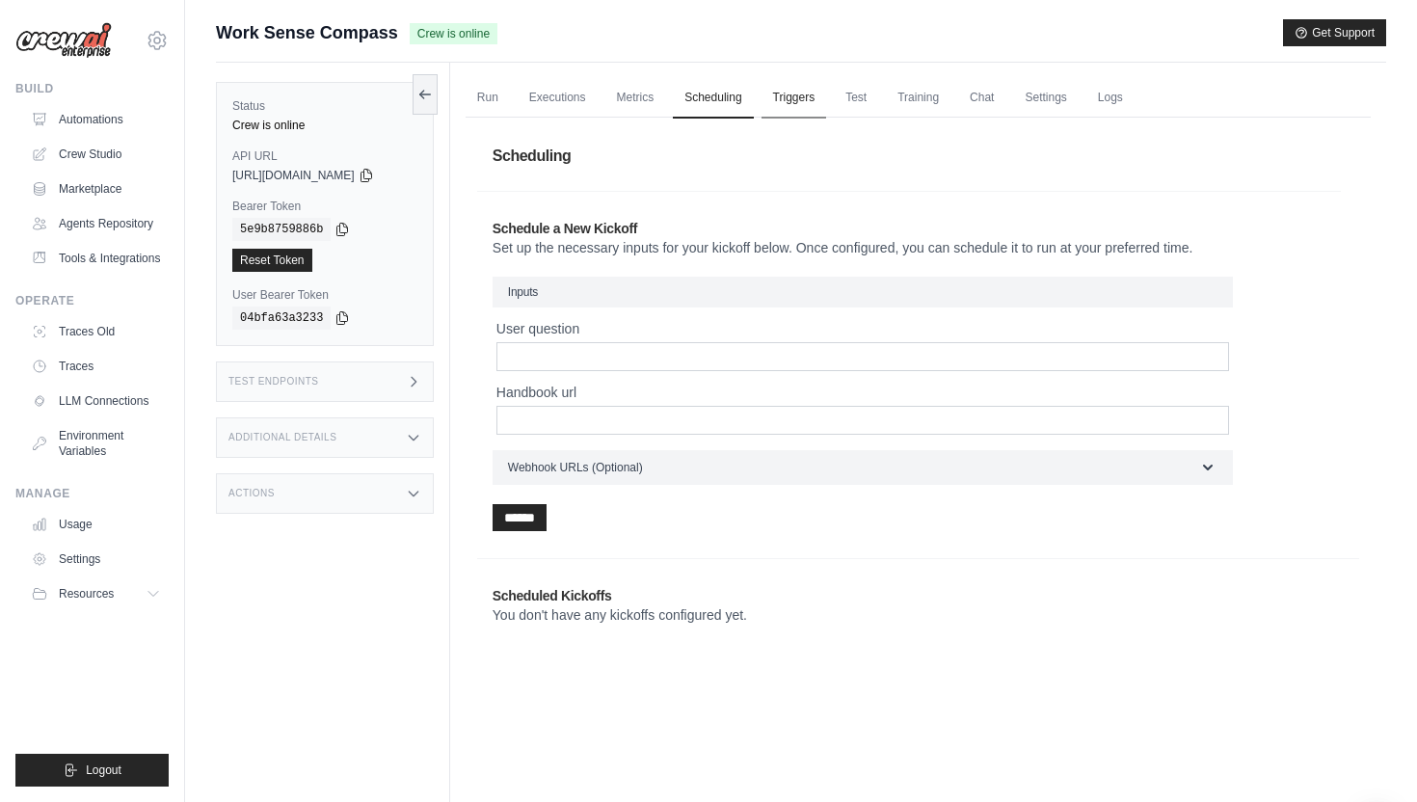
click at [794, 81] on link "Triggers" at bounding box center [795, 98] width 66 height 40
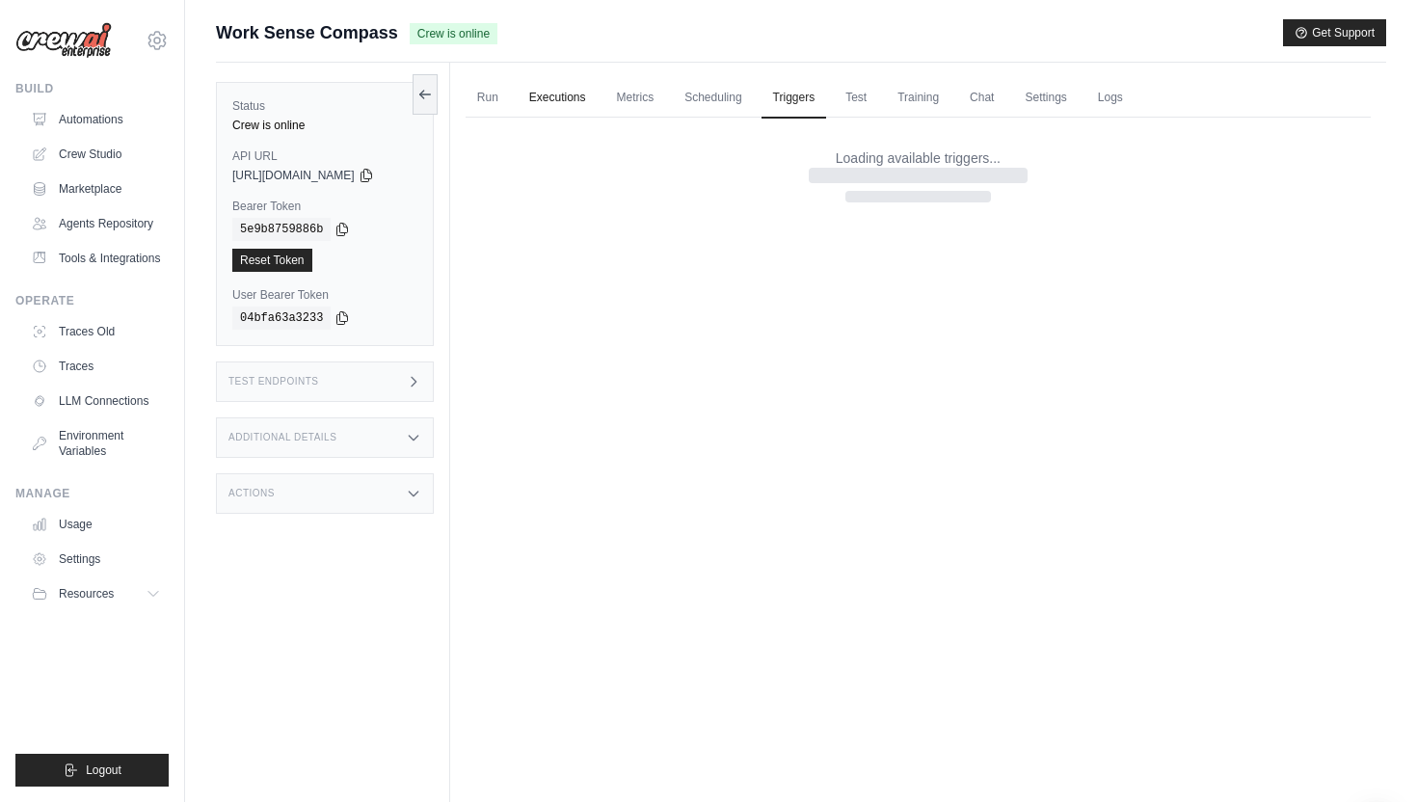
click at [575, 103] on link "Executions" at bounding box center [558, 98] width 80 height 40
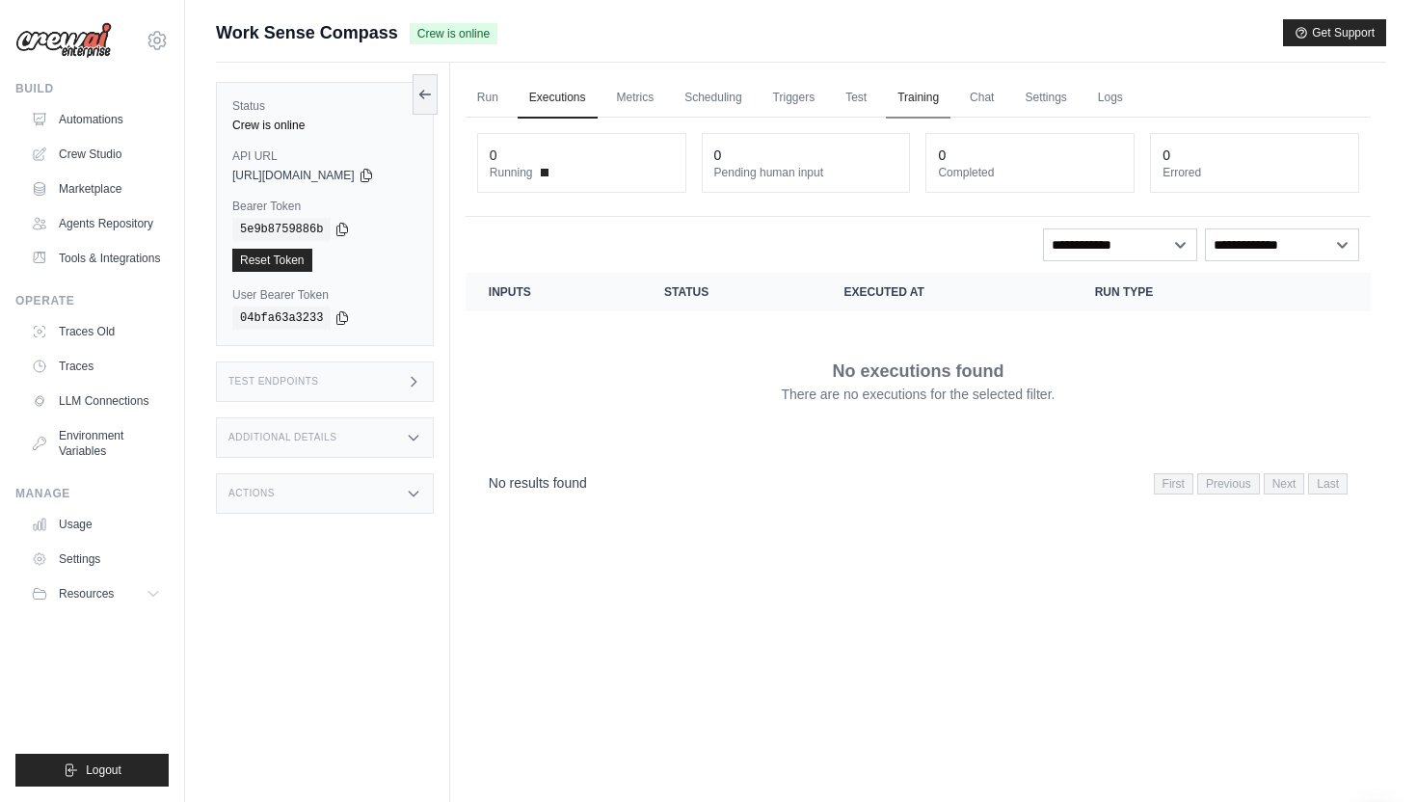
click at [918, 97] on link "Training" at bounding box center [918, 98] width 65 height 40
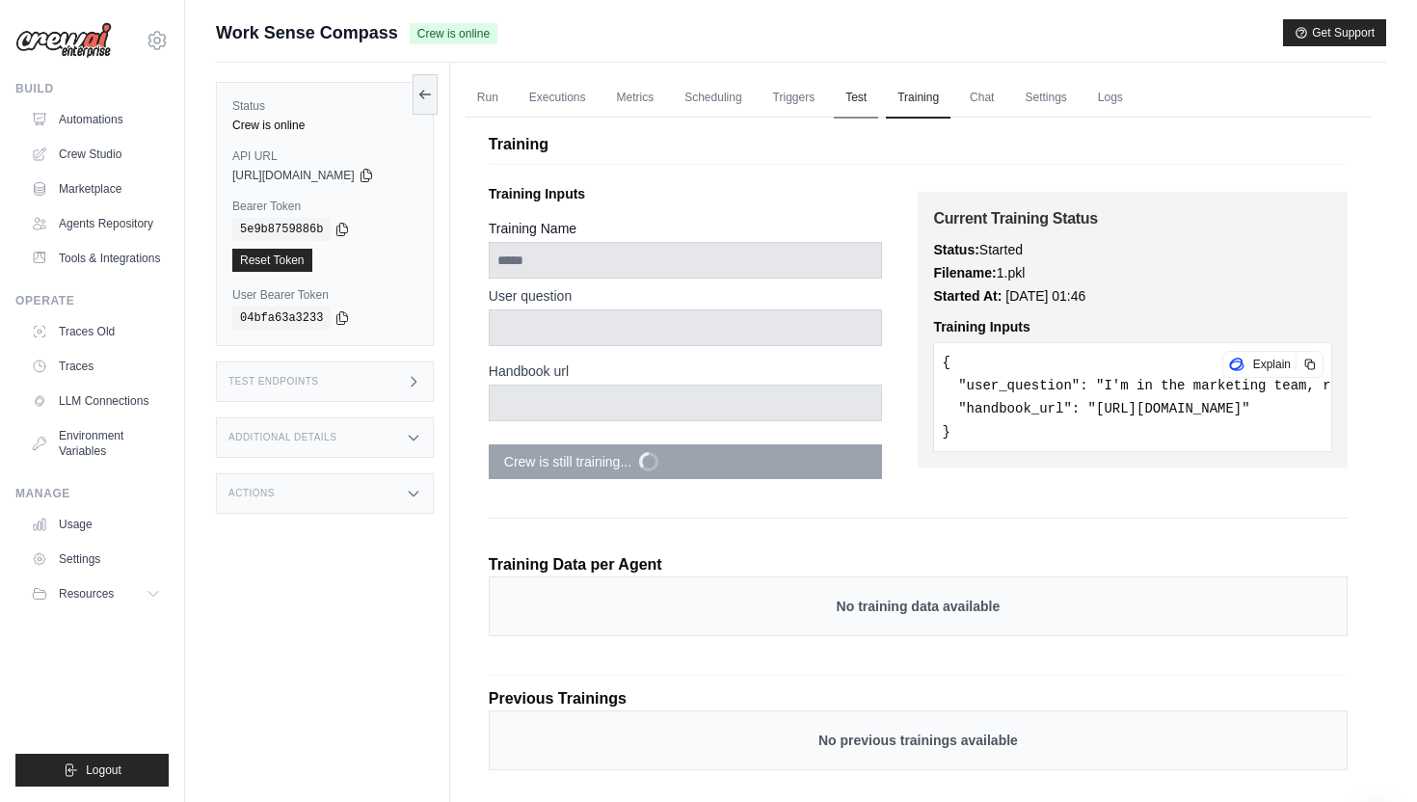
click at [869, 96] on link "Test" at bounding box center [856, 98] width 44 height 40
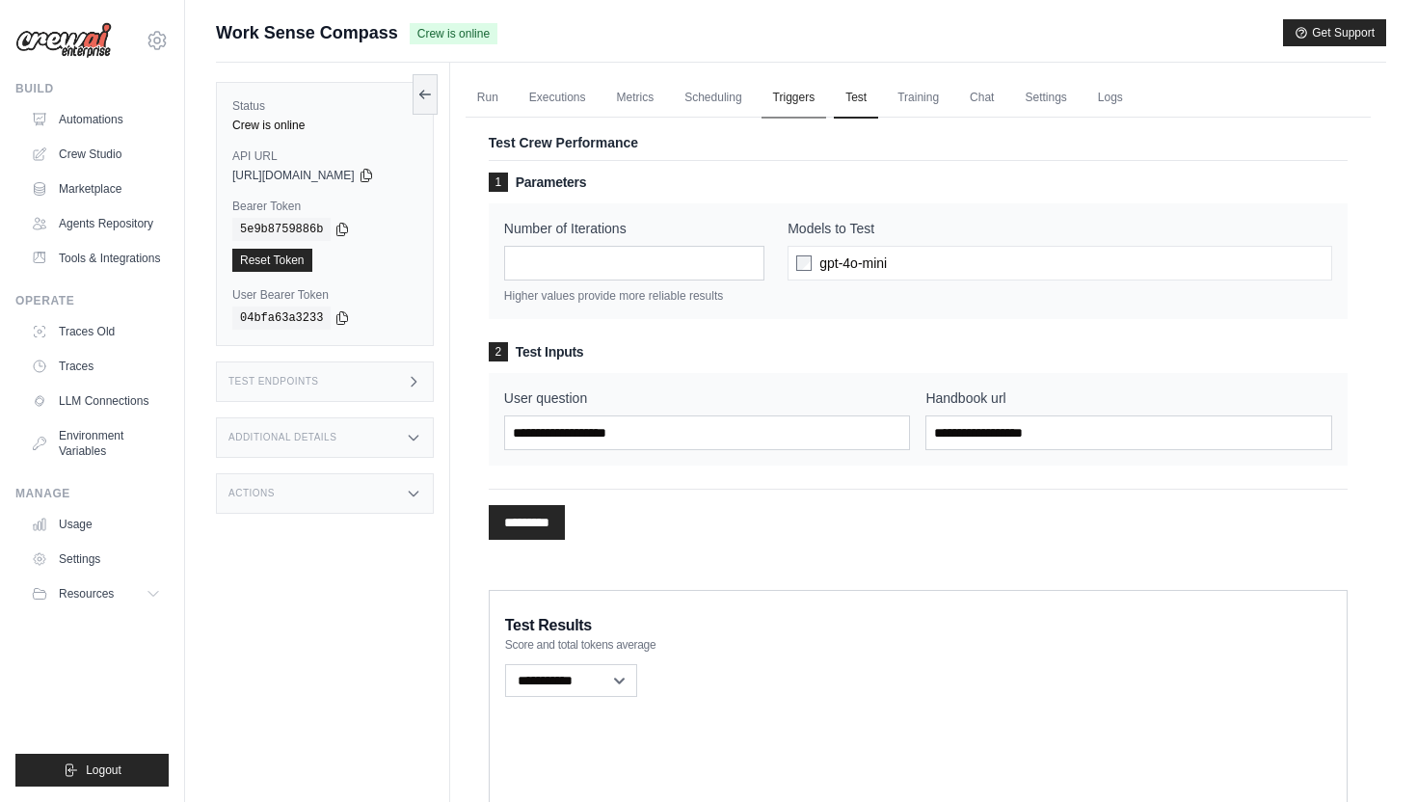
click at [813, 94] on link "Triggers" at bounding box center [795, 98] width 66 height 40
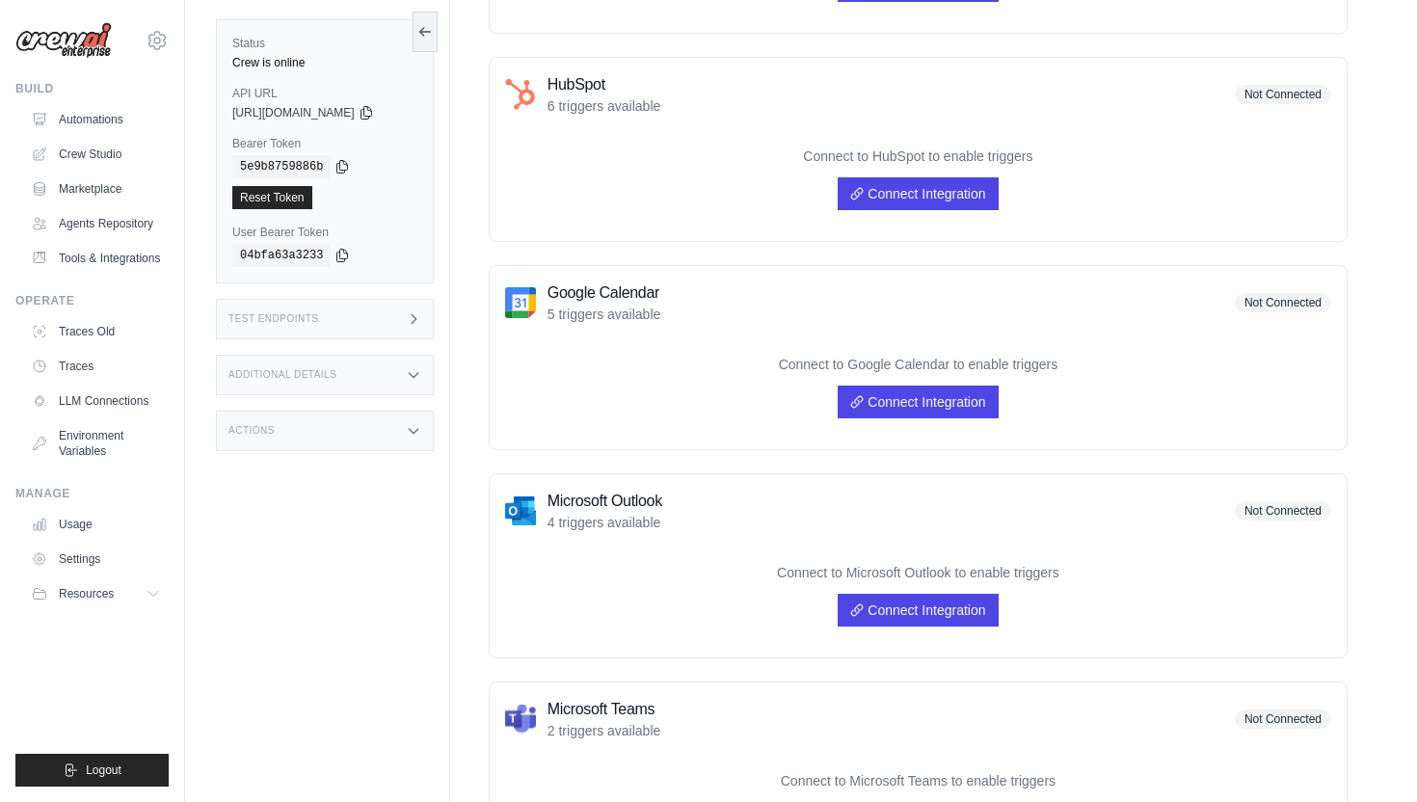
scroll to position [611, 0]
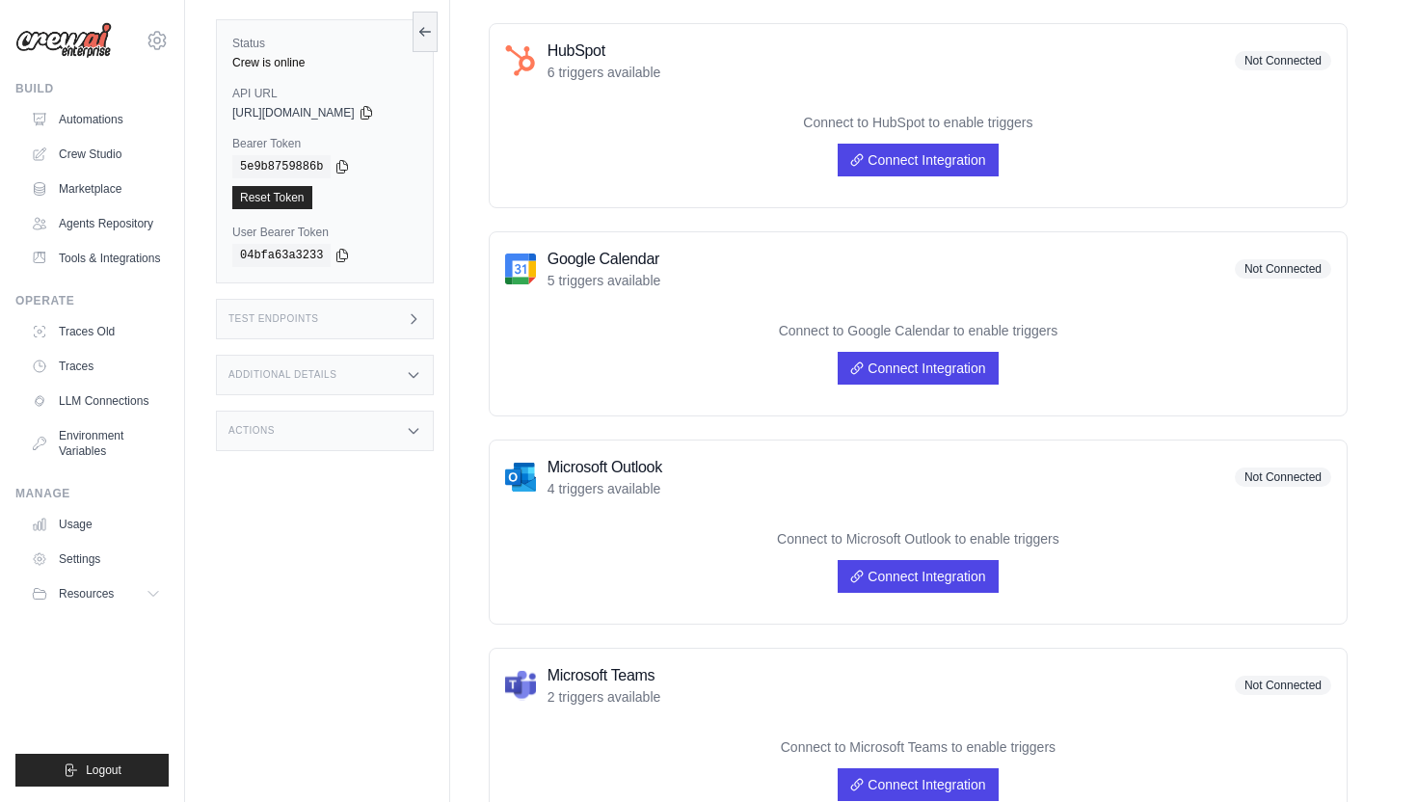
click at [394, 420] on div "Actions" at bounding box center [325, 431] width 218 height 40
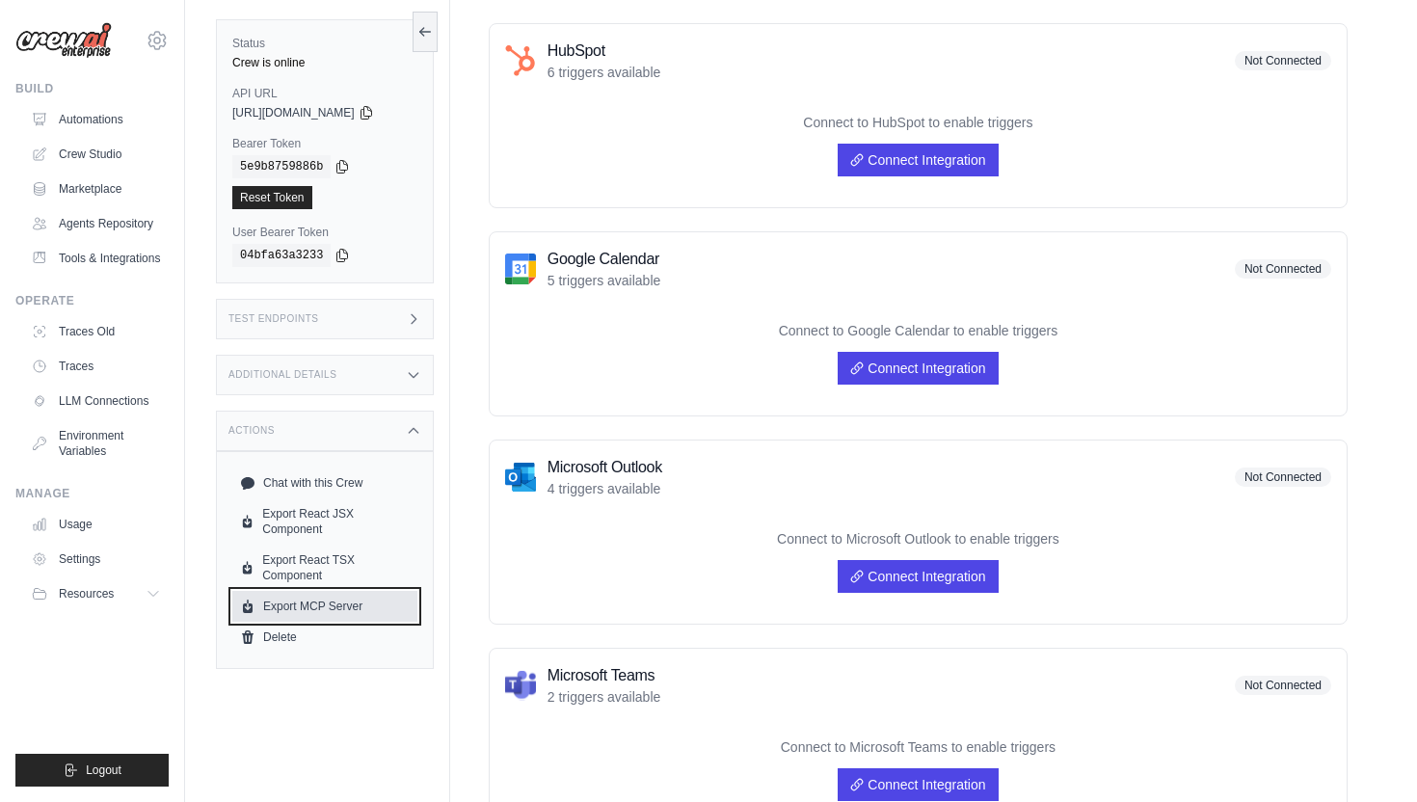
click at [363, 591] on link "Export MCP Server" at bounding box center [324, 606] width 185 height 31
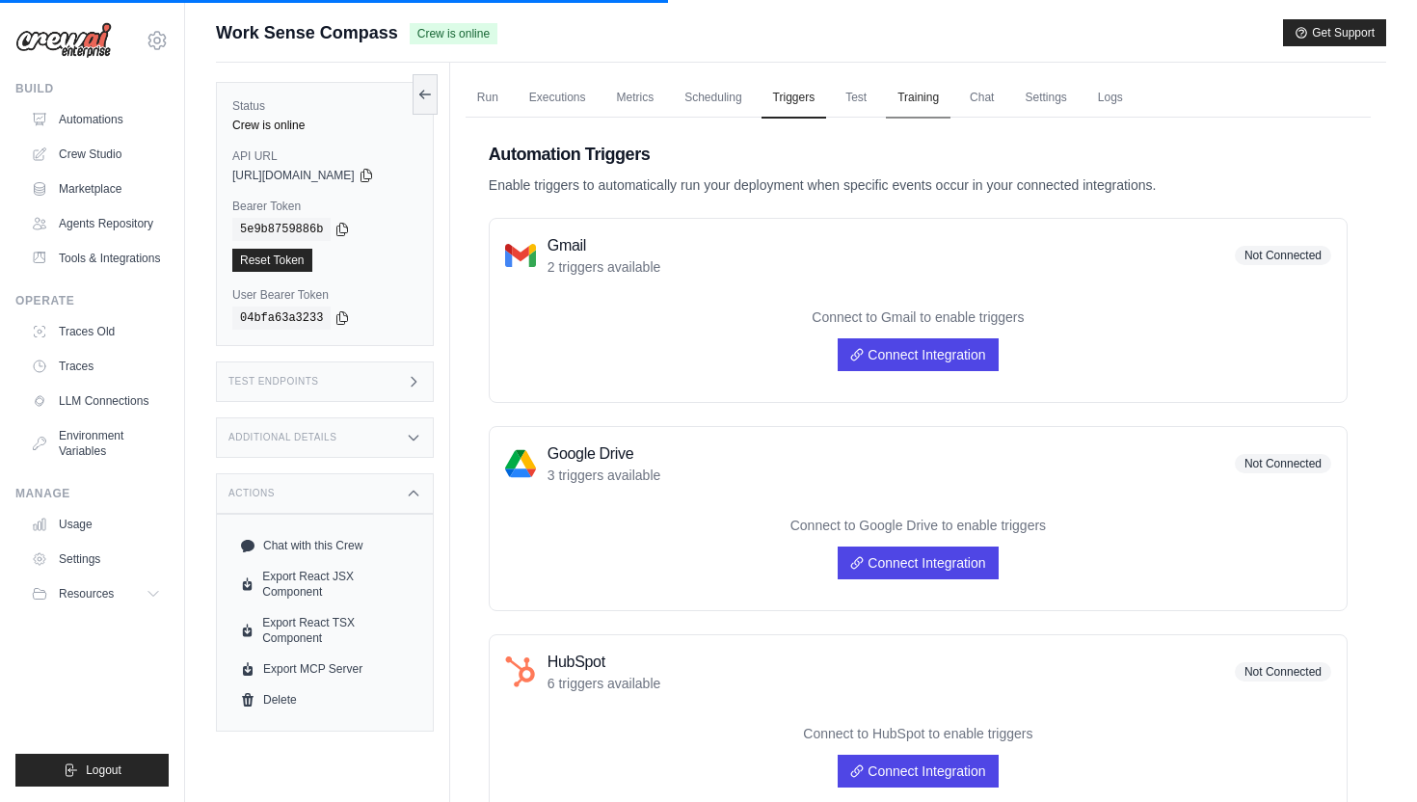
click at [914, 98] on link "Training" at bounding box center [918, 98] width 65 height 40
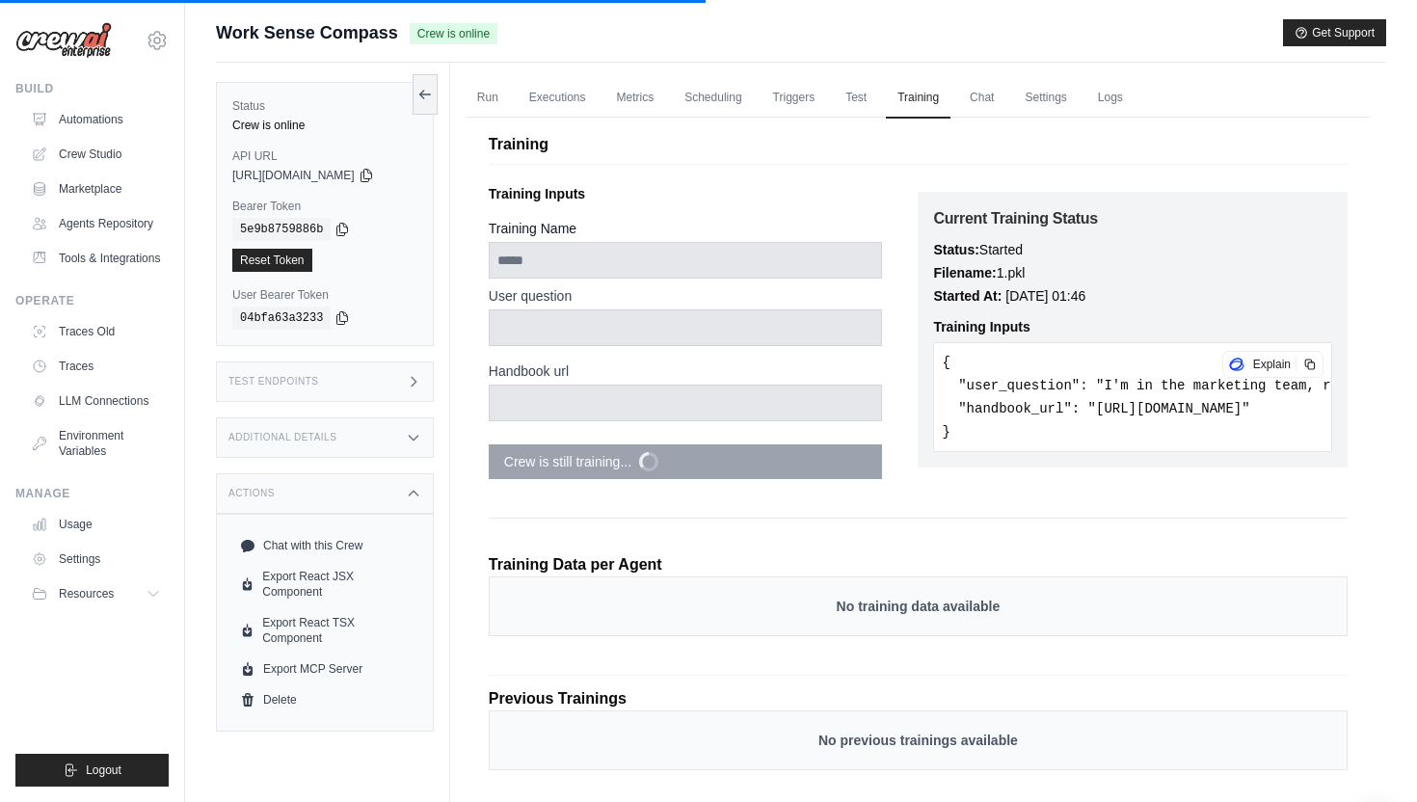
scroll to position [82, 0]
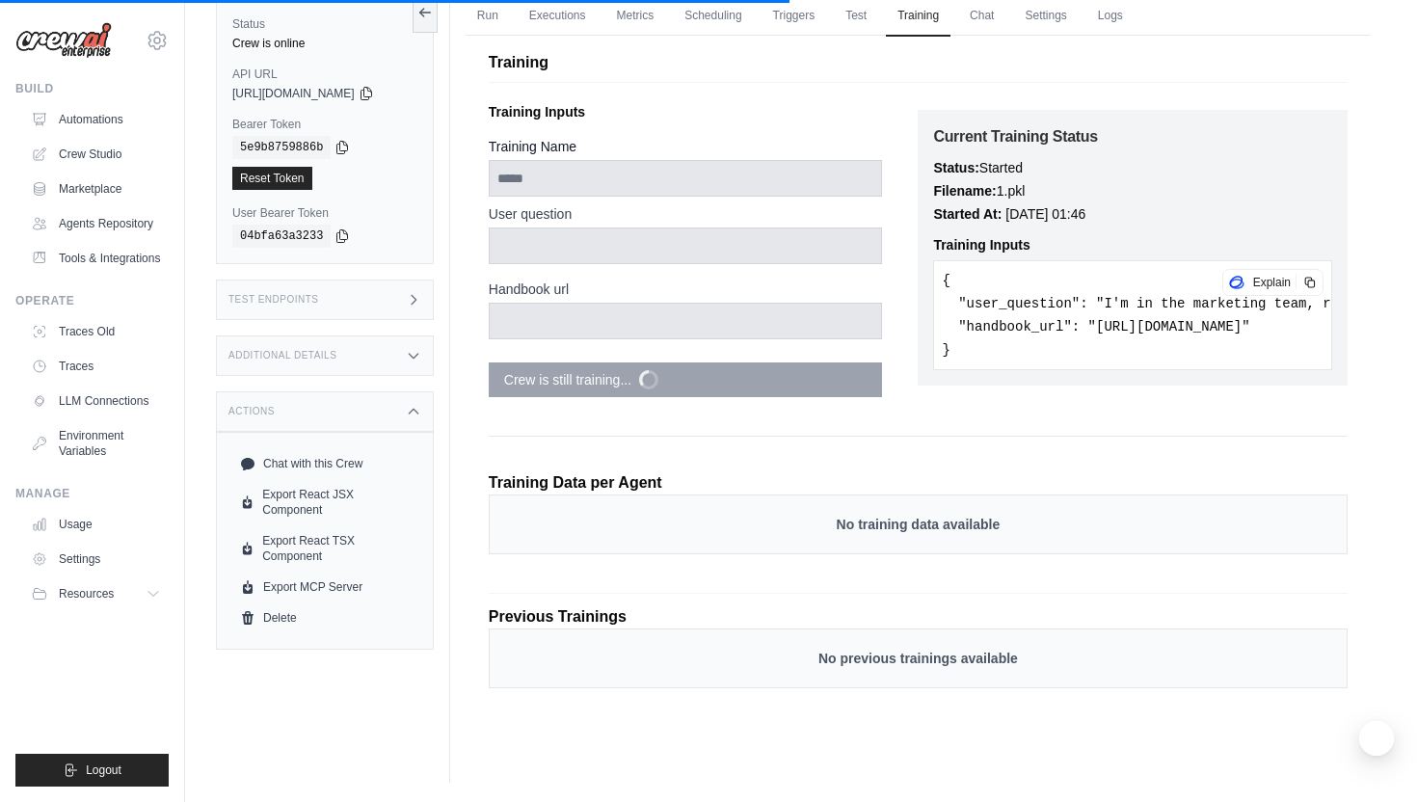
click at [1094, 279] on pre "{ "user_question": "I'm in the marketing team, really confused about what happe…" at bounding box center [1132, 315] width 399 height 110
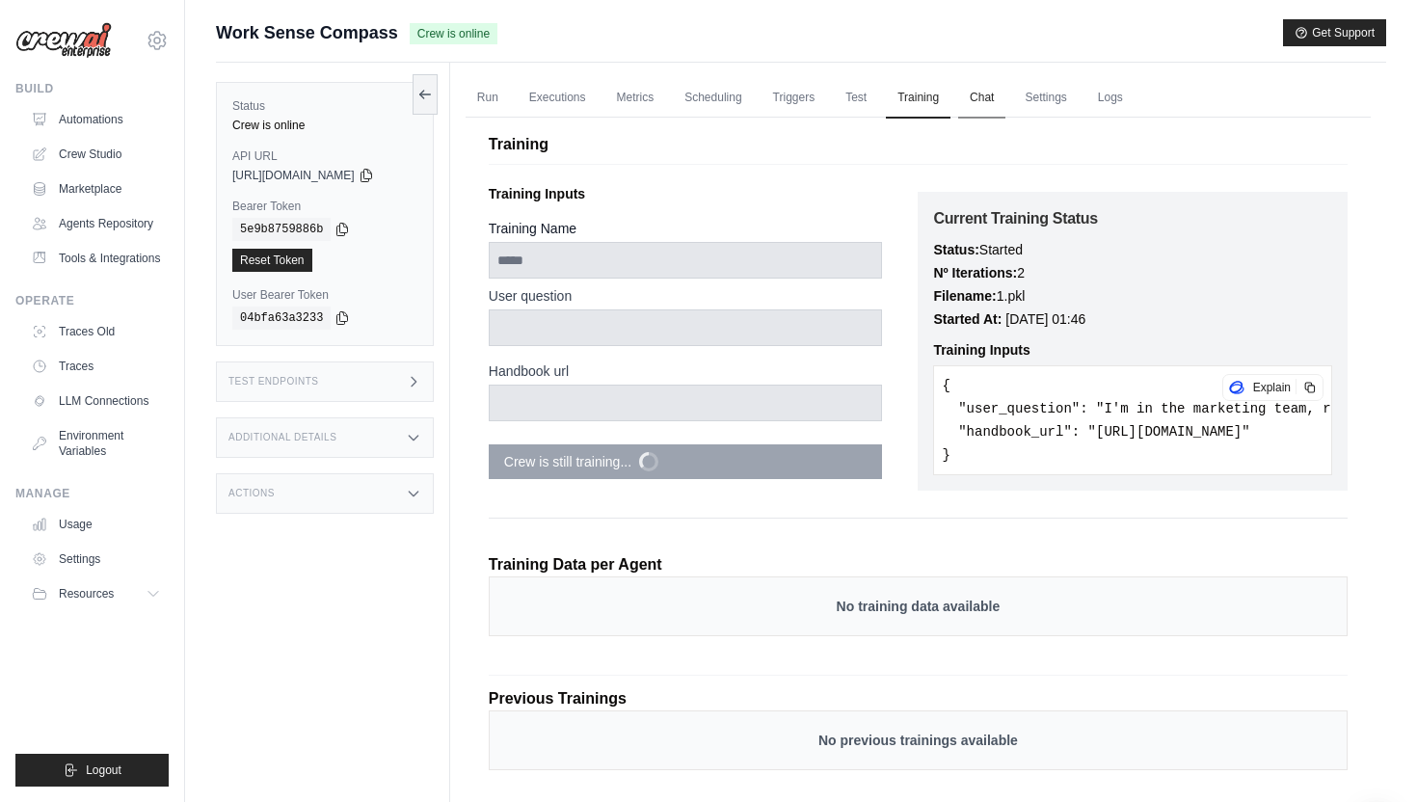
click at [990, 99] on link "Chat" at bounding box center [981, 98] width 47 height 40
click at [123, 575] on link "Settings" at bounding box center [98, 559] width 146 height 31
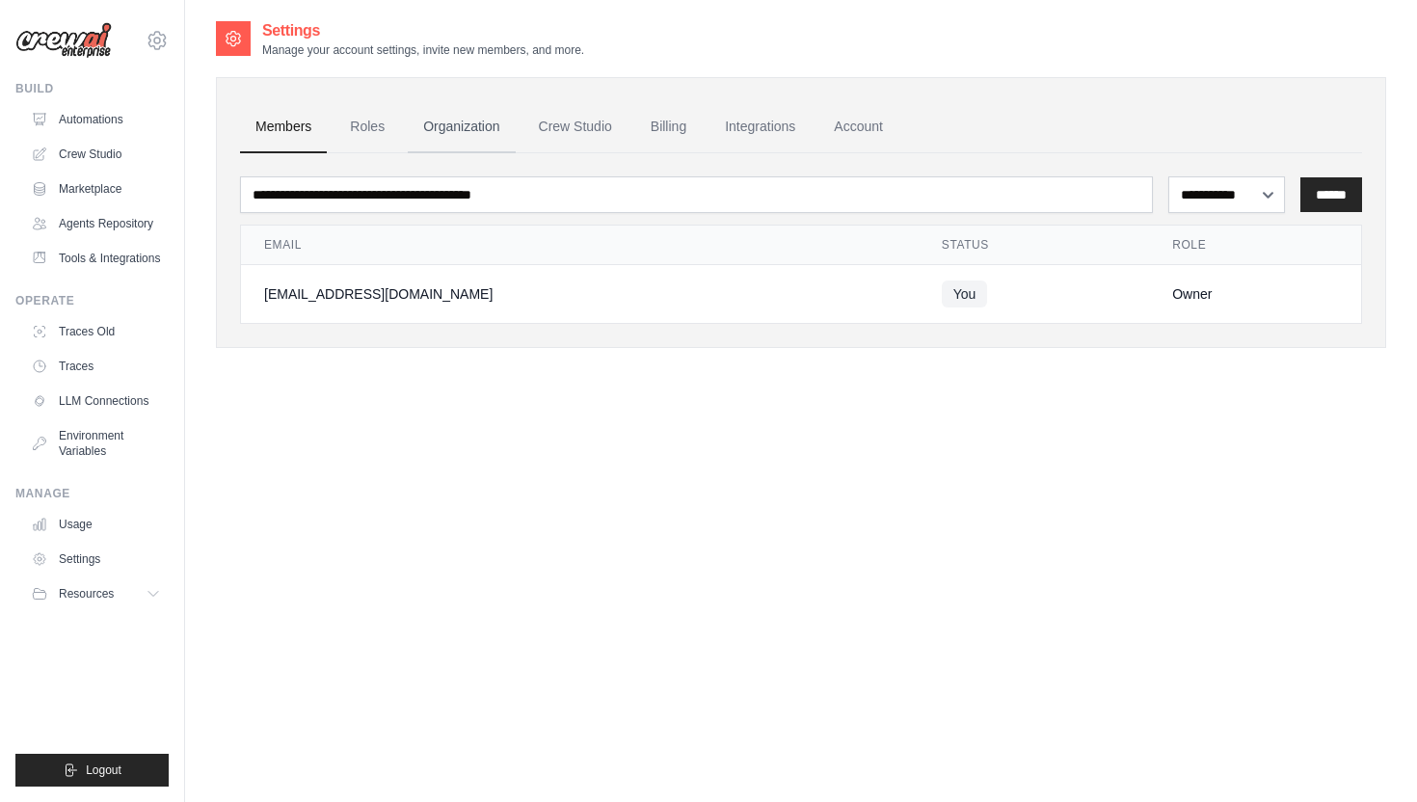
click at [457, 127] on link "Organization" at bounding box center [461, 127] width 107 height 52
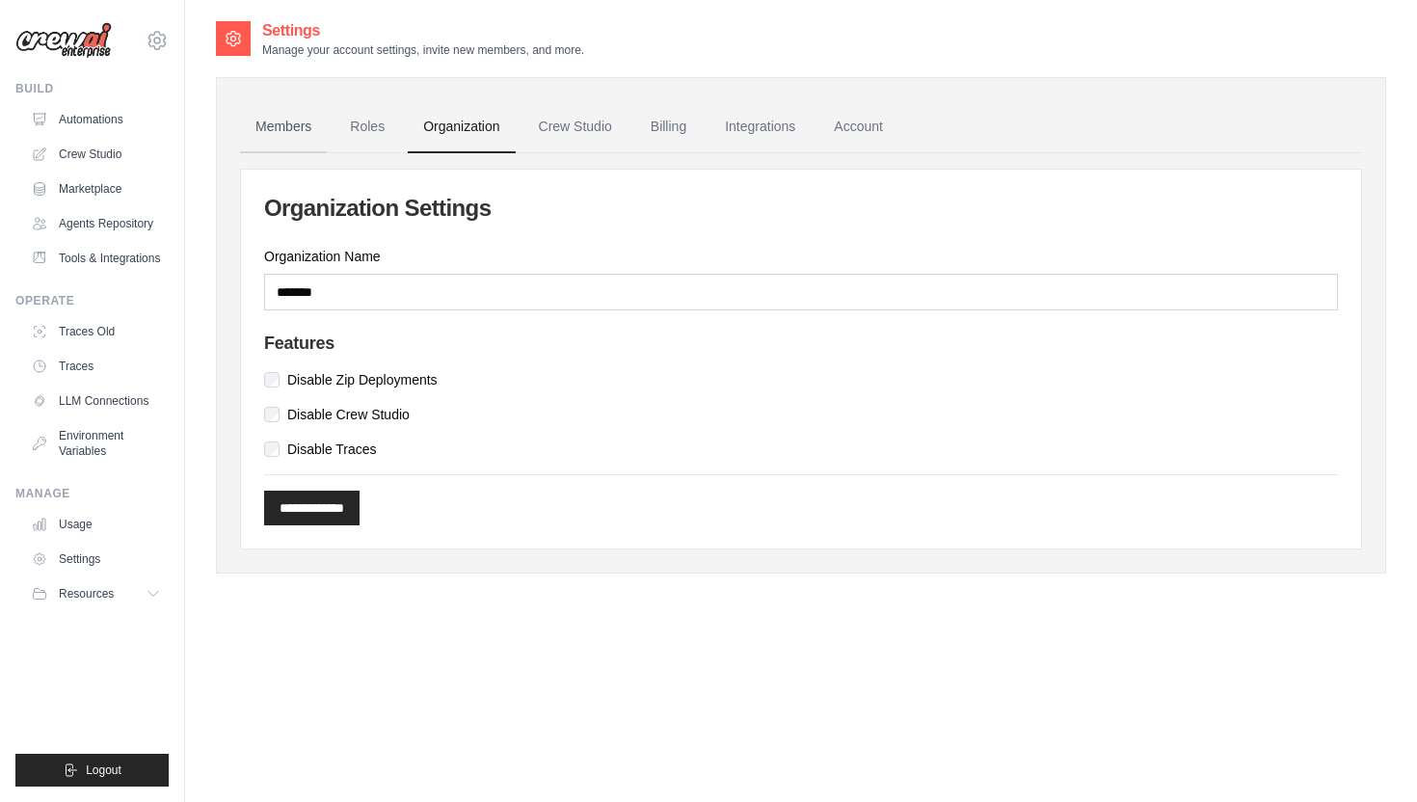
click at [301, 141] on link "Members" at bounding box center [283, 127] width 87 height 52
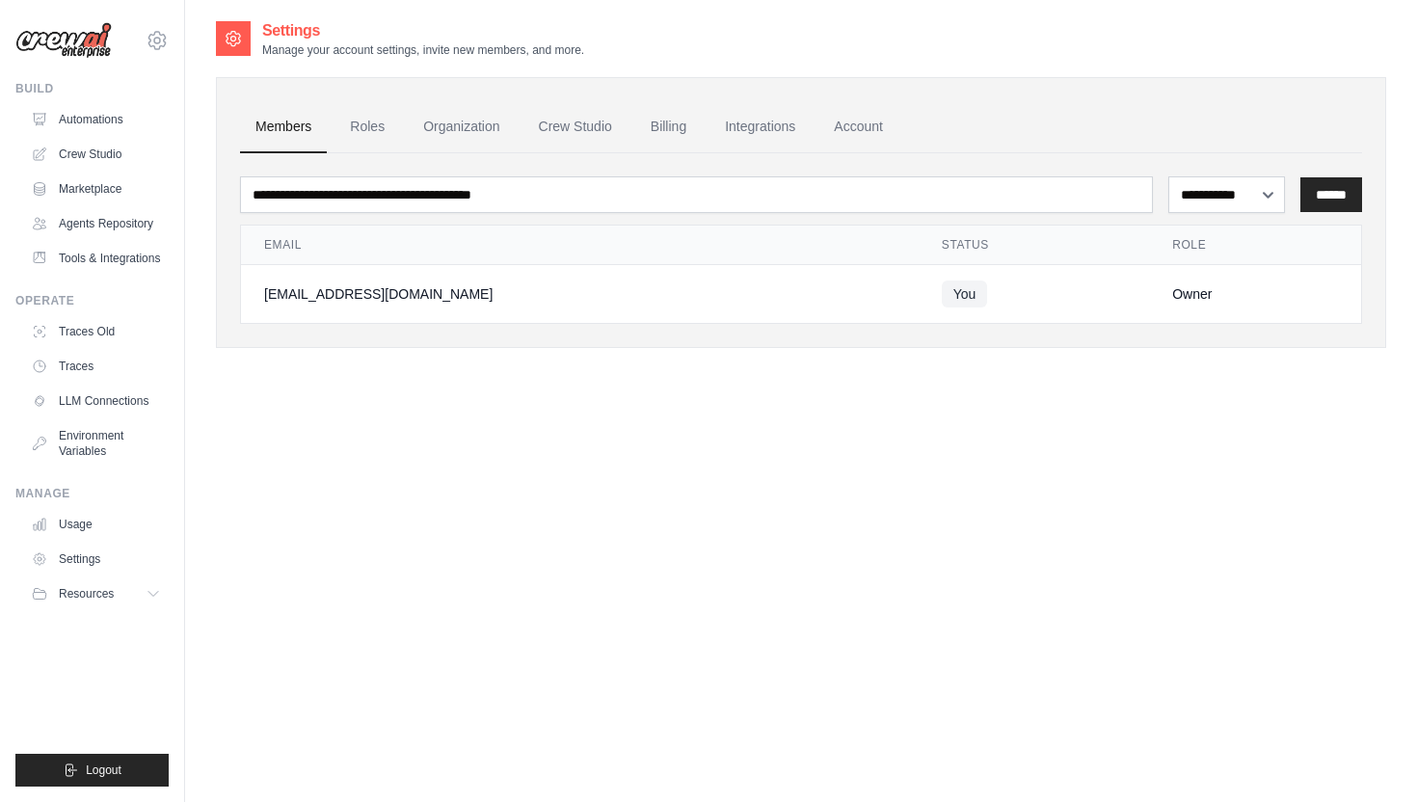
click at [45, 309] on div "Operate" at bounding box center [91, 300] width 153 height 15
click at [88, 448] on link "Environment Variables" at bounding box center [98, 443] width 146 height 46
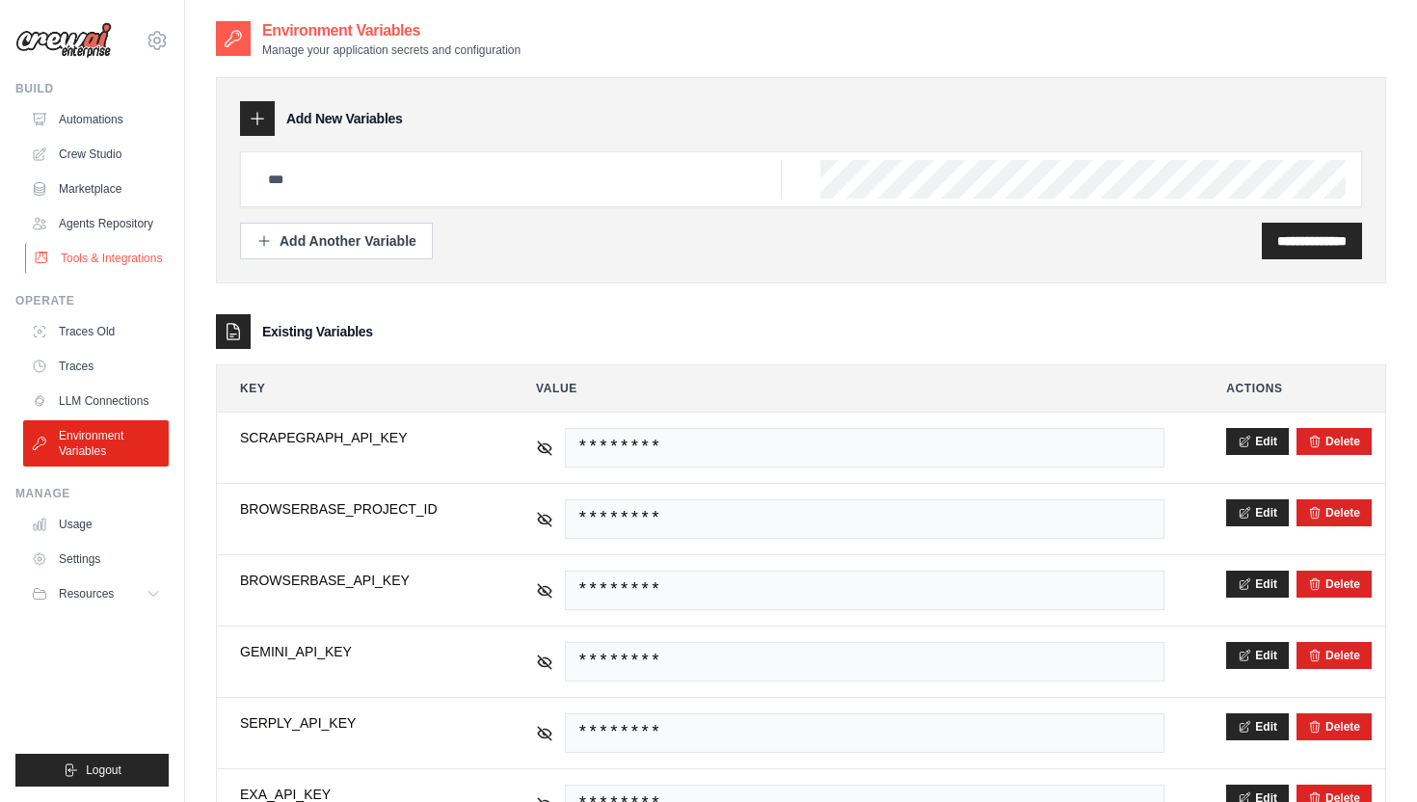
click at [100, 262] on link "Tools & Integrations" at bounding box center [98, 258] width 146 height 31
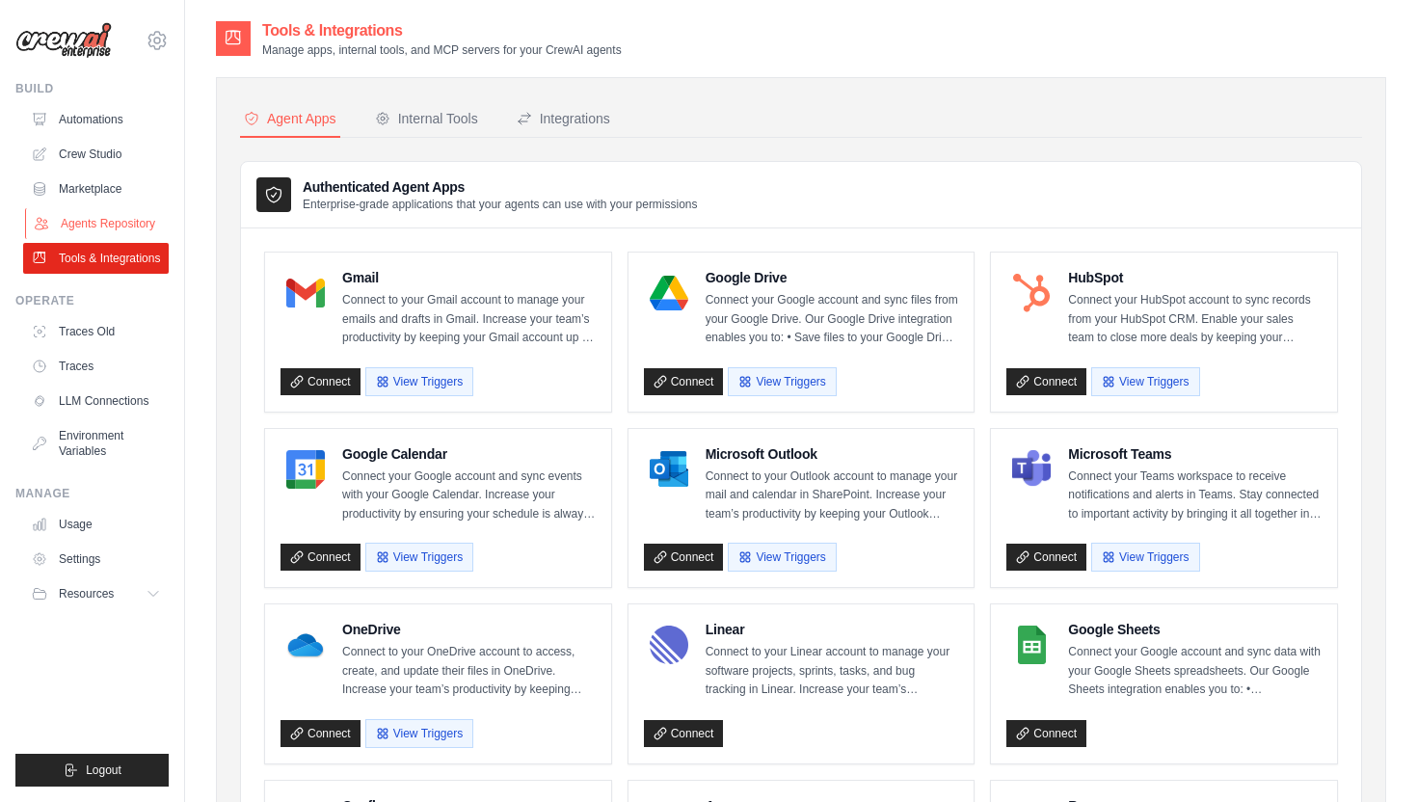
click at [116, 220] on link "Agents Repository" at bounding box center [98, 223] width 146 height 31
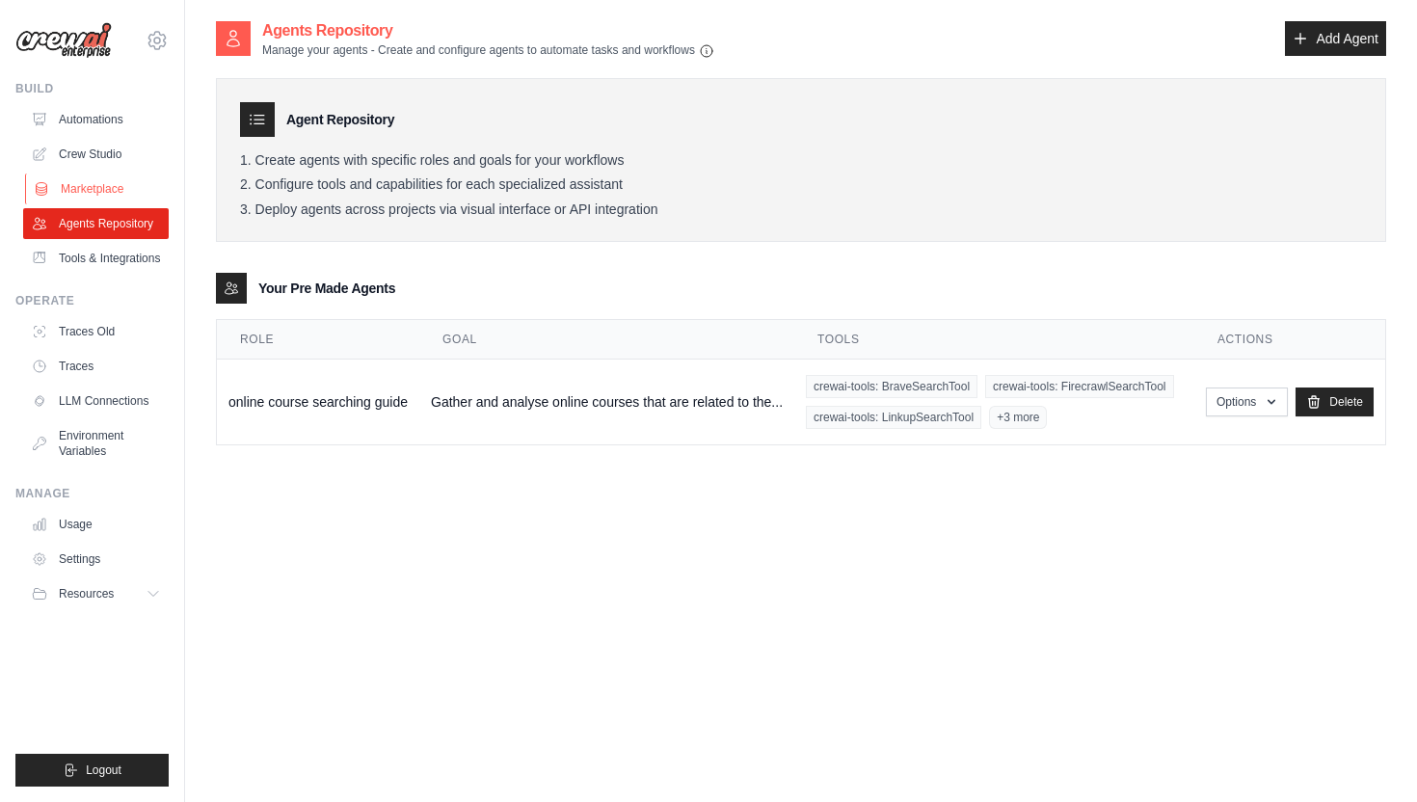
click at [129, 192] on link "Marketplace" at bounding box center [98, 189] width 146 height 31
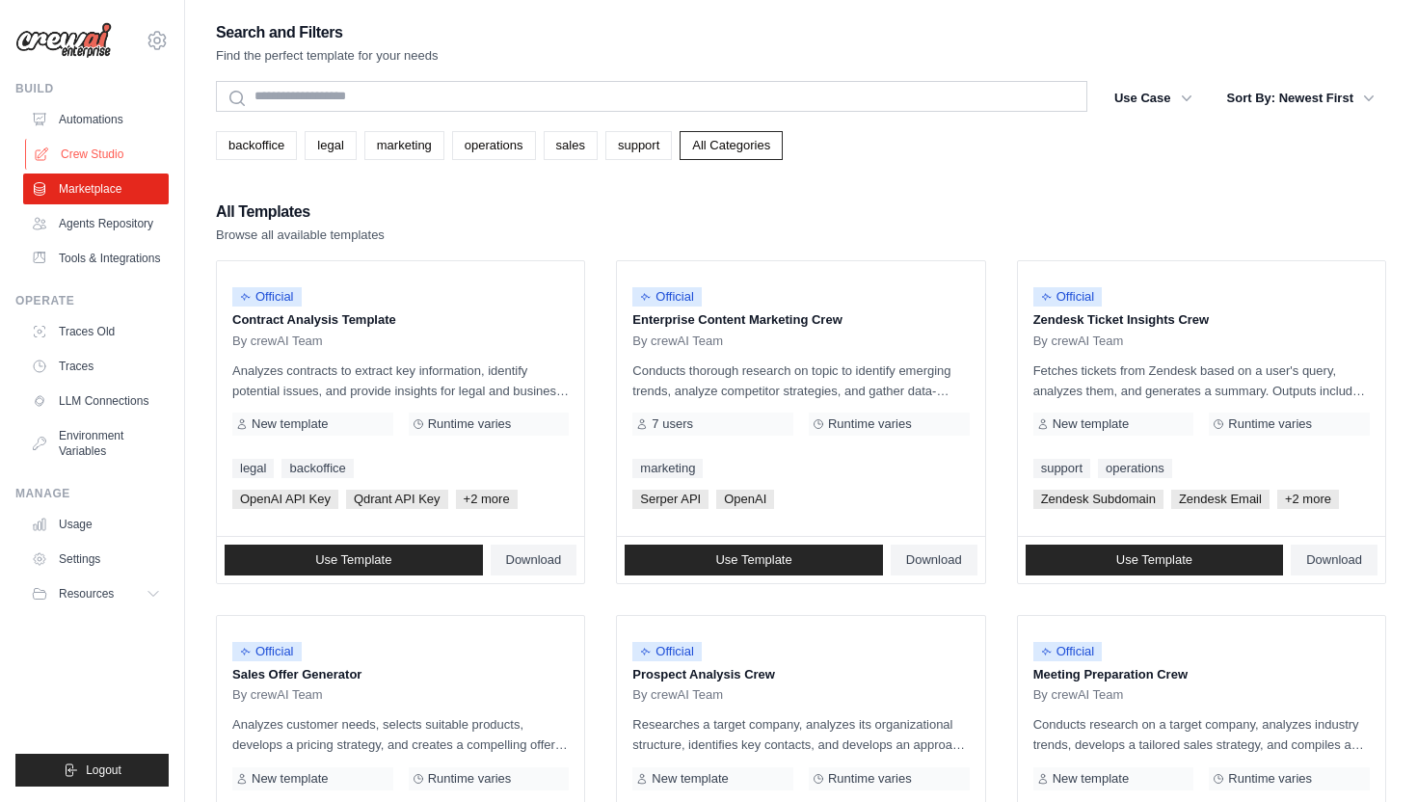
click at [128, 152] on link "Crew Studio" at bounding box center [98, 154] width 146 height 31
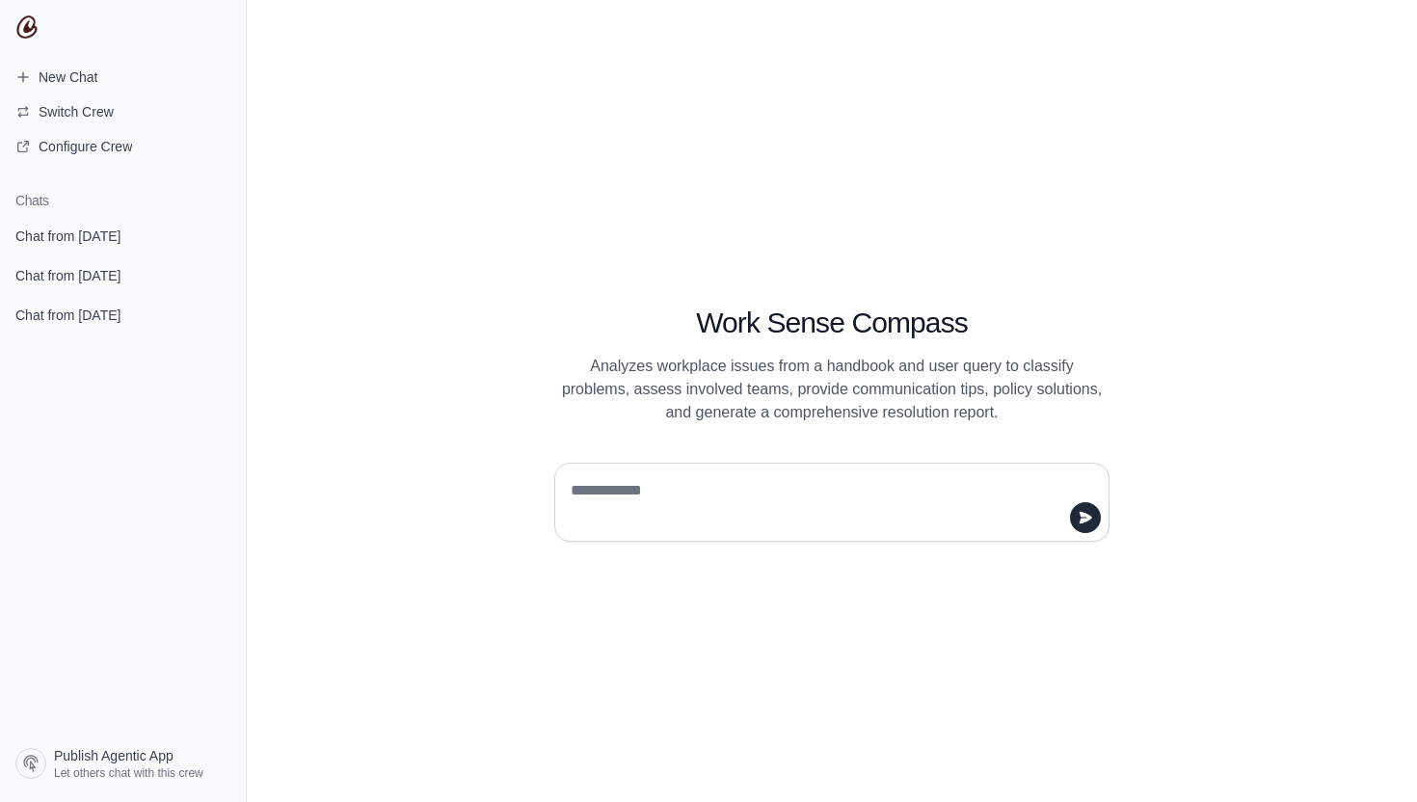
paste textarea "**********"
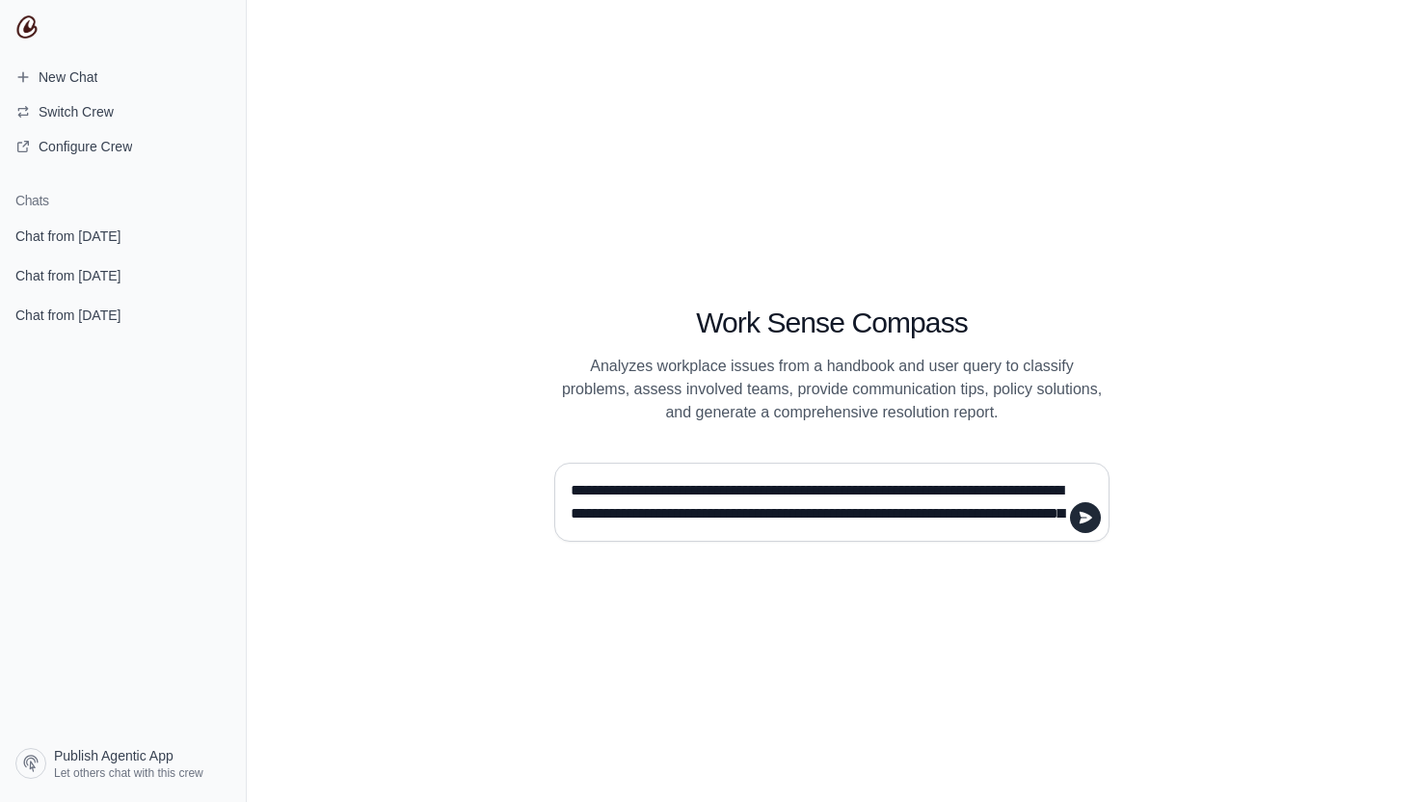
scroll to position [179, 0]
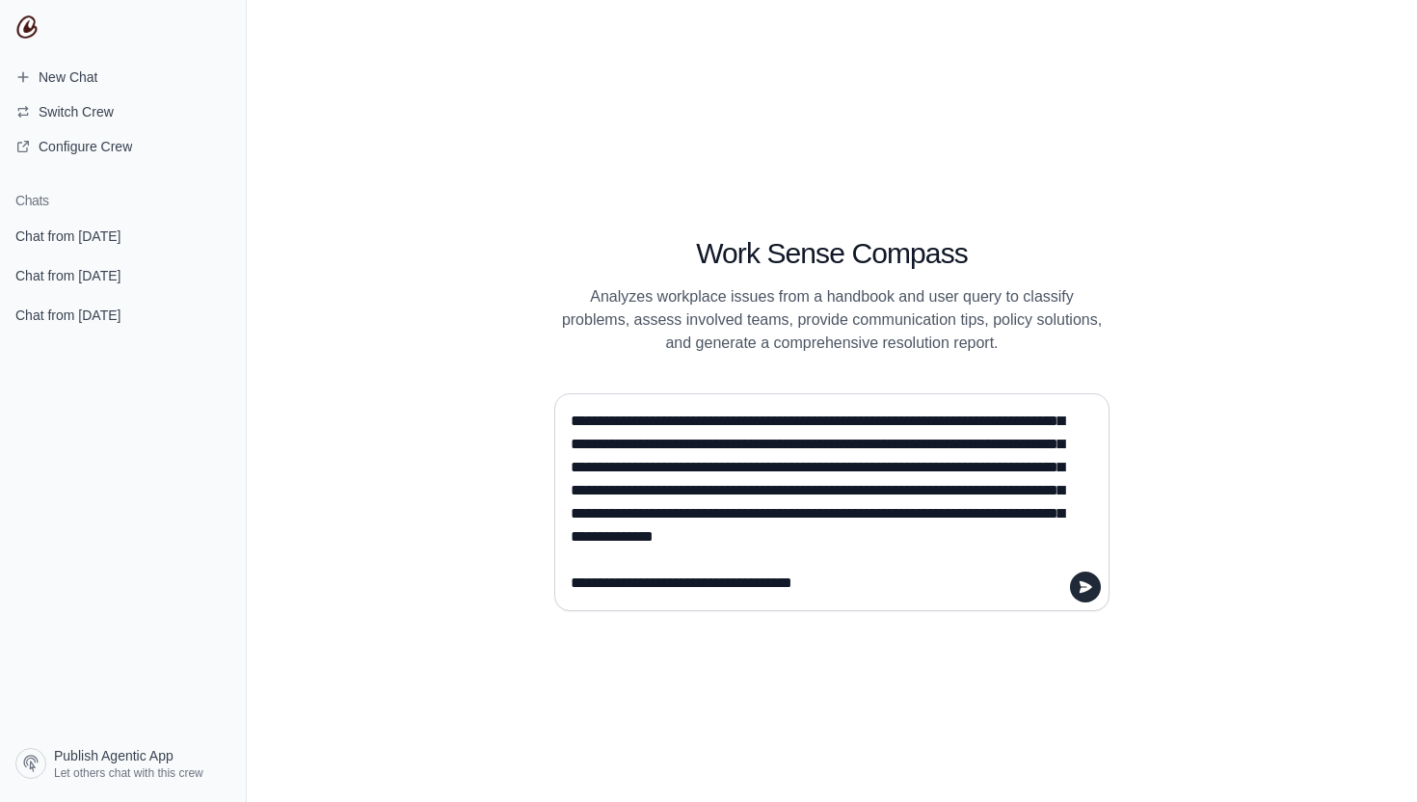
type textarea "**********"
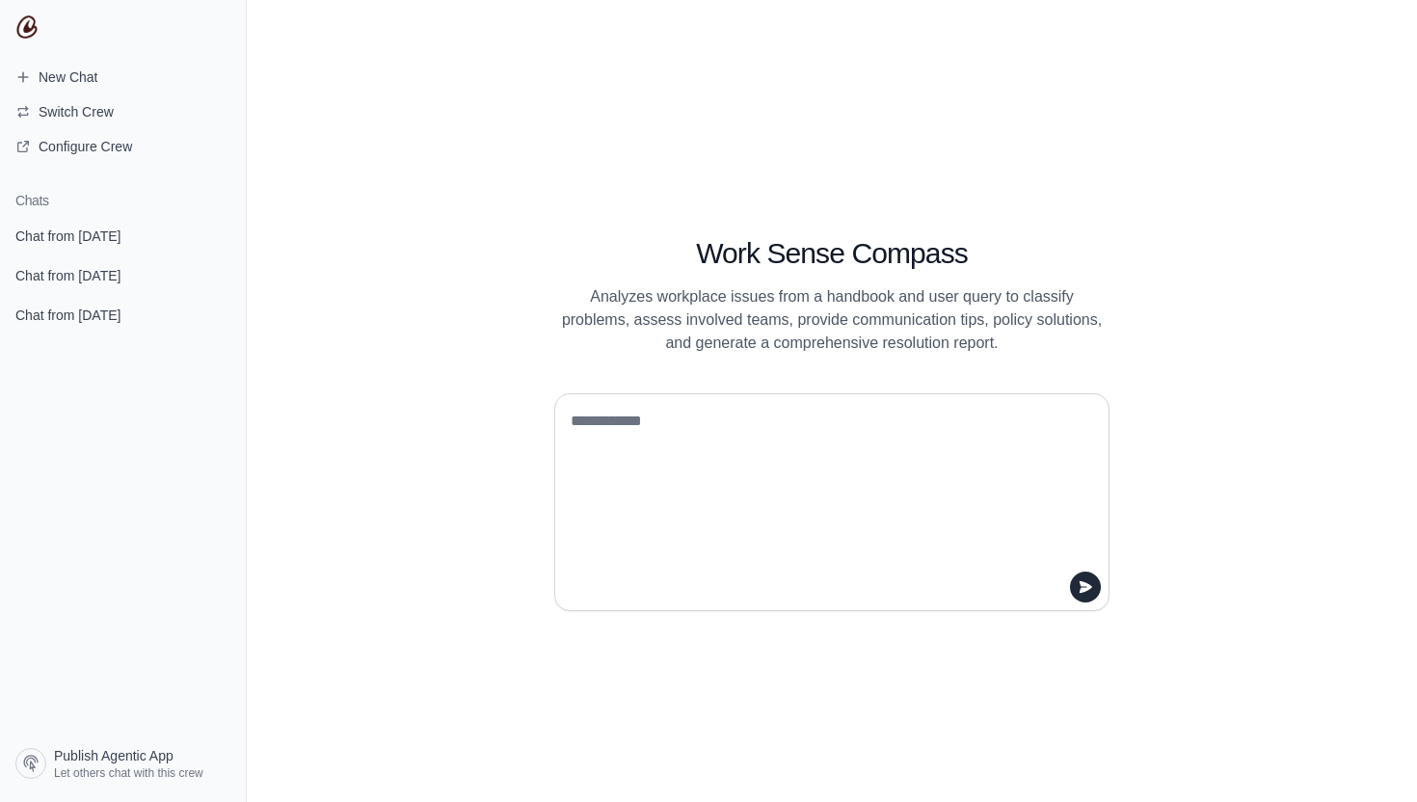
scroll to position [0, 0]
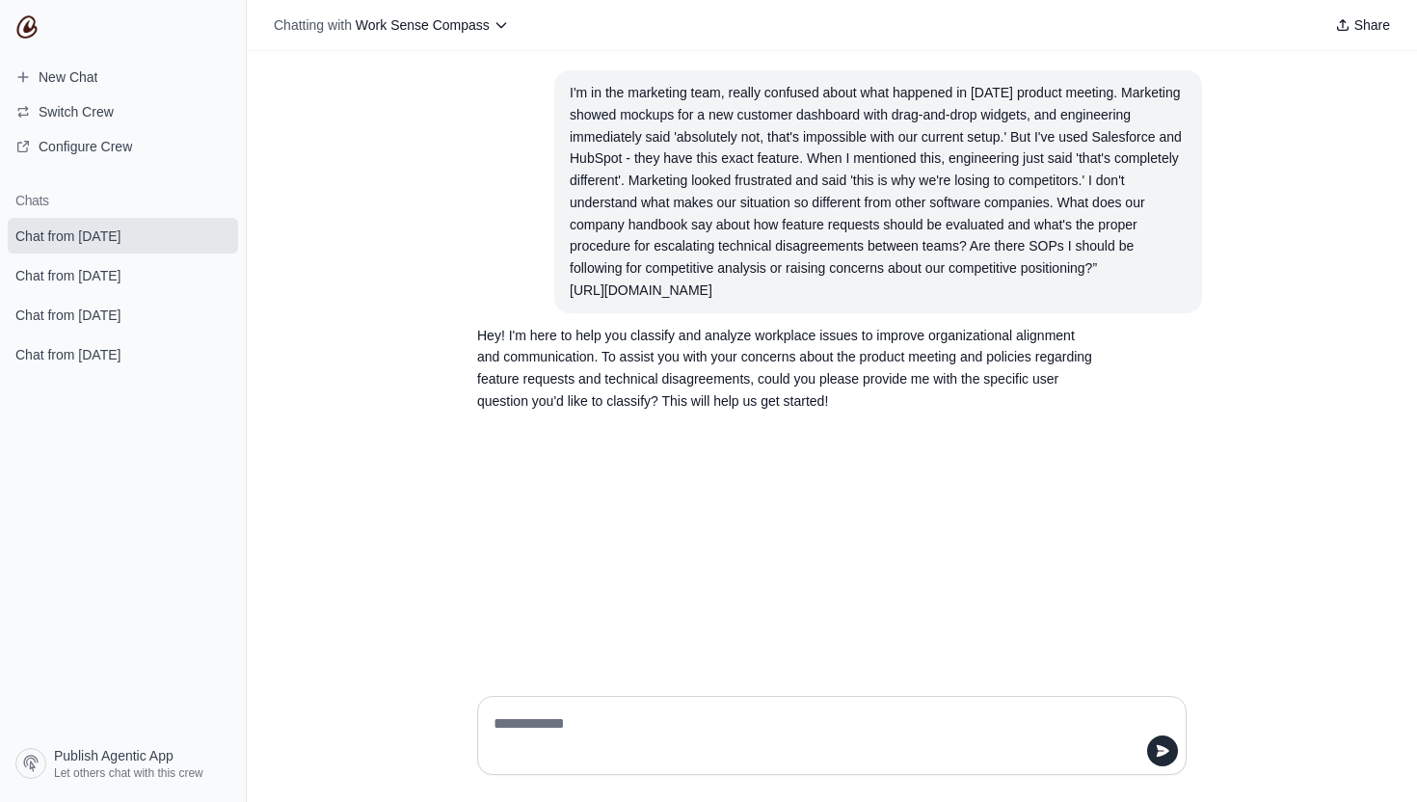
click at [651, 737] on textarea at bounding box center [826, 736] width 673 height 54
type textarea "**********"
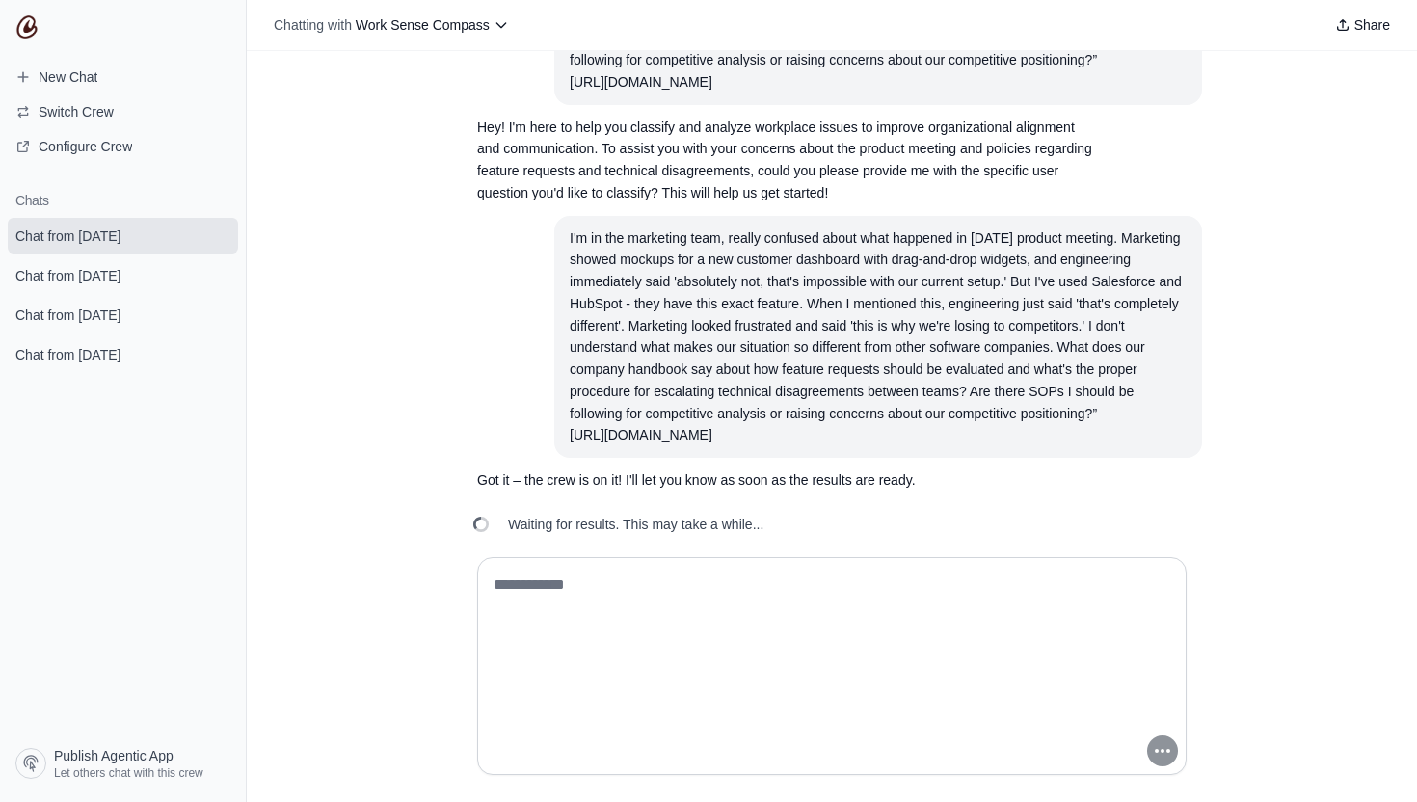
scroll to position [275, 0]
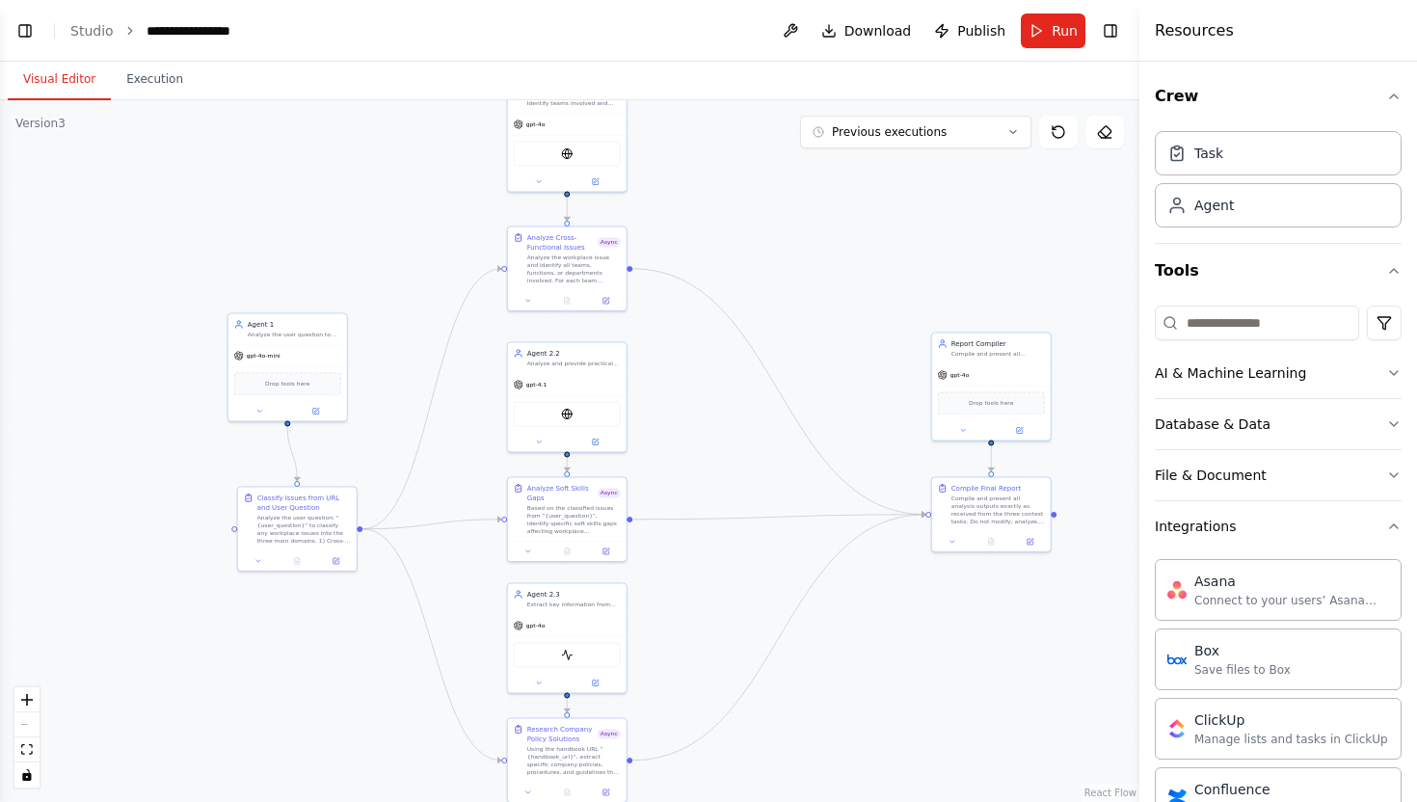
drag, startPoint x: 705, startPoint y: 311, endPoint x: 851, endPoint y: 330, distance: 147.7
click at [851, 330] on div ".deletable-edge-delete-btn { width: 20px; height: 20px; border: 0px solid #ffff…" at bounding box center [570, 451] width 1140 height 702
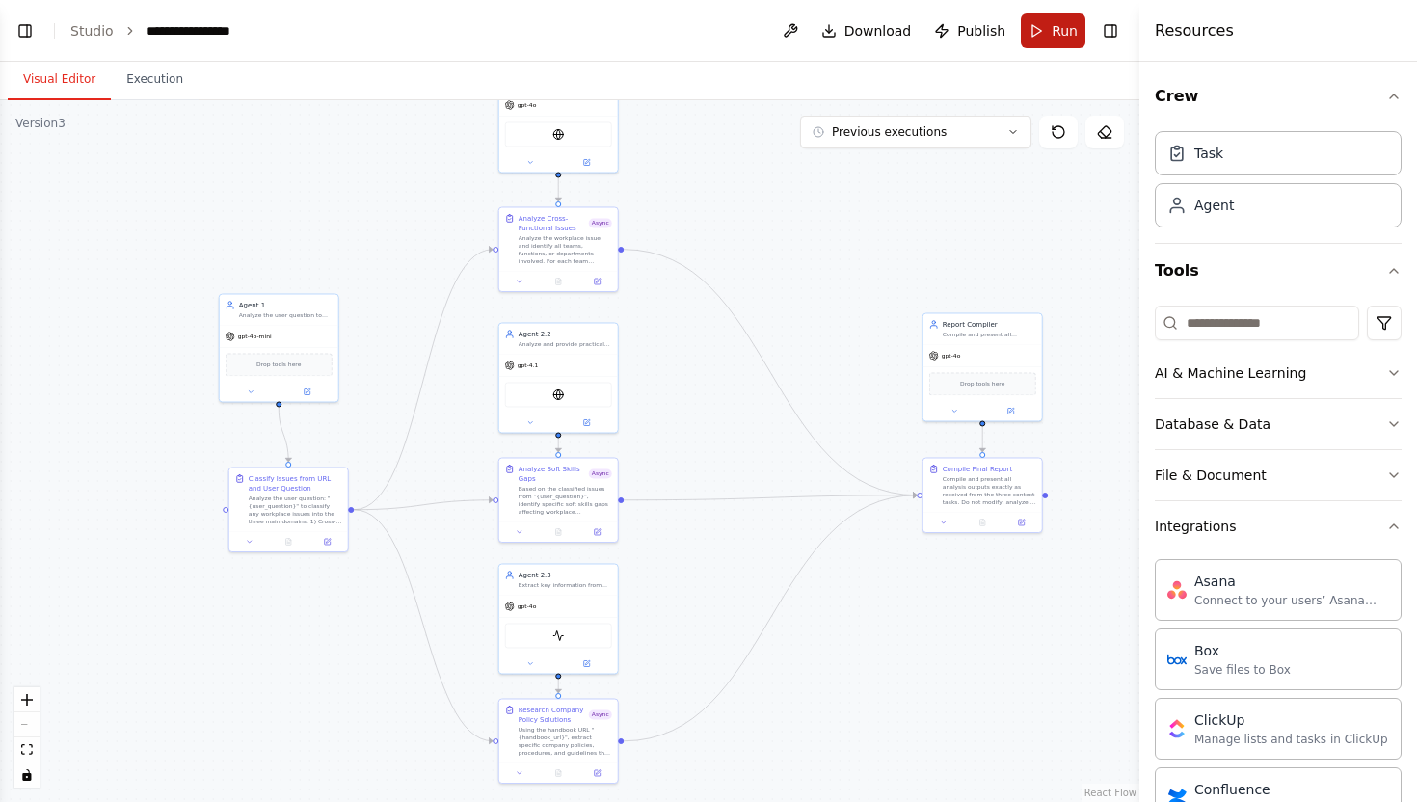
click at [1055, 42] on button "Run" at bounding box center [1053, 30] width 65 height 35
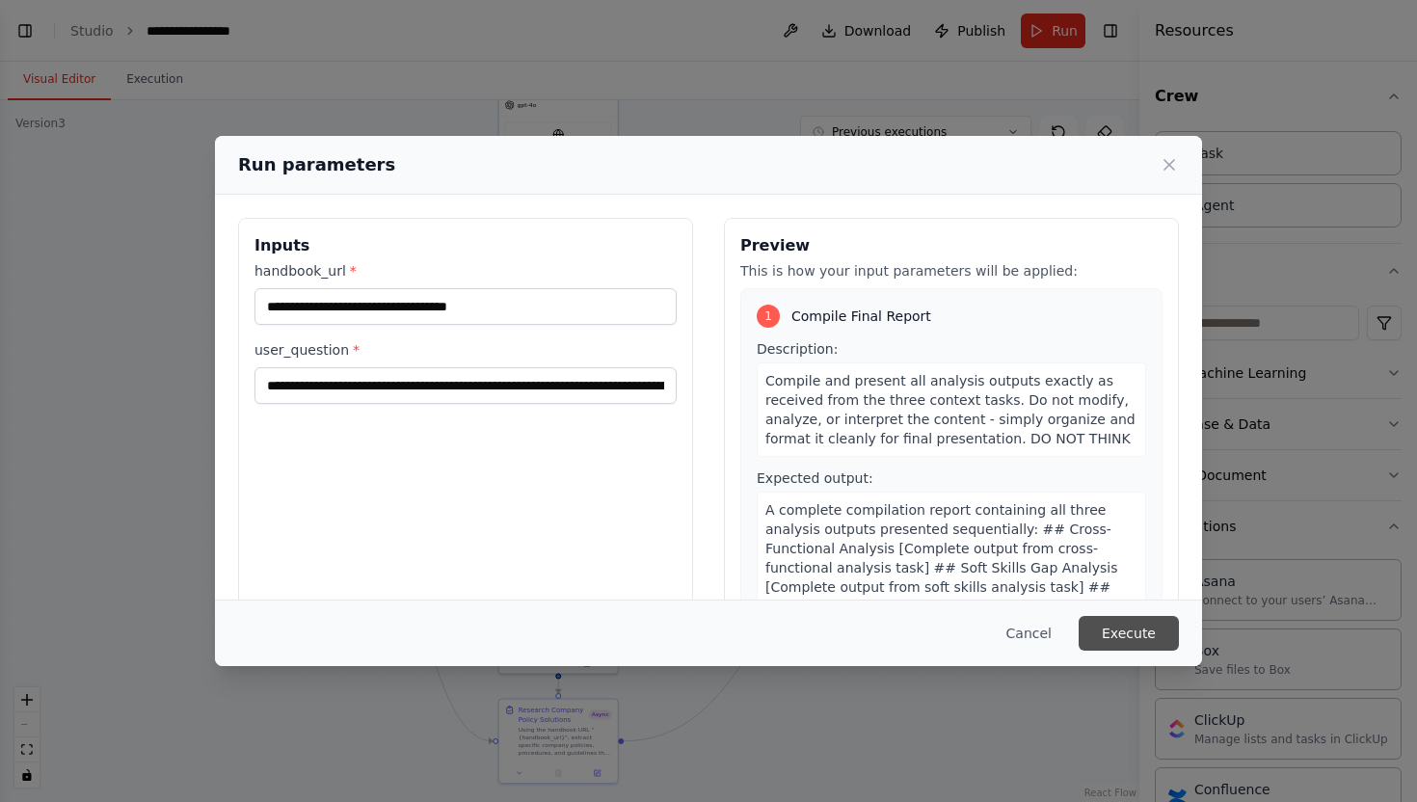
click at [1144, 639] on button "Execute" at bounding box center [1129, 633] width 100 height 35
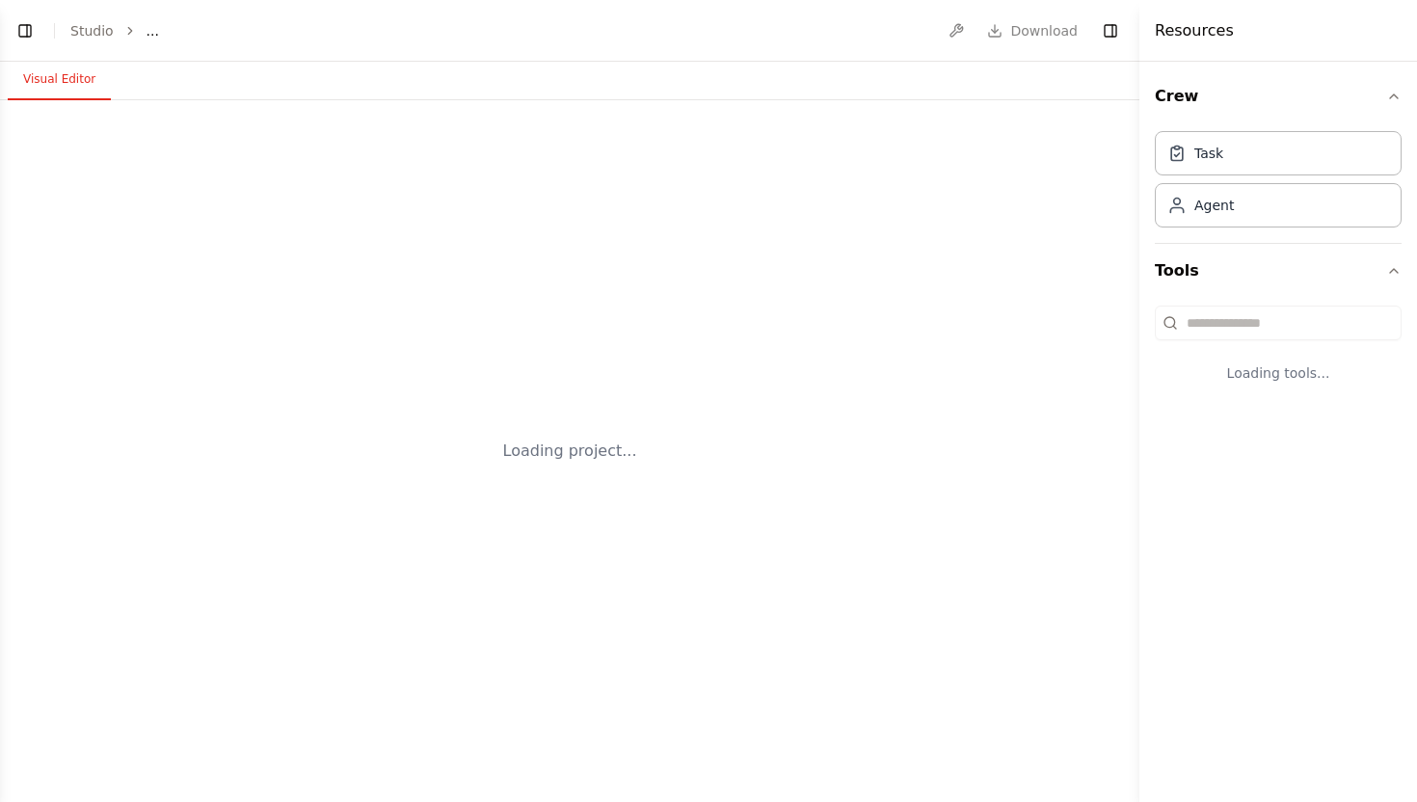
select select "****"
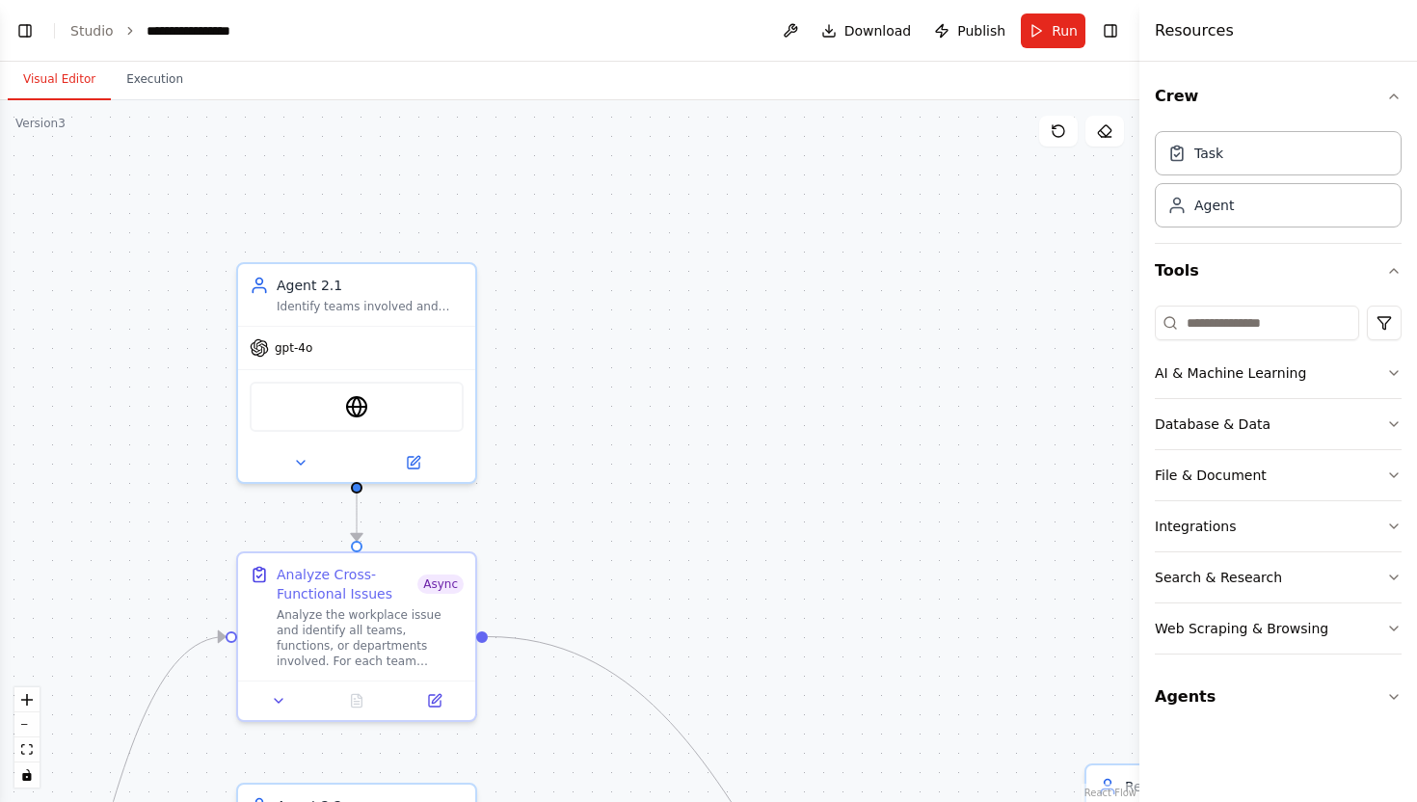
drag, startPoint x: 603, startPoint y: 312, endPoint x: 634, endPoint y: 475, distance: 165.9
click at [634, 475] on div ".deletable-edge-delete-btn { width: 20px; height: 20px; border: 0px solid #ffff…" at bounding box center [570, 451] width 1140 height 702
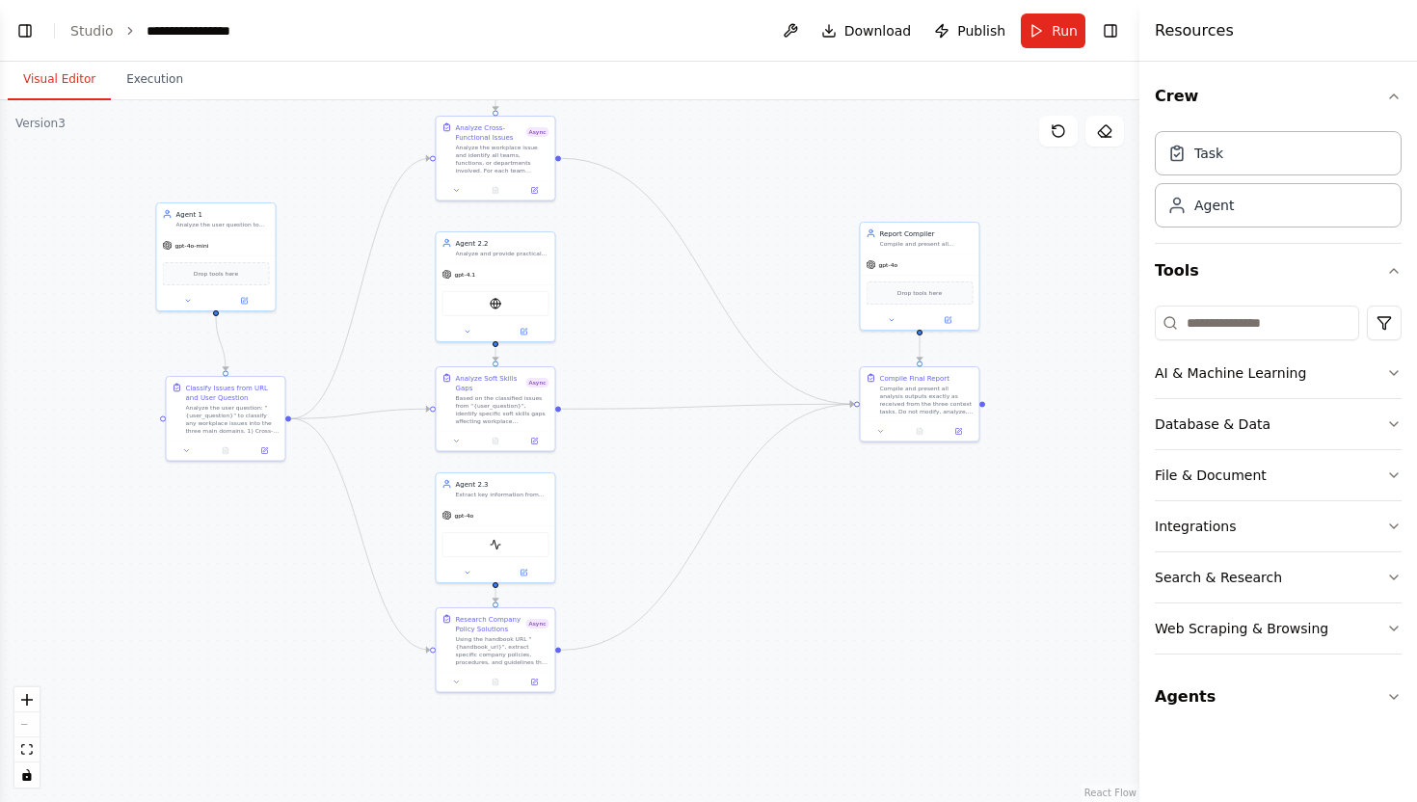
drag, startPoint x: 634, startPoint y: 475, endPoint x: 621, endPoint y: 48, distance: 427.4
click at [621, 47] on main "**********" at bounding box center [570, 401] width 1140 height 802
drag, startPoint x: 608, startPoint y: 242, endPoint x: 604, endPoint y: 343, distance: 101.4
click at [607, 350] on div ".deletable-edge-delete-btn { width: 20px; height: 20px; border: 0px solid #ffff…" at bounding box center [570, 451] width 1140 height 702
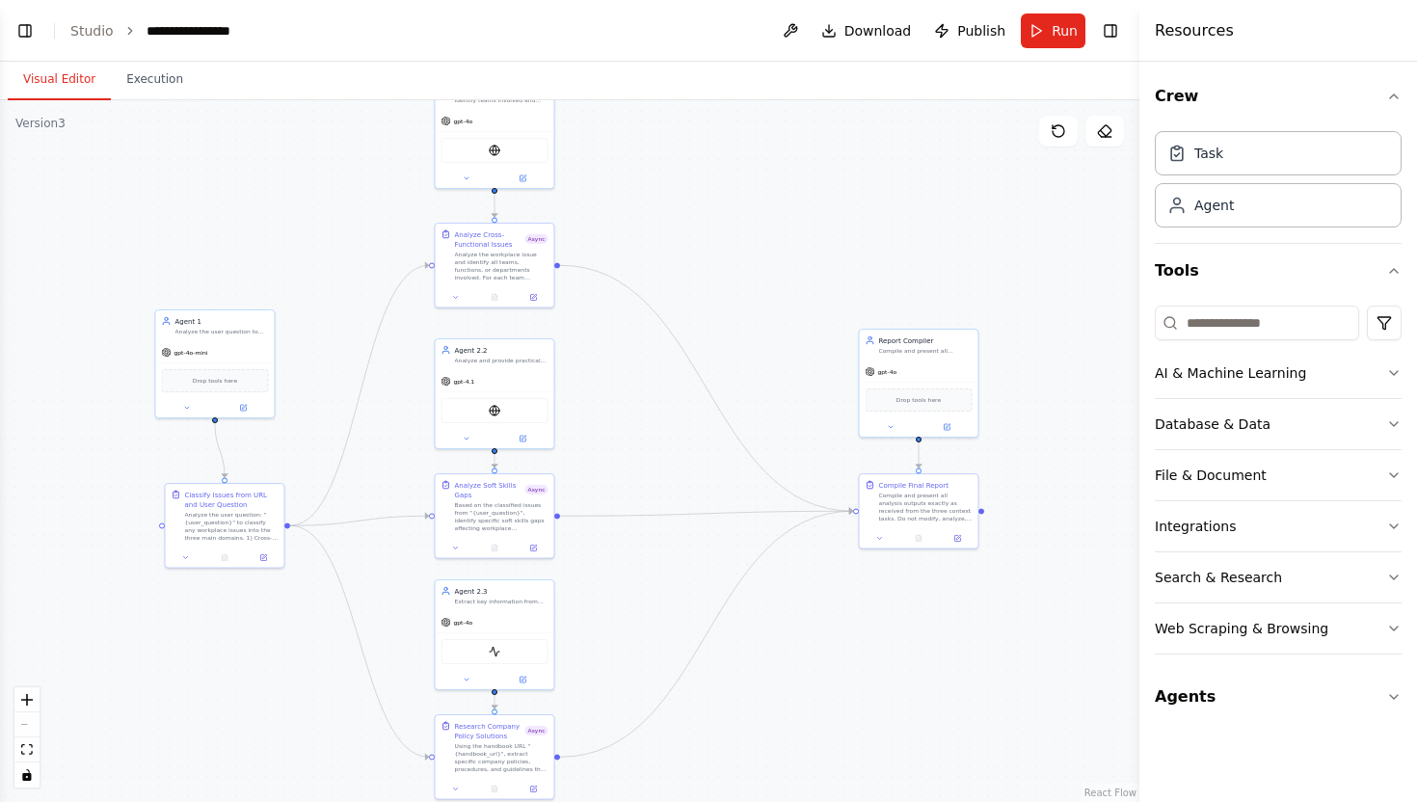
scroll to position [29107, 0]
click at [1070, 29] on span "Run" at bounding box center [1065, 30] width 26 height 19
click at [1055, 33] on header "**********" at bounding box center [570, 31] width 1140 height 62
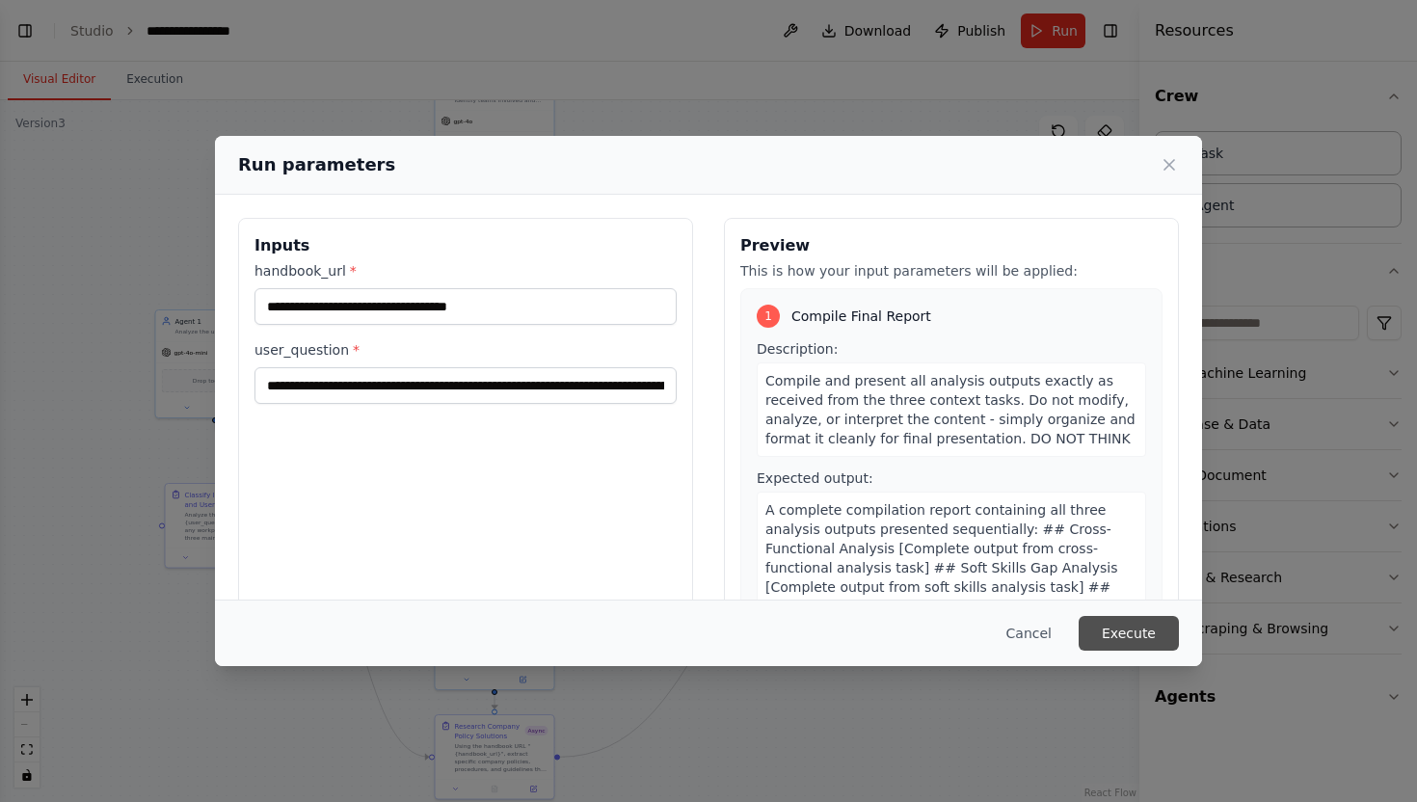
click at [1141, 635] on button "Execute" at bounding box center [1129, 633] width 100 height 35
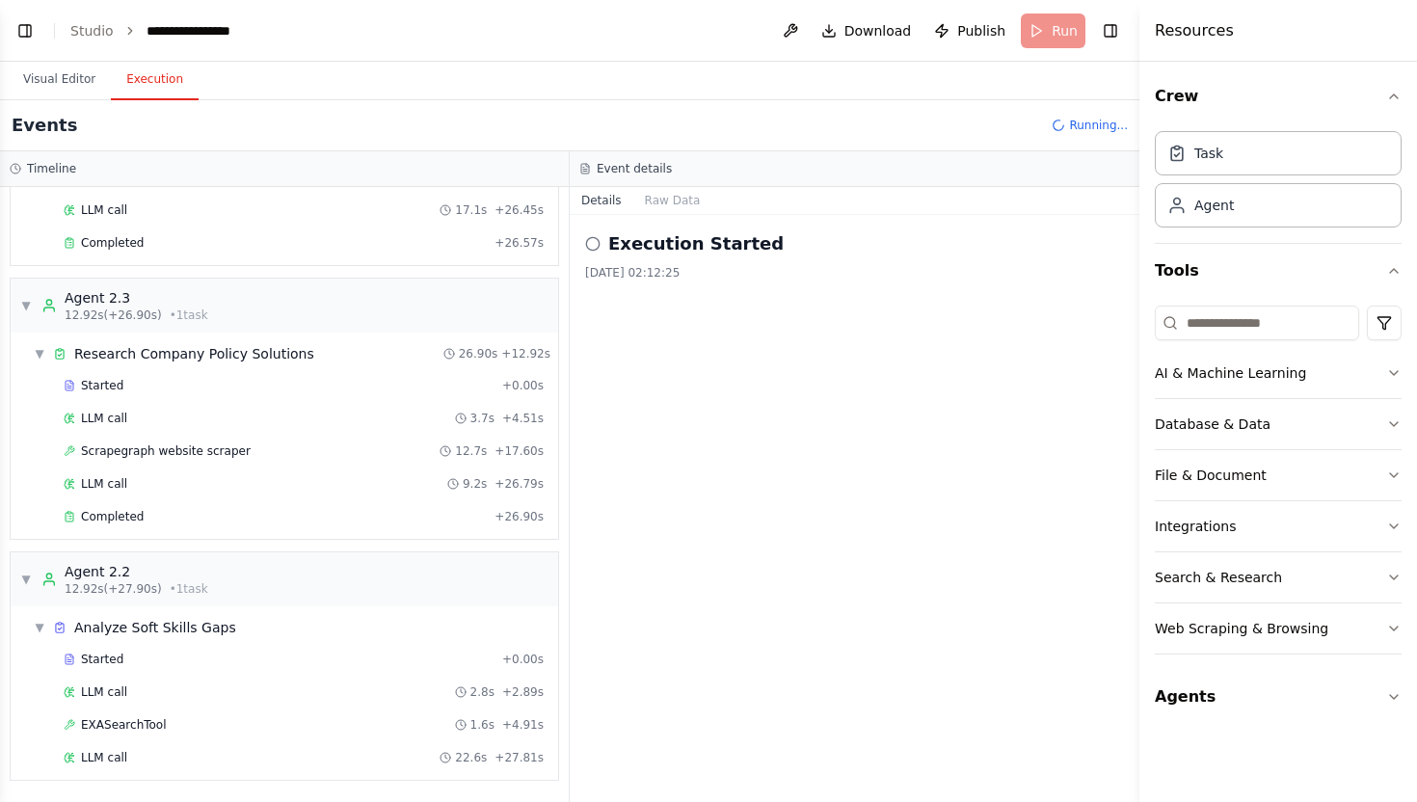
scroll to position [806, 0]
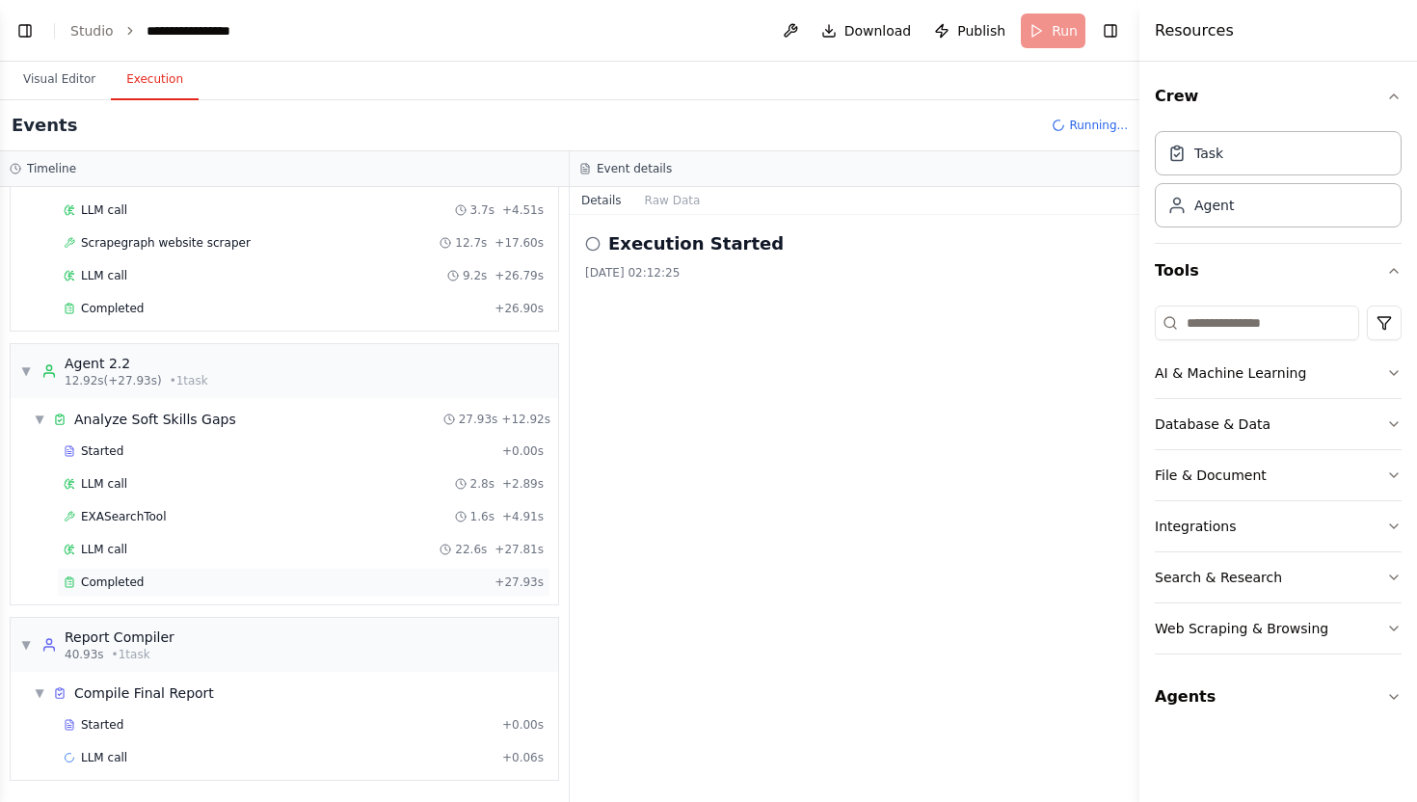
click at [209, 577] on div "Completed" at bounding box center [275, 582] width 423 height 15
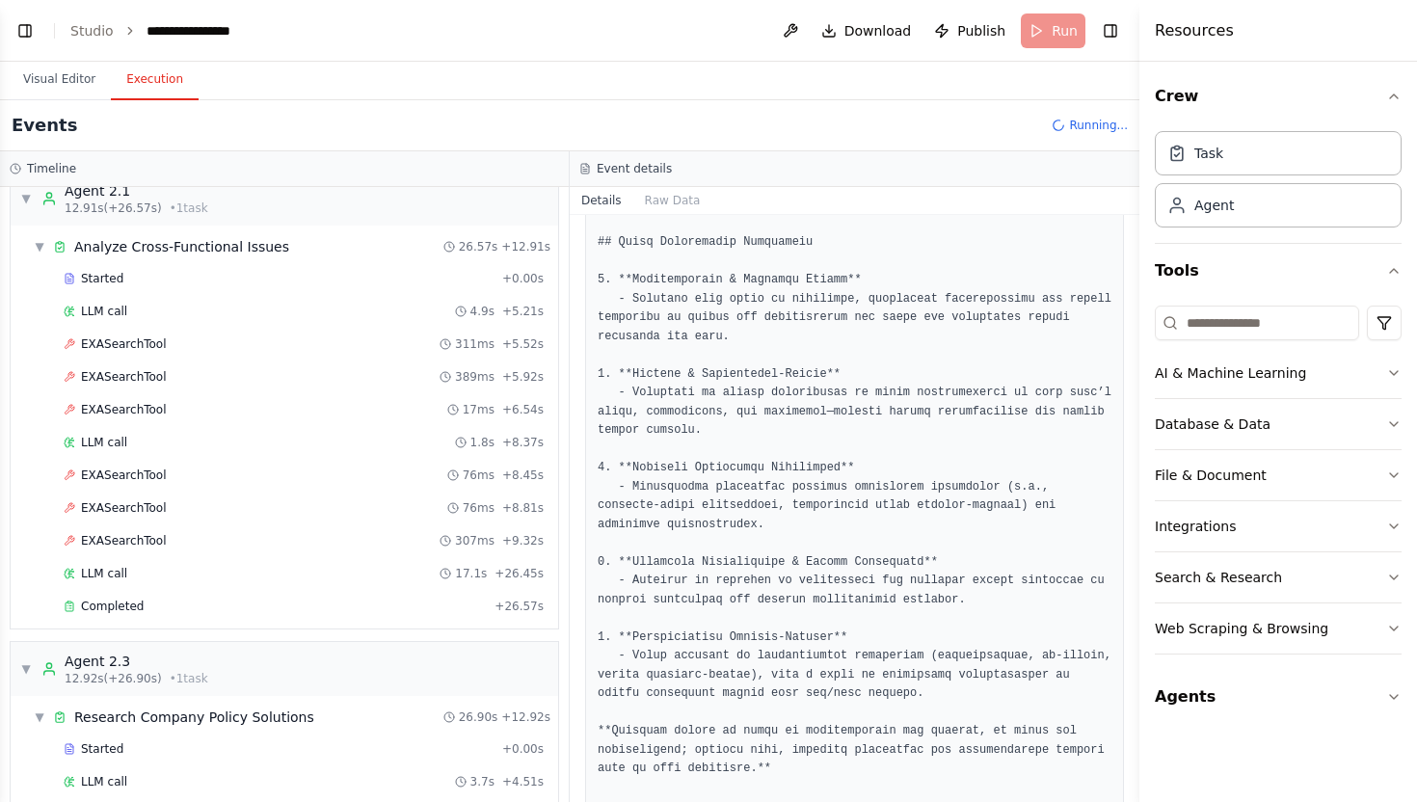
scroll to position [332, 0]
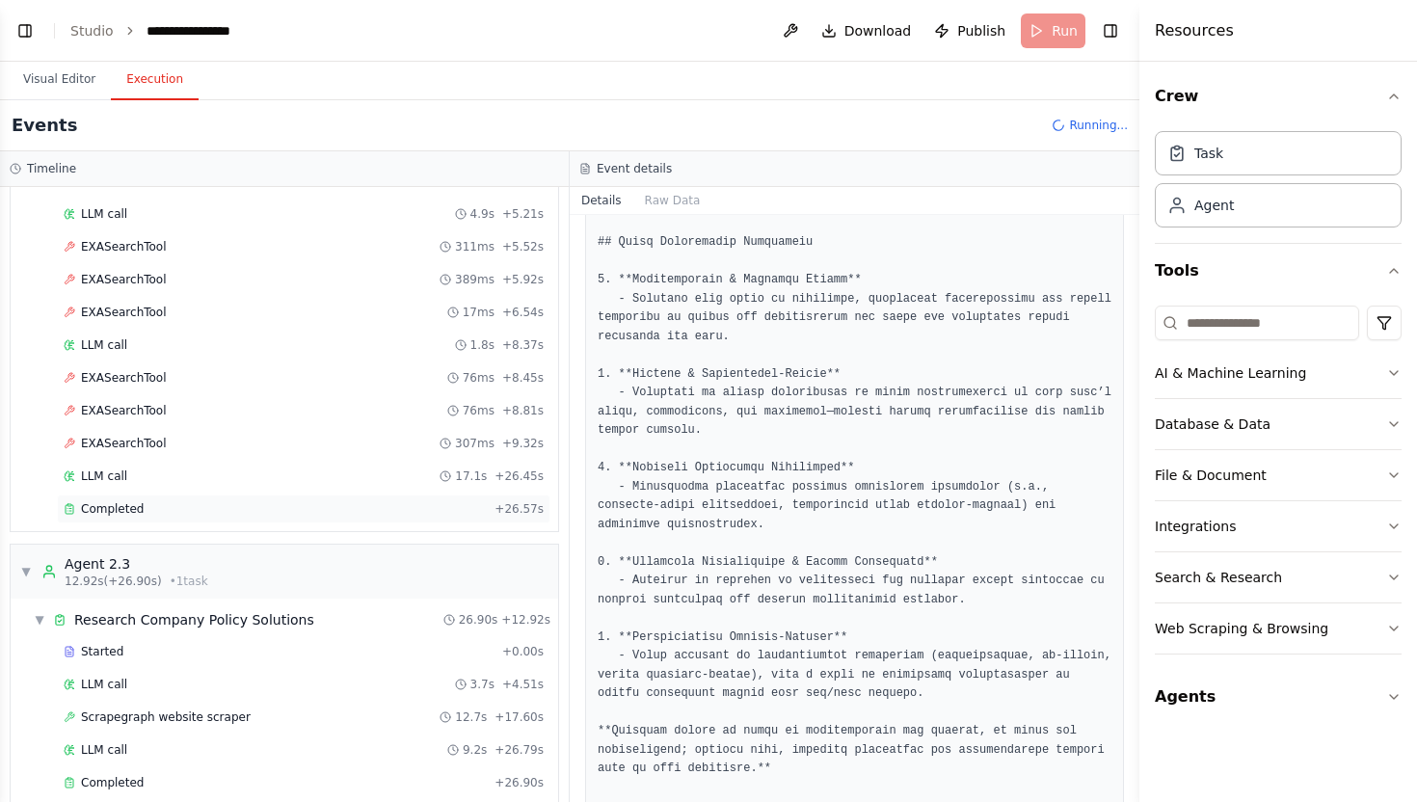
click at [178, 520] on div "Completed + 26.57s" at bounding box center [304, 509] width 494 height 29
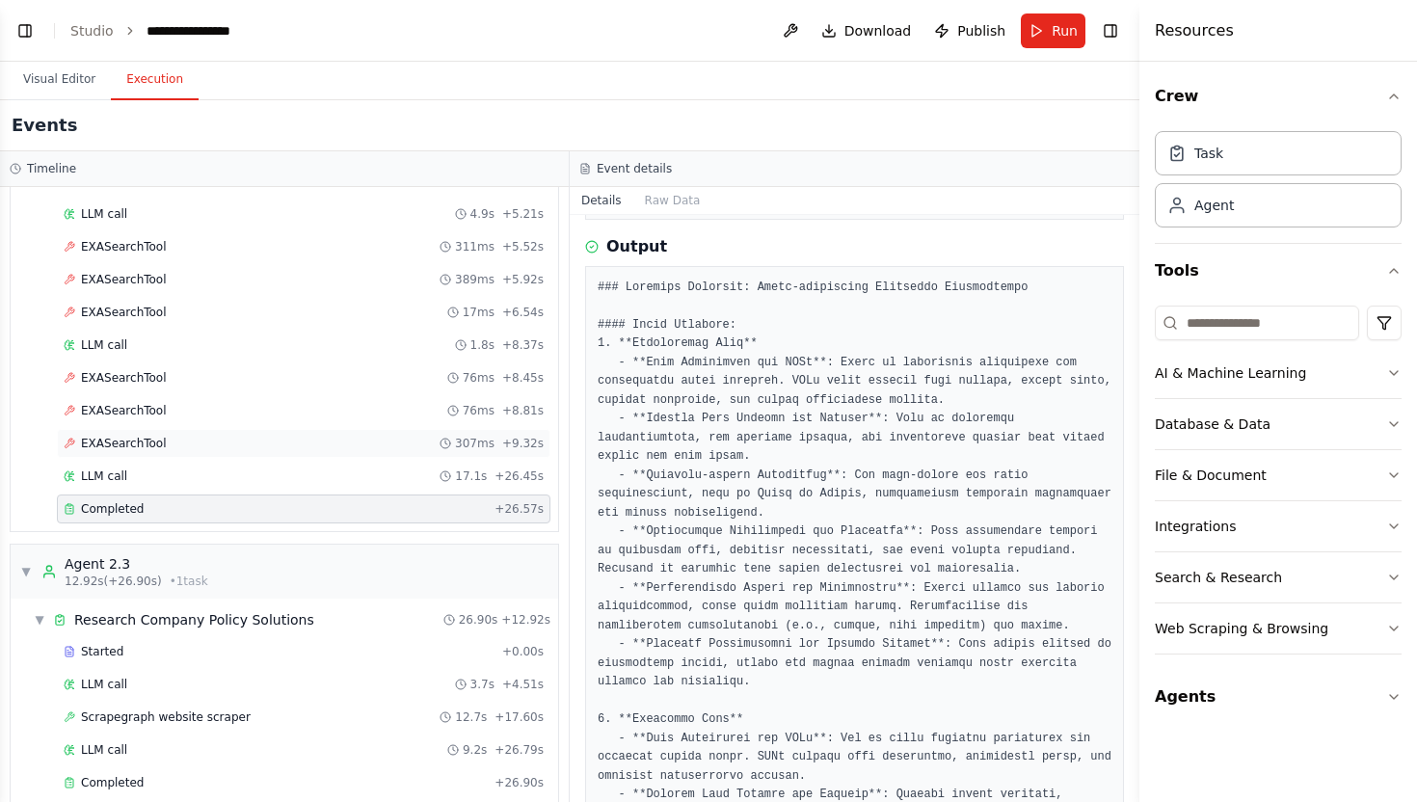
scroll to position [839, 0]
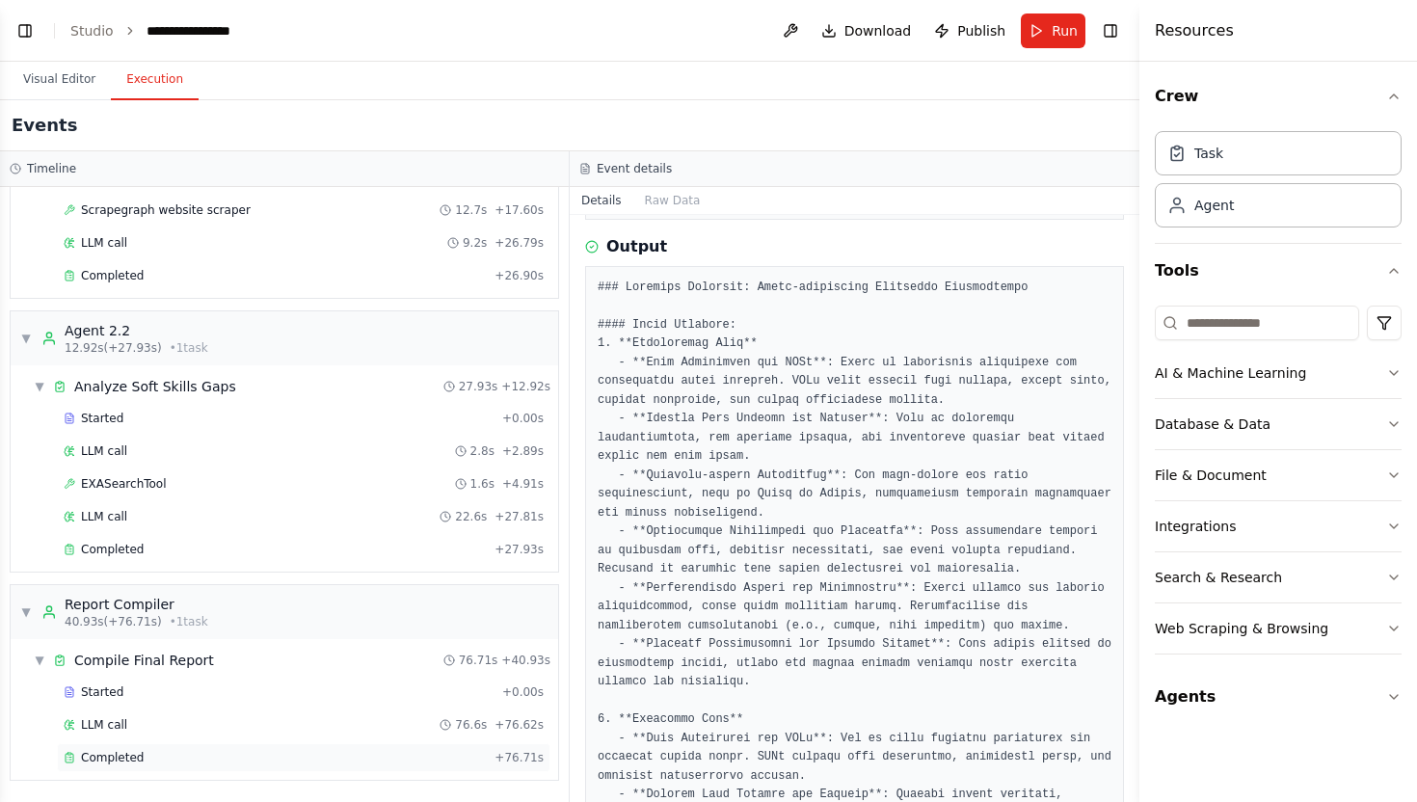
click at [171, 761] on div "Completed" at bounding box center [275, 757] width 423 height 15
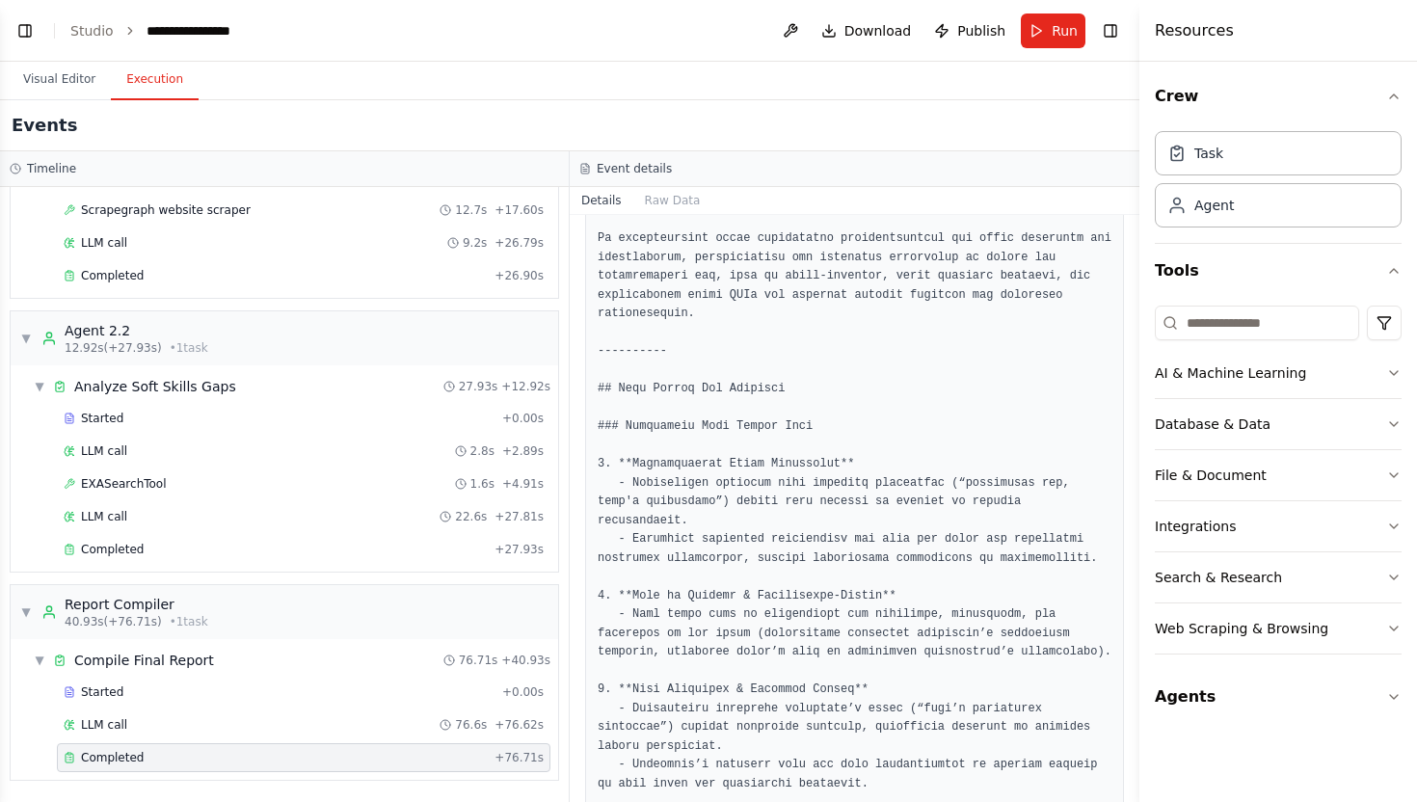
scroll to position [0, 0]
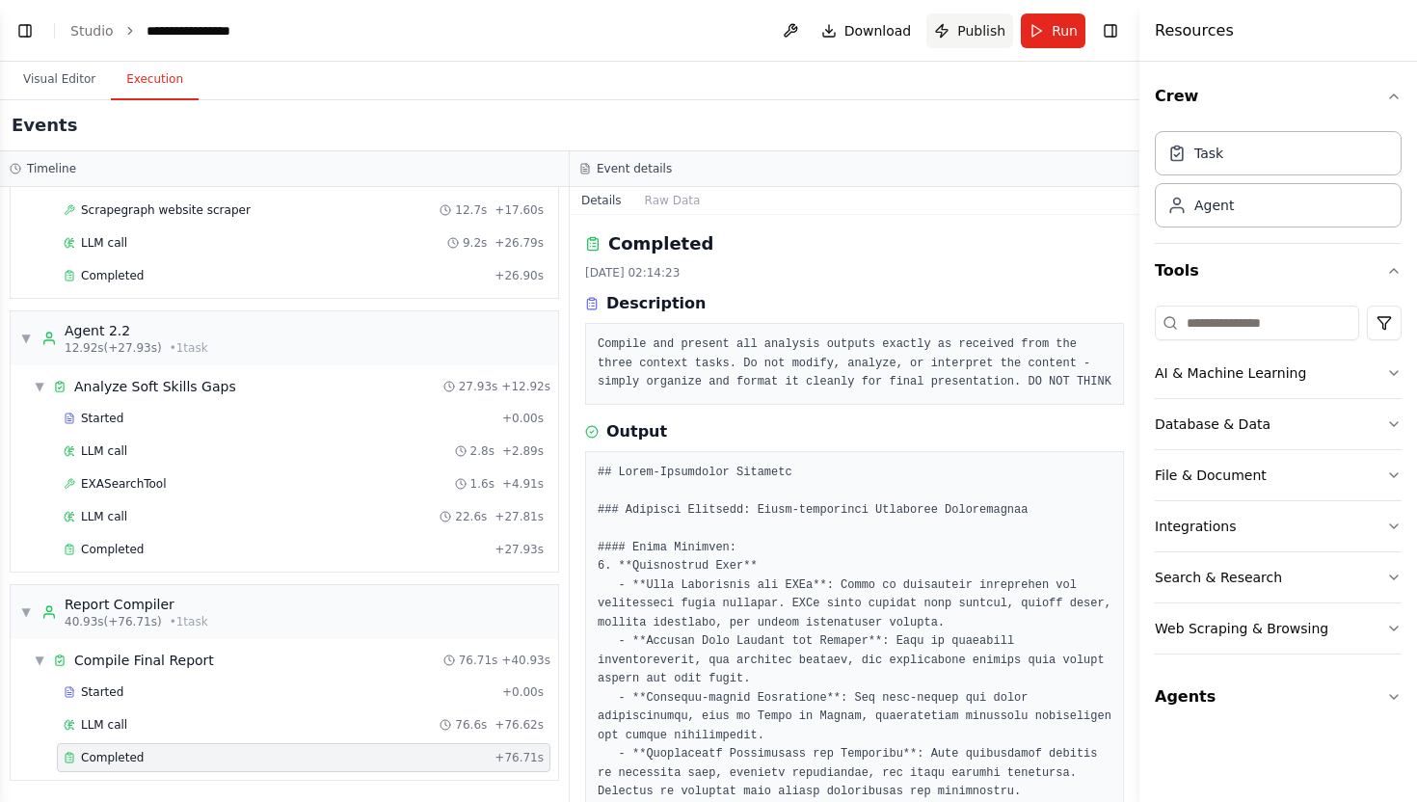
click at [963, 23] on span "Publish" at bounding box center [982, 30] width 48 height 19
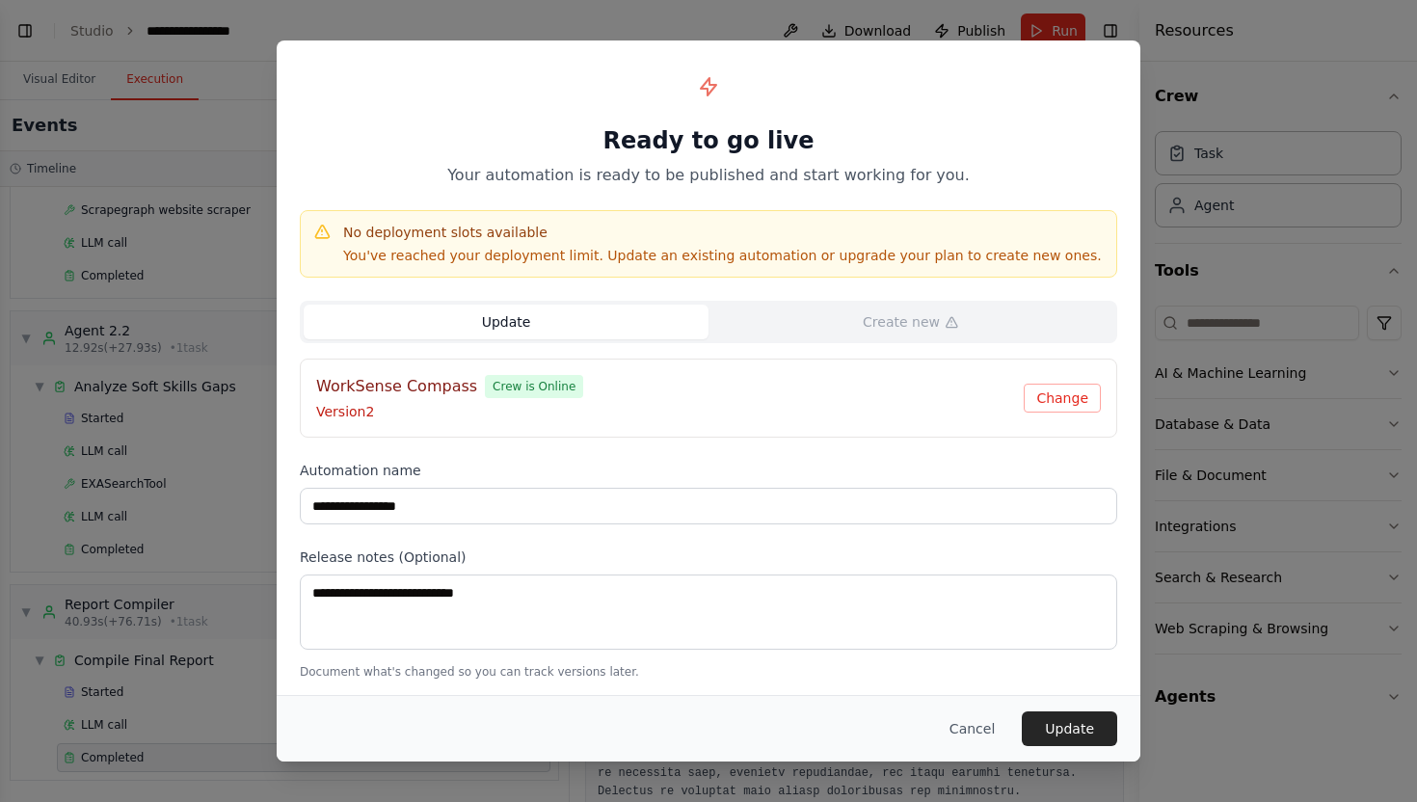
click at [1243, 227] on div "**********" at bounding box center [708, 401] width 1417 height 802
click at [966, 721] on button "Cancel" at bounding box center [972, 729] width 76 height 35
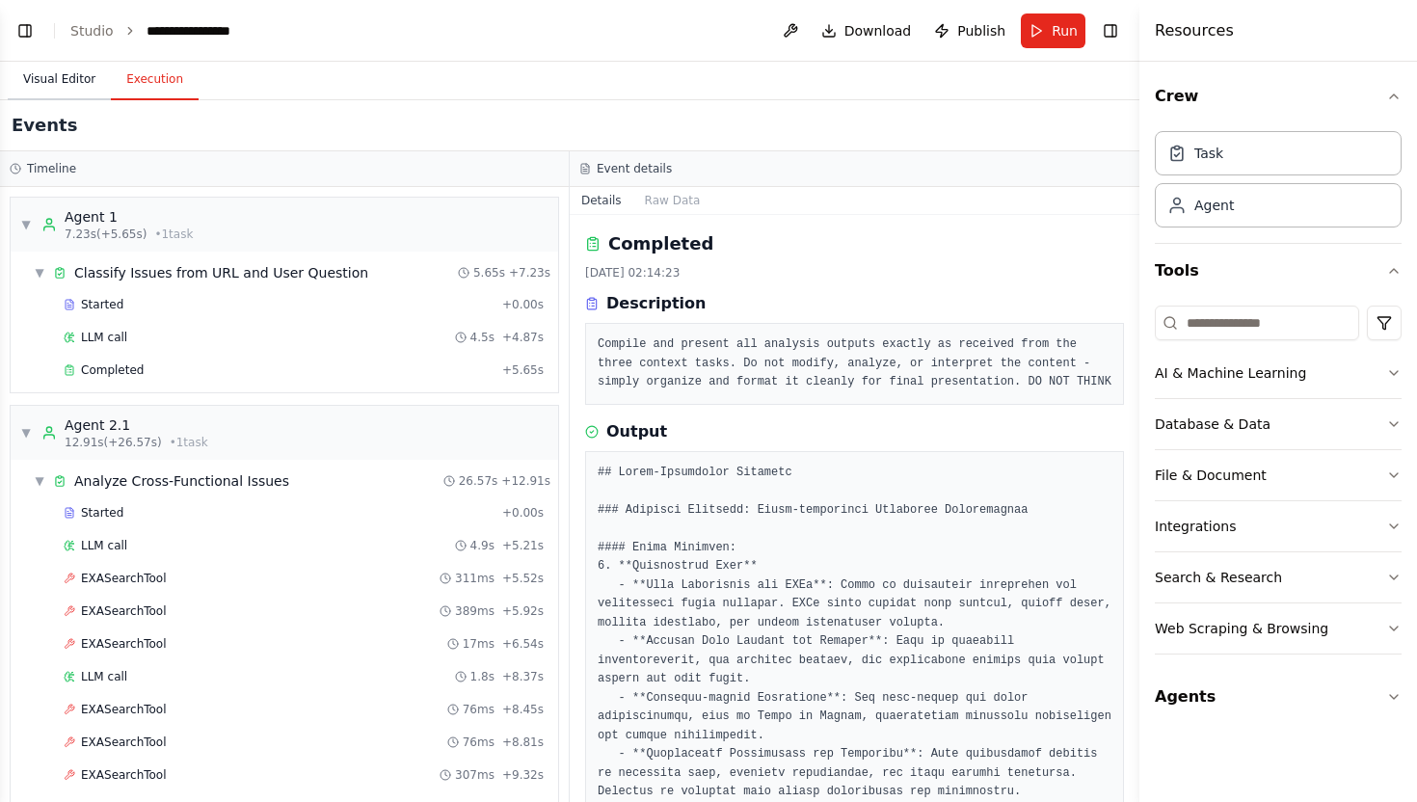
click at [76, 73] on button "Visual Editor" at bounding box center [59, 80] width 103 height 40
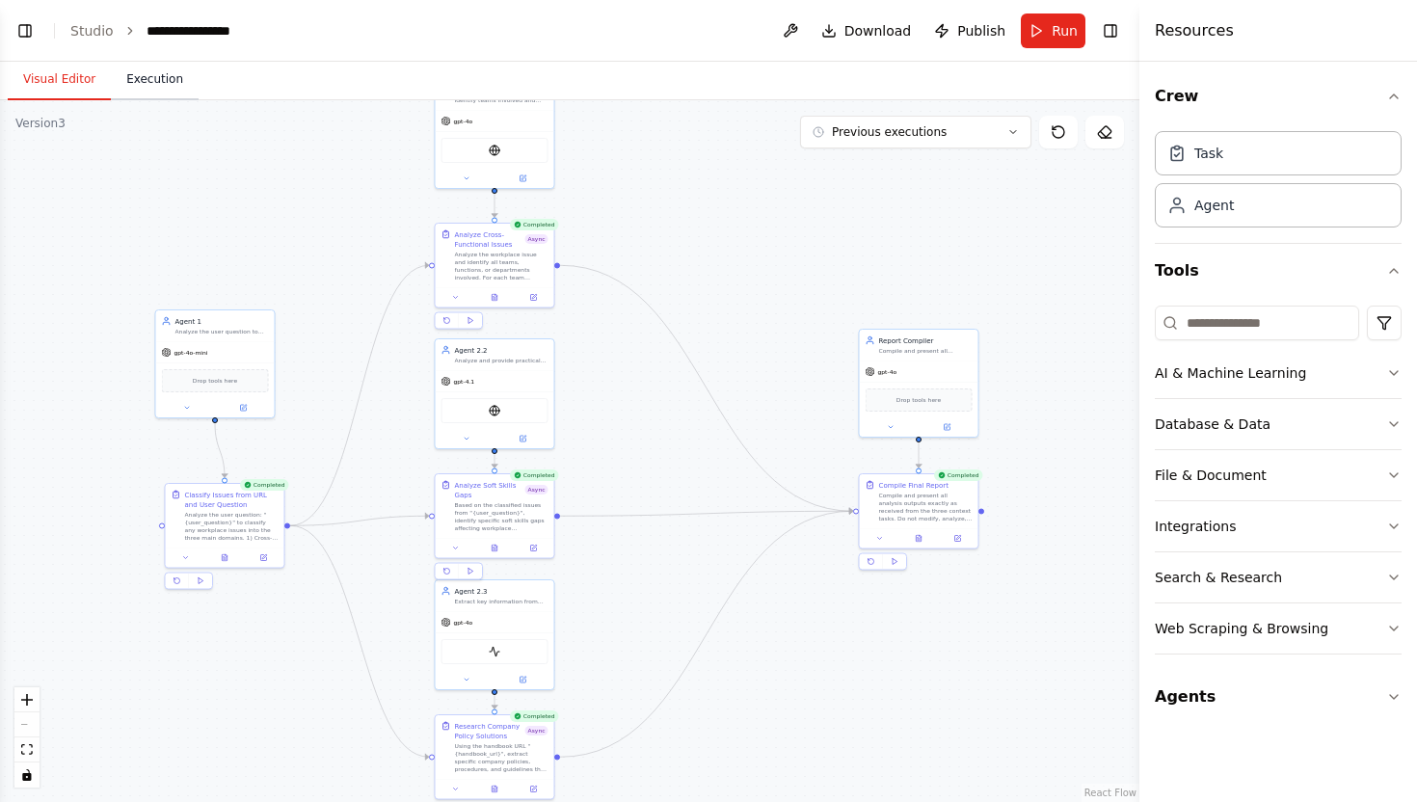
click at [164, 89] on button "Execution" at bounding box center [155, 80] width 88 height 40
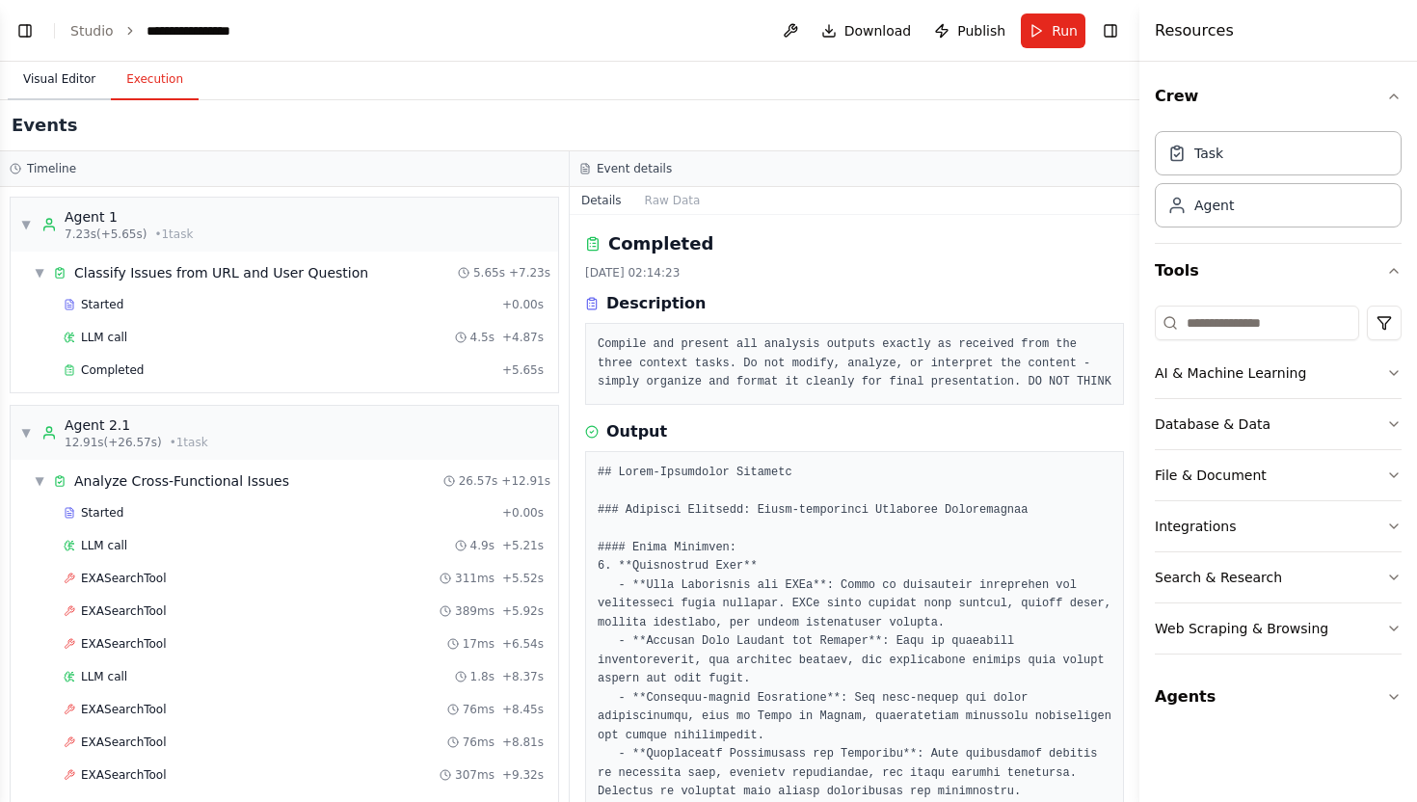
click at [85, 82] on button "Visual Editor" at bounding box center [59, 80] width 103 height 40
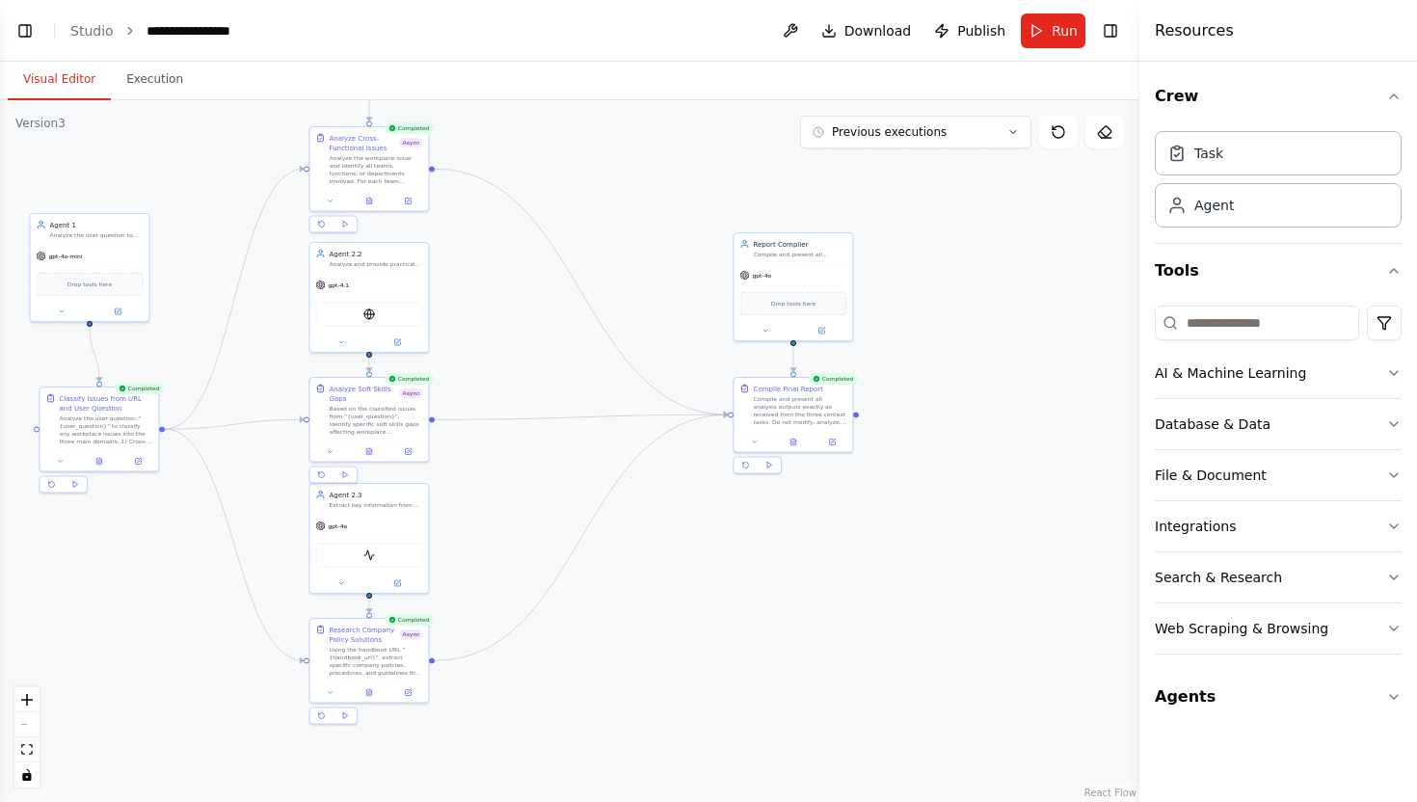
drag, startPoint x: 330, startPoint y: 327, endPoint x: 204, endPoint y: 258, distance: 142.8
click at [204, 258] on div ".deletable-edge-delete-btn { width: 20px; height: 20px; border: 0px solid #ffff…" at bounding box center [570, 451] width 1140 height 702
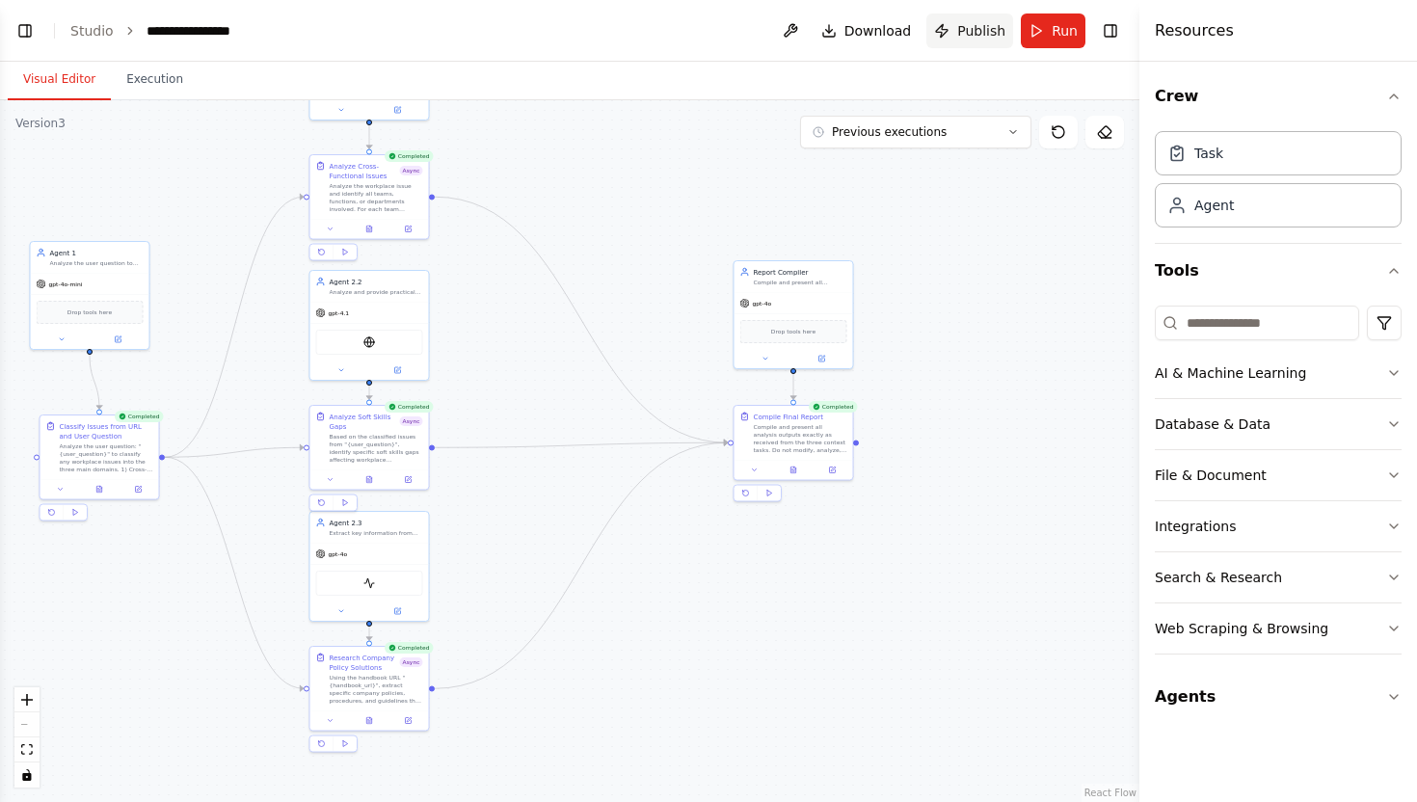
scroll to position [29200, 0]
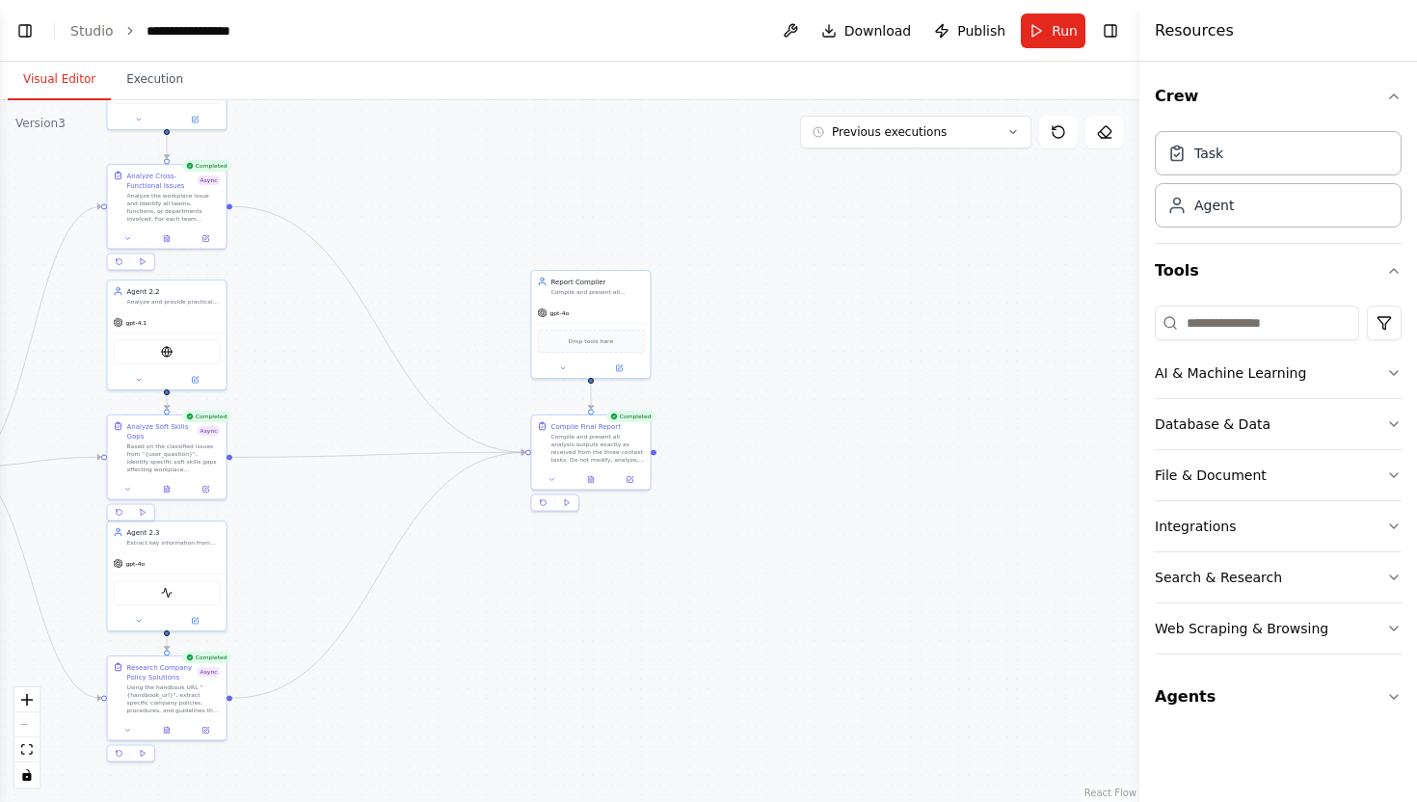
drag, startPoint x: 714, startPoint y: 618, endPoint x: 508, endPoint y: 630, distance: 205.7
click at [508, 629] on div ".deletable-edge-delete-btn { width: 20px; height: 20px; border: 0px solid #ffff…" at bounding box center [570, 451] width 1140 height 702
click at [583, 445] on div "Compile and present all analysis outputs exactly as received from the three con…" at bounding box center [596, 447] width 94 height 31
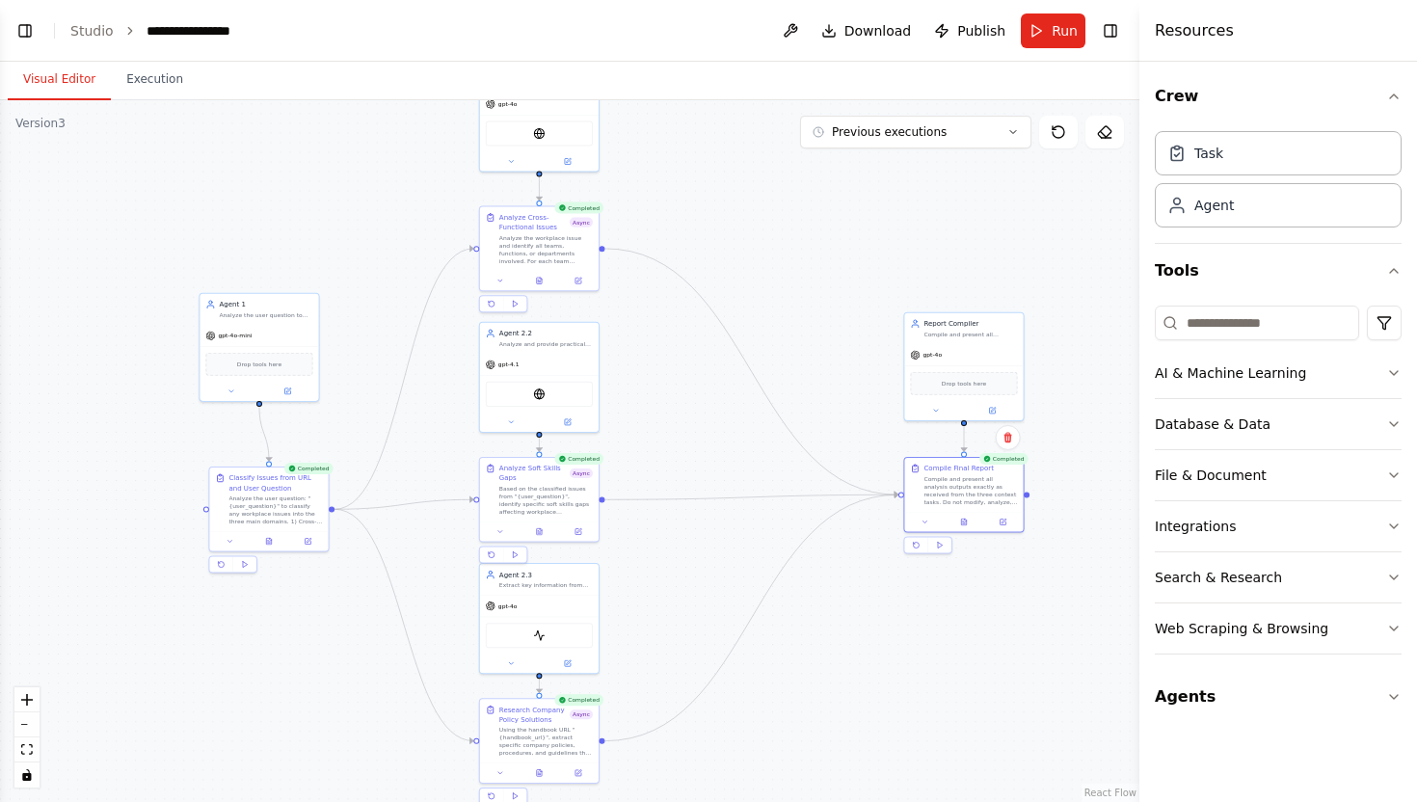
drag, startPoint x: 392, startPoint y: 174, endPoint x: 769, endPoint y: 215, distance: 378.3
click at [769, 215] on div ".deletable-edge-delete-btn { width: 20px; height: 20px; border: 0px solid #ffff…" at bounding box center [570, 451] width 1140 height 702
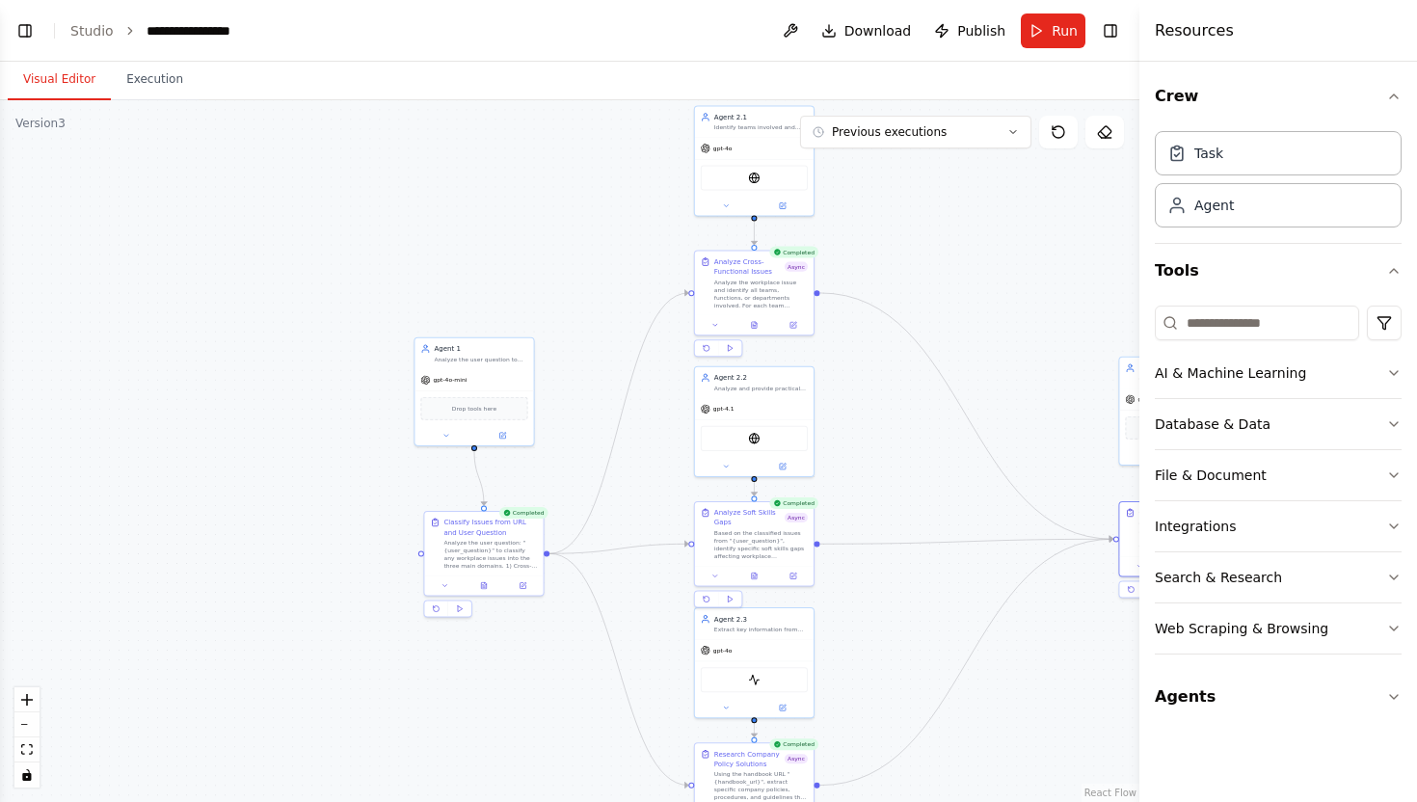
drag, startPoint x: 832, startPoint y: 237, endPoint x: 900, endPoint y: 368, distance: 147.5
click at [900, 368] on div ".deletable-edge-delete-btn { width: 20px; height: 20px; border: 0px solid #ffff…" at bounding box center [570, 451] width 1140 height 702
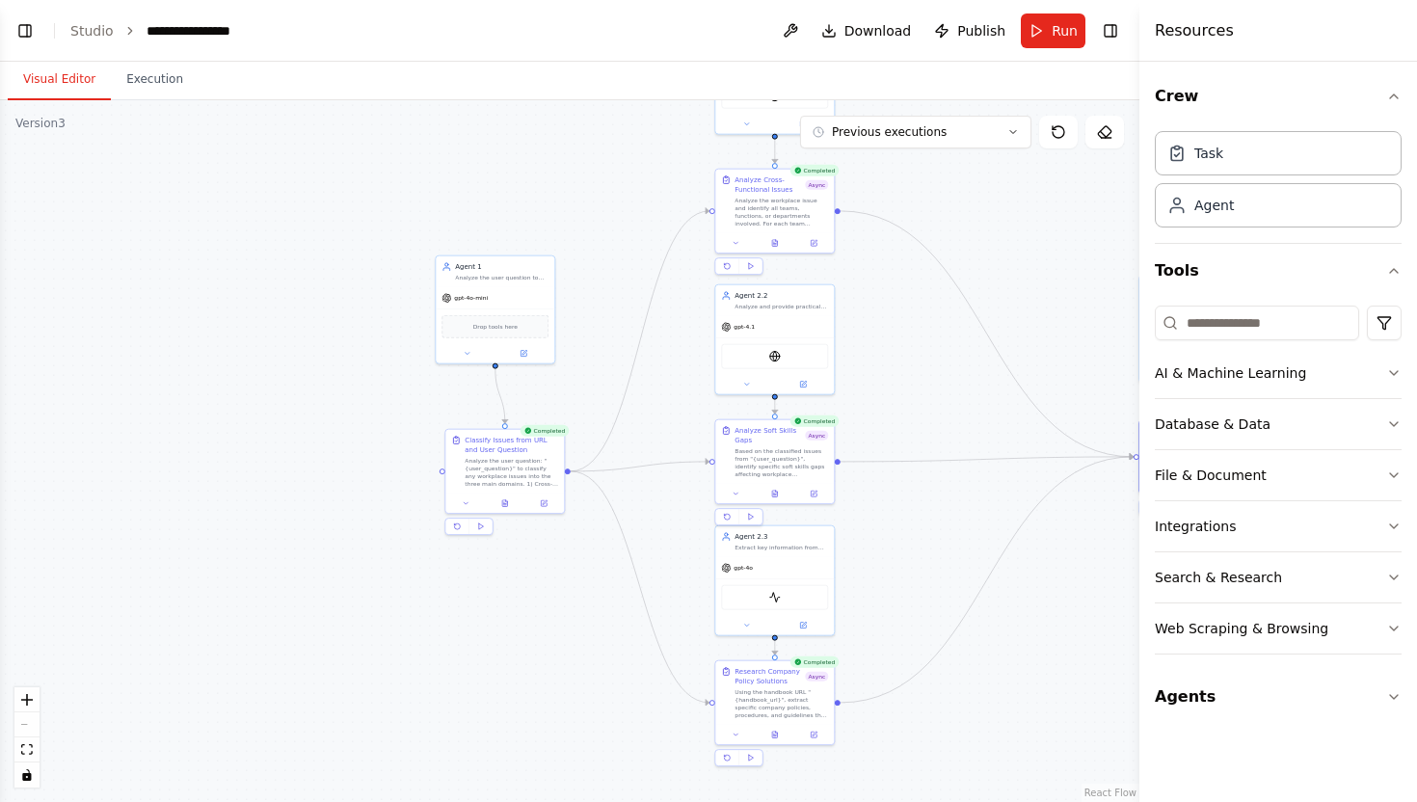
drag, startPoint x: 900, startPoint y: 369, endPoint x: 1087, endPoint y: 195, distance: 255.8
click at [1087, 195] on div ".deletable-edge-delete-btn { width: 20px; height: 20px; border: 0px solid #ffff…" at bounding box center [570, 451] width 1140 height 702
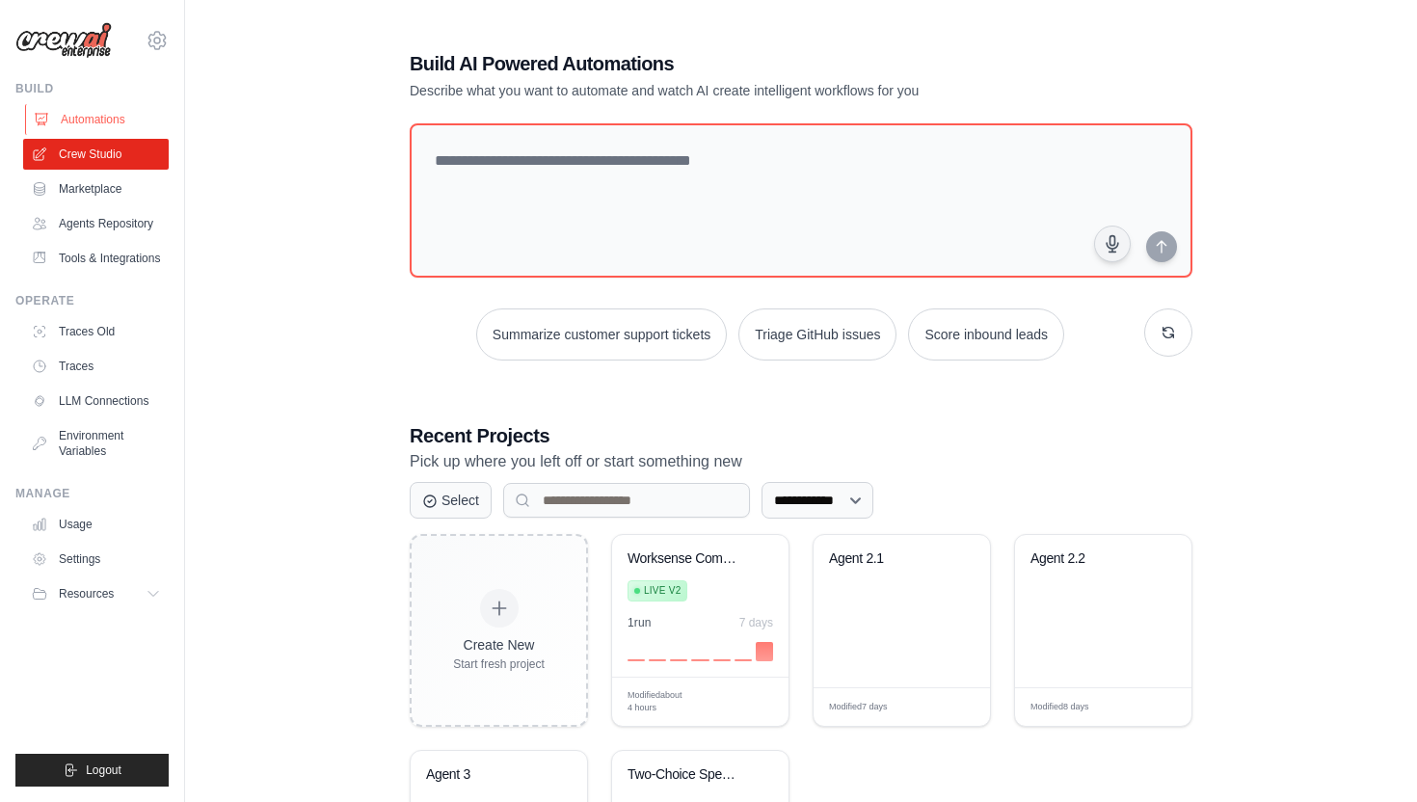
click at [137, 112] on link "Automations" at bounding box center [98, 119] width 146 height 31
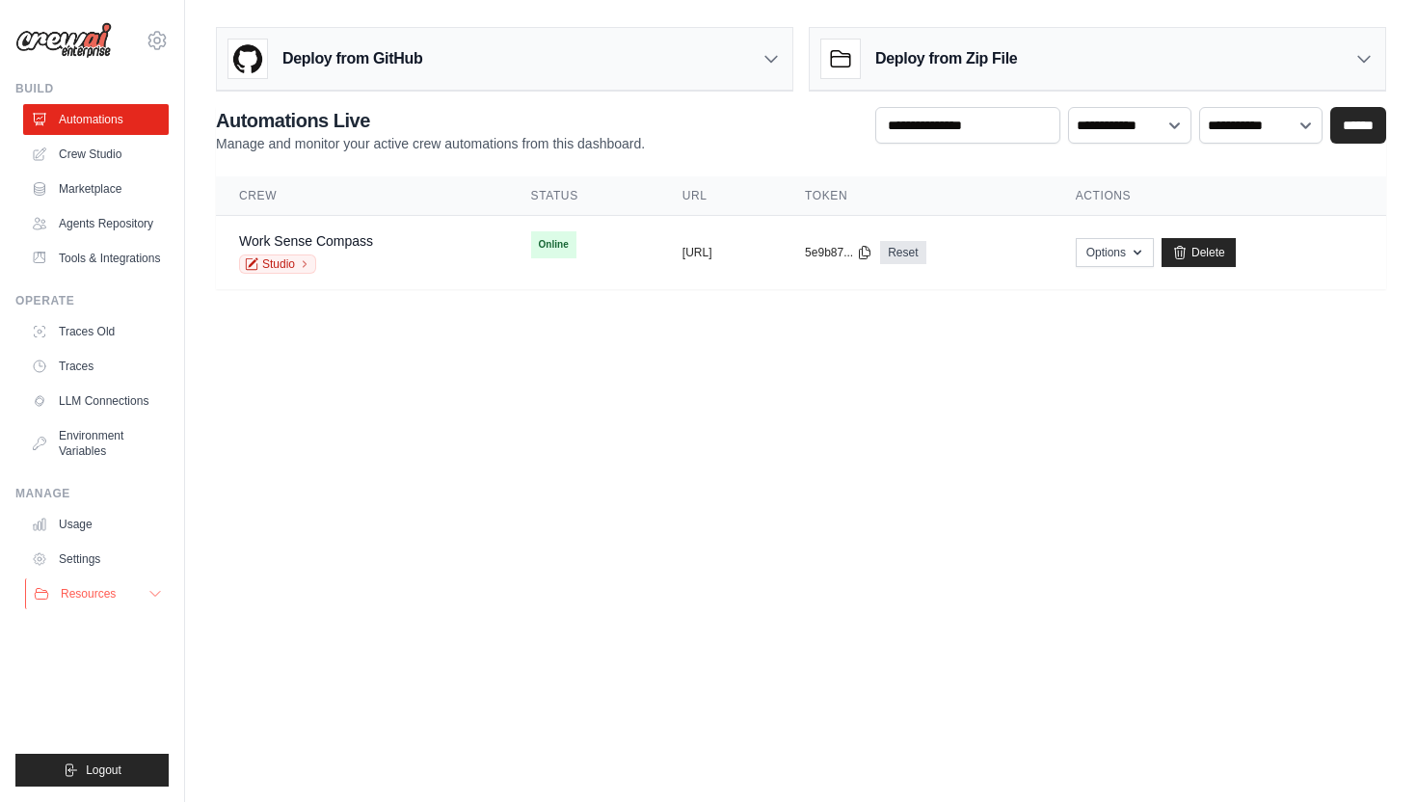
click at [75, 599] on button "Resources" at bounding box center [98, 594] width 146 height 31
click at [88, 659] on span "GitHub" at bounding box center [86, 657] width 36 height 15
click at [152, 29] on icon at bounding box center [157, 40] width 23 height 23
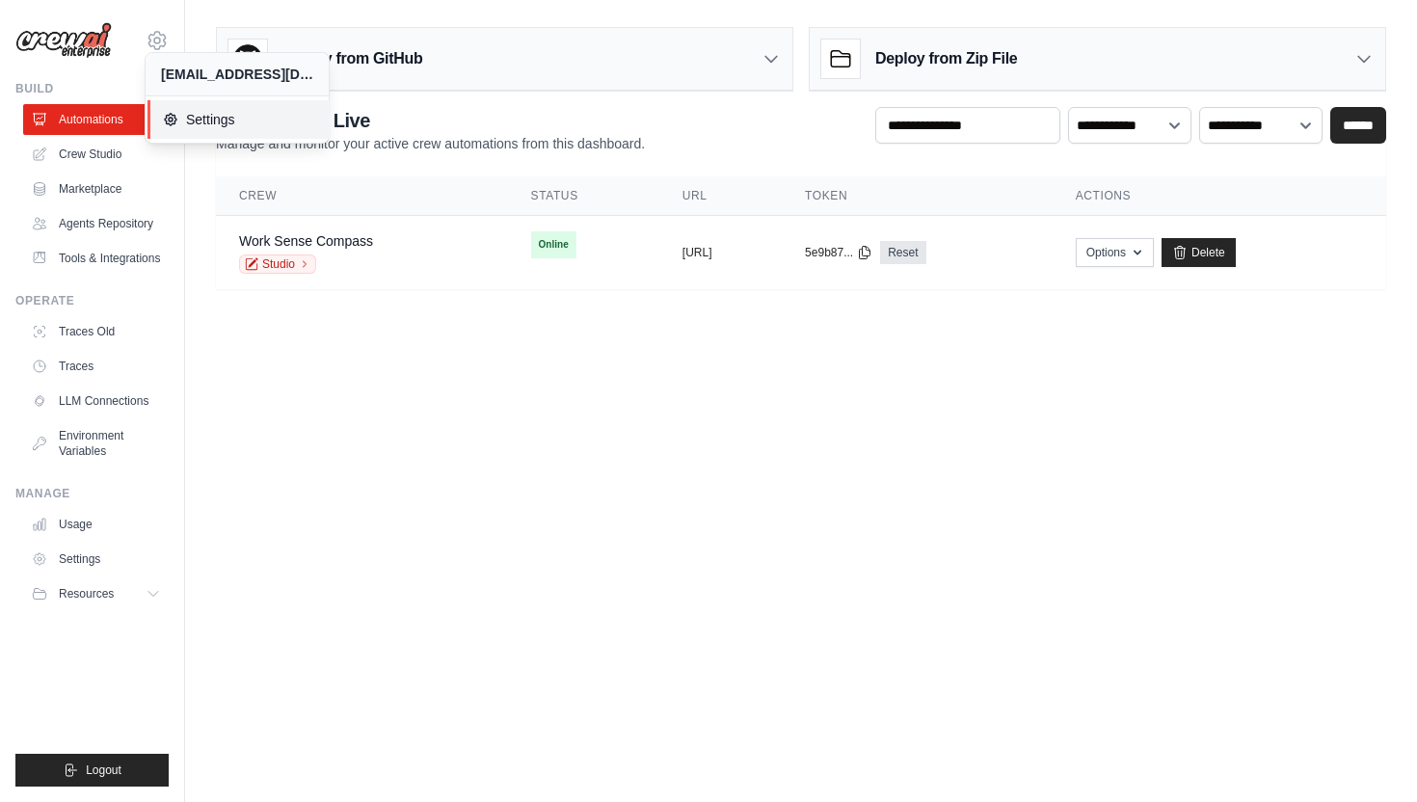
click at [202, 123] on span "Settings" at bounding box center [239, 119] width 152 height 19
